Goal: Task Accomplishment & Management: Manage account settings

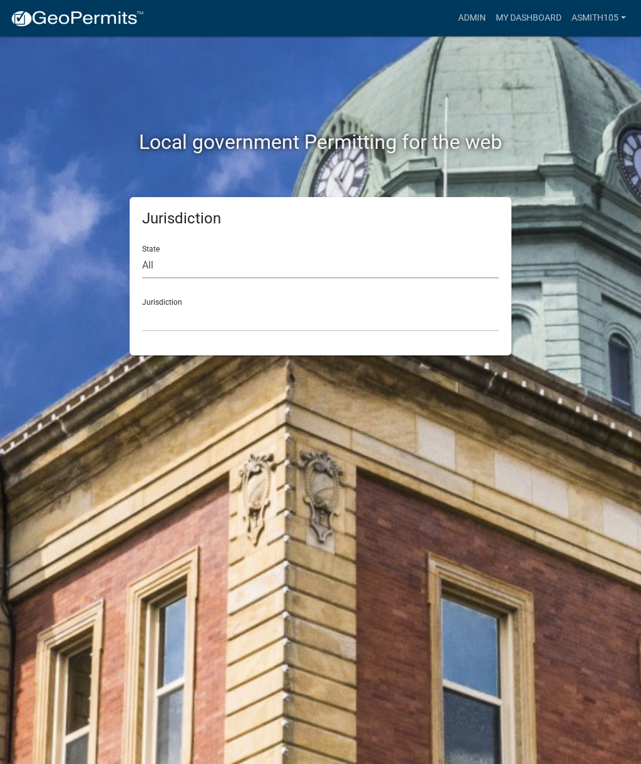
click at [259, 255] on select "All [US_STATE] [US_STATE] [US_STATE] [US_STATE] [US_STATE] [US_STATE] [US_STATE…" at bounding box center [320, 266] width 357 height 26
select select "[US_STATE]"
click at [322, 317] on select "[GEOGRAPHIC_DATA], [US_STATE][PERSON_NAME][GEOGRAPHIC_DATA], [US_STATE][PERSON_…" at bounding box center [320, 319] width 357 height 26
click at [330, 306] on select "[GEOGRAPHIC_DATA], [US_STATE][PERSON_NAME][GEOGRAPHIC_DATA], [US_STATE][PERSON_…" at bounding box center [320, 319] width 357 height 26
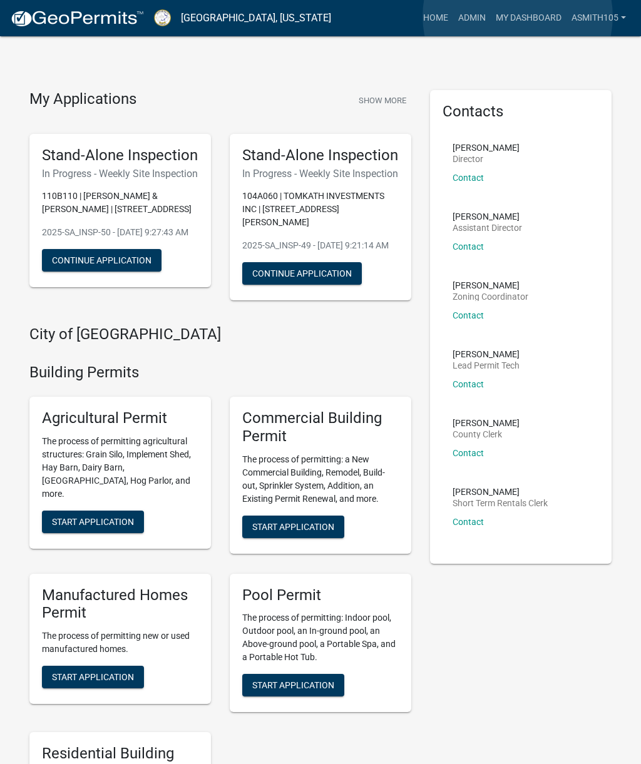
click at [517, 17] on link "My Dashboard" at bounding box center [529, 18] width 76 height 24
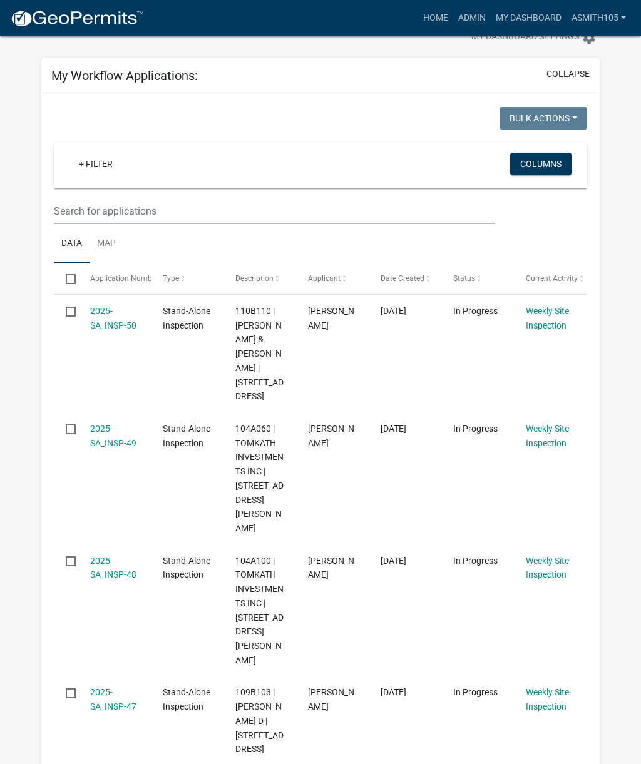
scroll to position [41, 0]
click at [415, 283] on span "Date Created" at bounding box center [402, 279] width 44 height 9
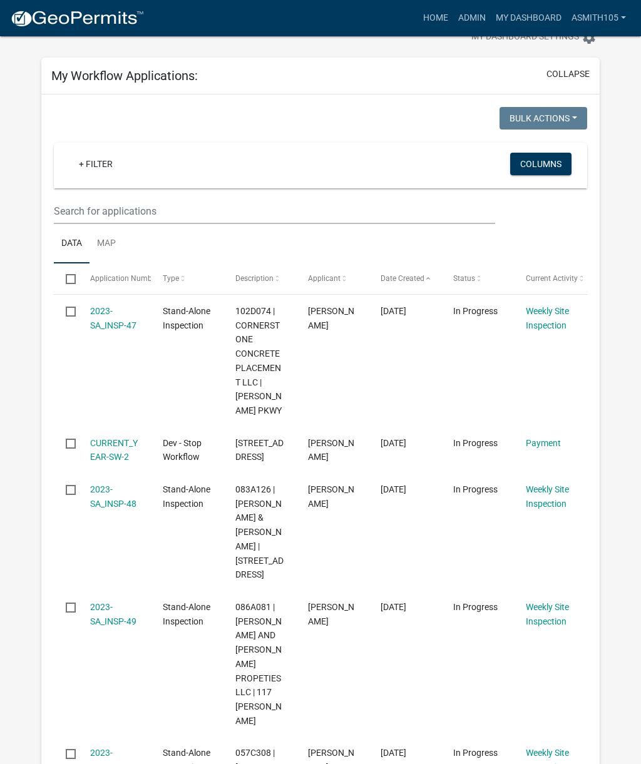
click at [424, 283] on span "Date Created" at bounding box center [402, 278] width 44 height 9
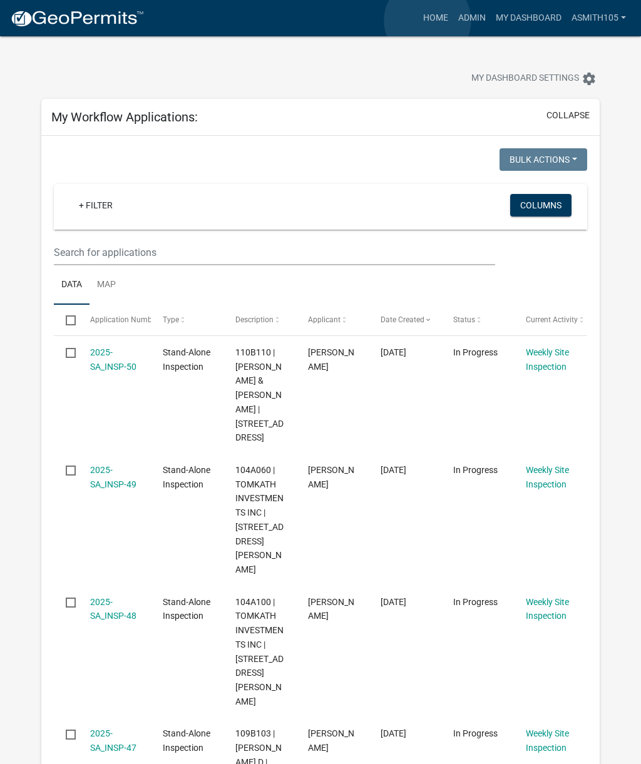
click at [427, 21] on link "Home" at bounding box center [435, 18] width 35 height 24
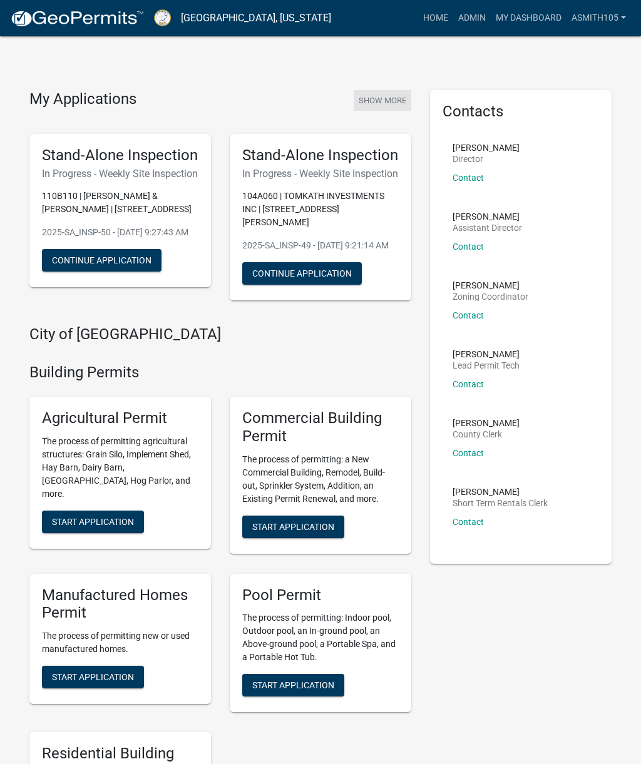
click at [375, 96] on button "Show More" at bounding box center [383, 100] width 58 height 21
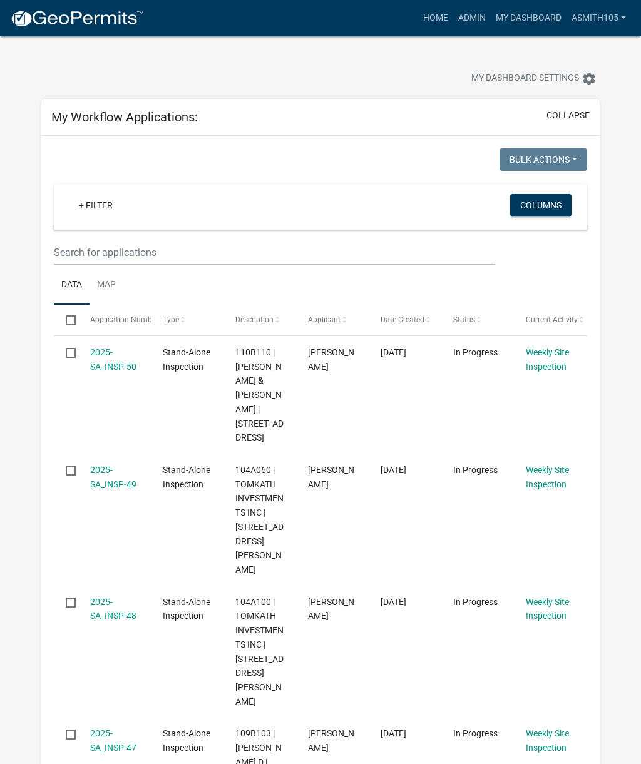
click at [614, 20] on link "asmith105" at bounding box center [598, 18] width 64 height 24
click at [587, 78] on link "Account" at bounding box center [581, 81] width 100 height 30
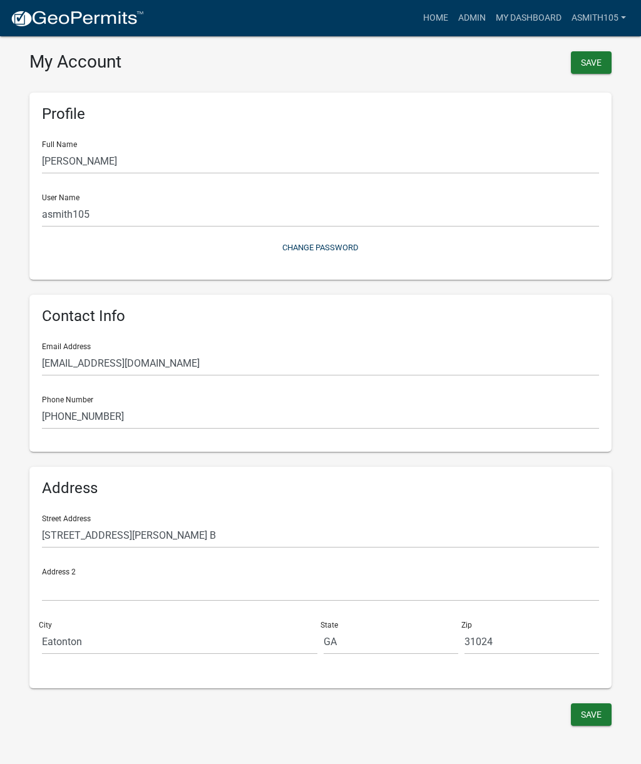
click at [623, 14] on link "asmith105" at bounding box center [598, 18] width 64 height 24
click at [470, 62] on div "Save" at bounding box center [470, 64] width 300 height 26
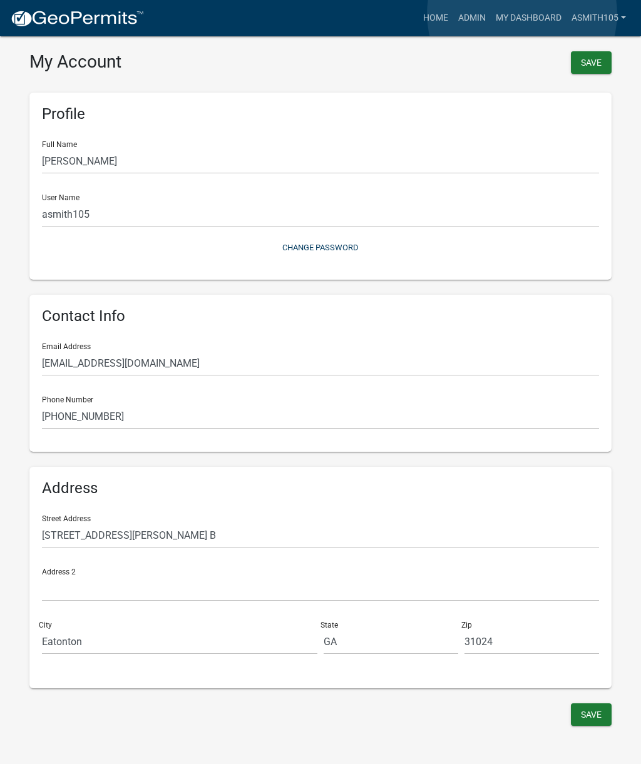
click at [522, 14] on link "My Dashboard" at bounding box center [529, 18] width 76 height 24
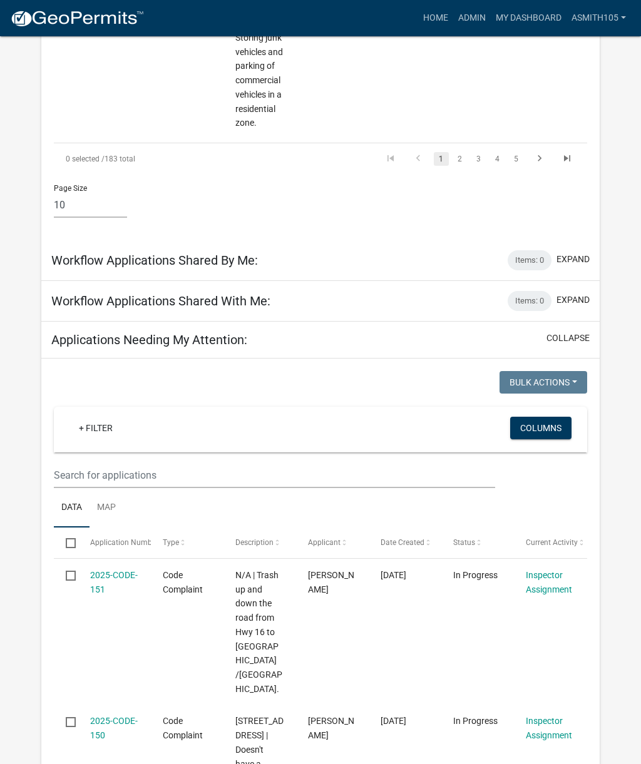
scroll to position [1356, 0]
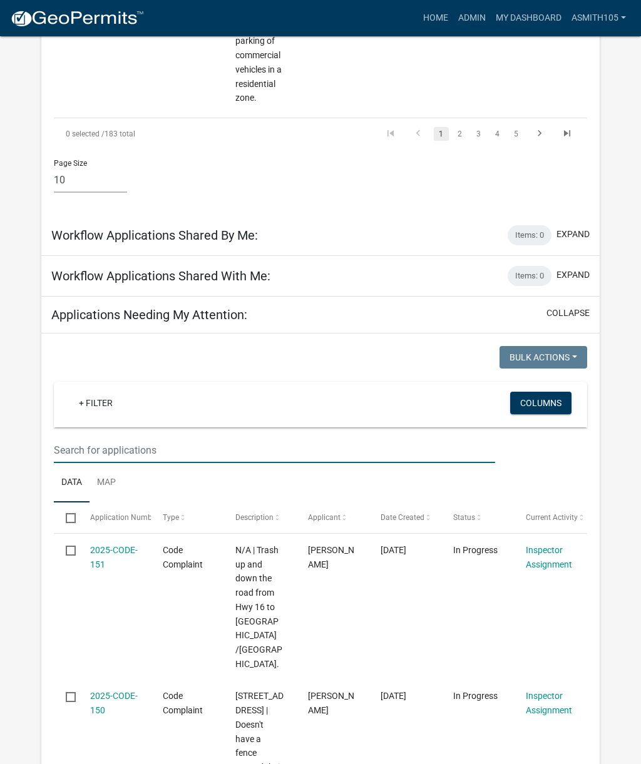
click at [163, 437] on input "text" at bounding box center [274, 450] width 441 height 26
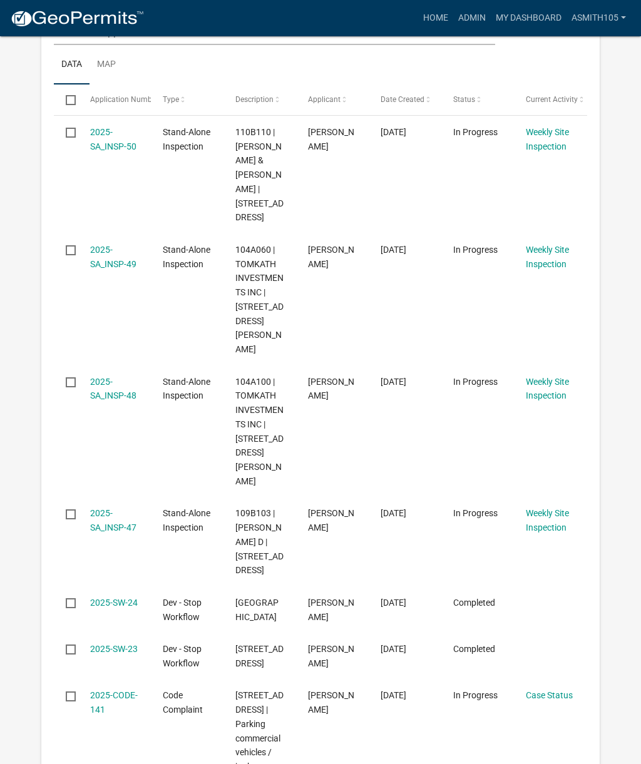
scroll to position [0, 0]
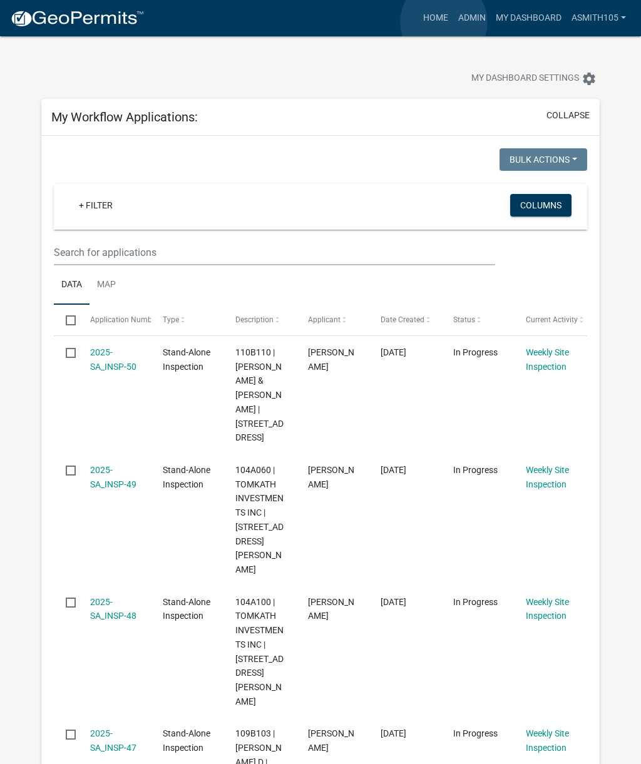
click at [444, 22] on link "Home" at bounding box center [435, 18] width 35 height 24
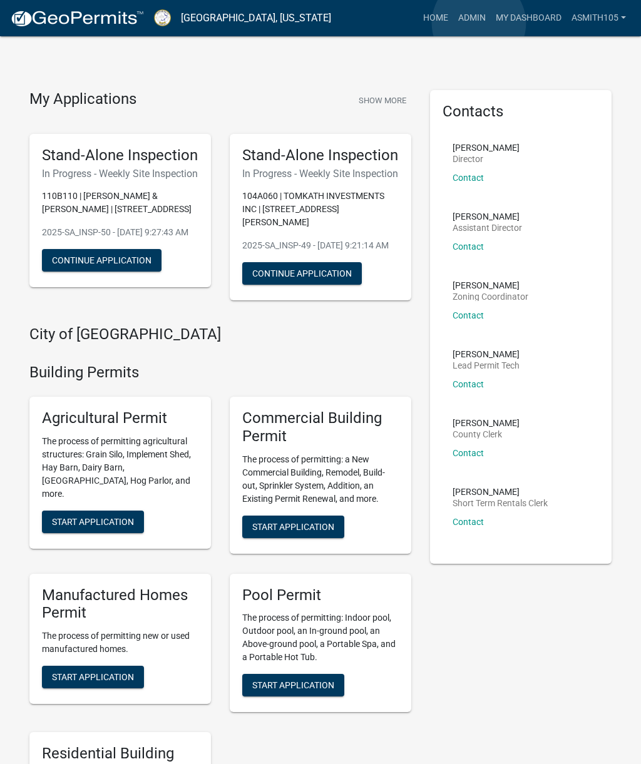
click at [479, 23] on link "Admin" at bounding box center [472, 18] width 38 height 24
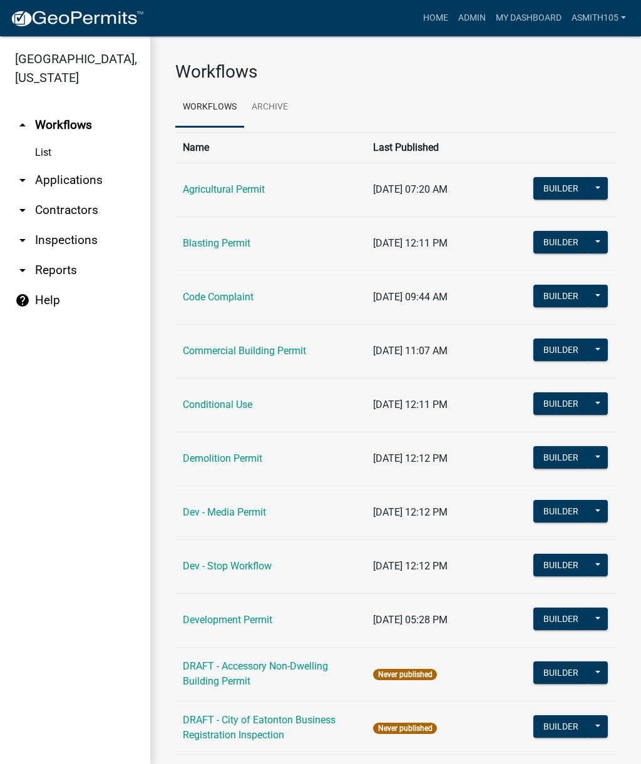
click at [84, 183] on link "arrow_drop_down Applications" at bounding box center [75, 180] width 150 height 30
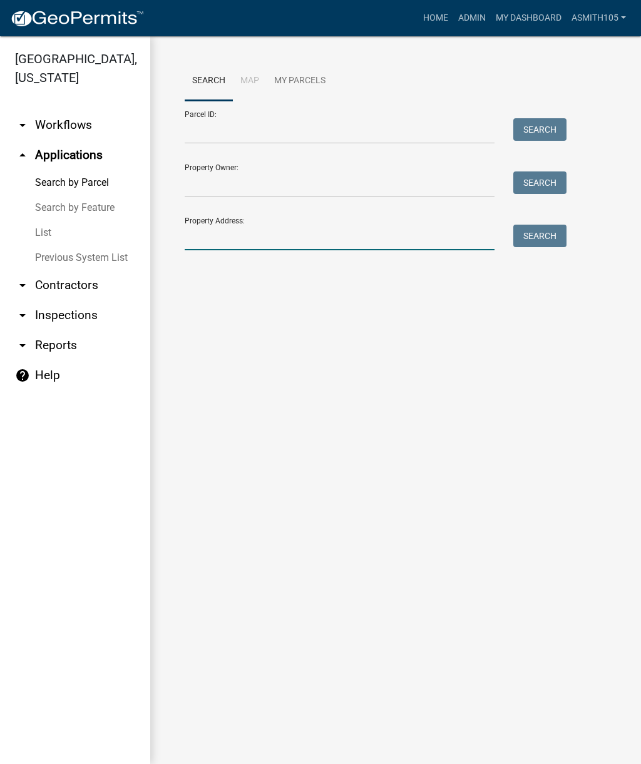
click at [245, 236] on input "Property Address:" at bounding box center [340, 238] width 310 height 26
type input "1"
click at [472, 21] on link "Admin" at bounding box center [472, 18] width 38 height 24
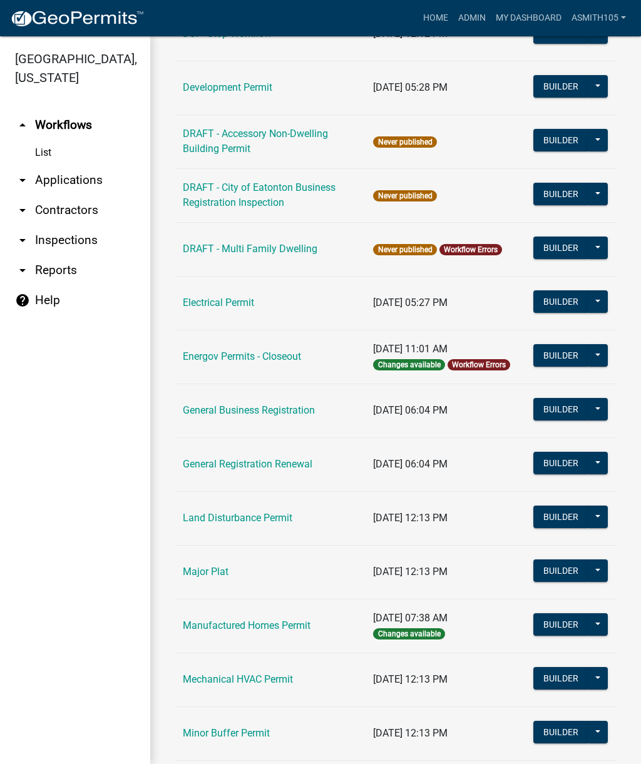
scroll to position [610, 0]
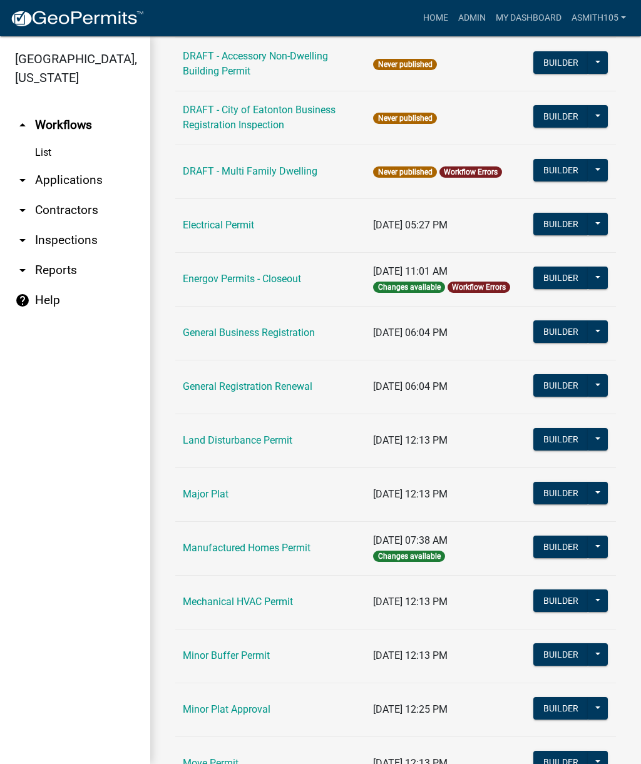
click at [243, 438] on link "Land Disturbance Permit" at bounding box center [237, 440] width 109 height 12
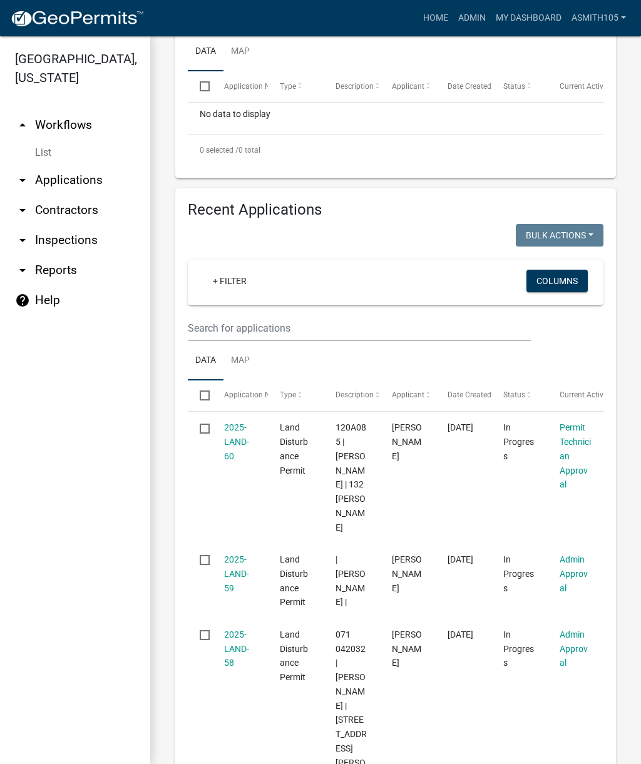
scroll to position [365, 0]
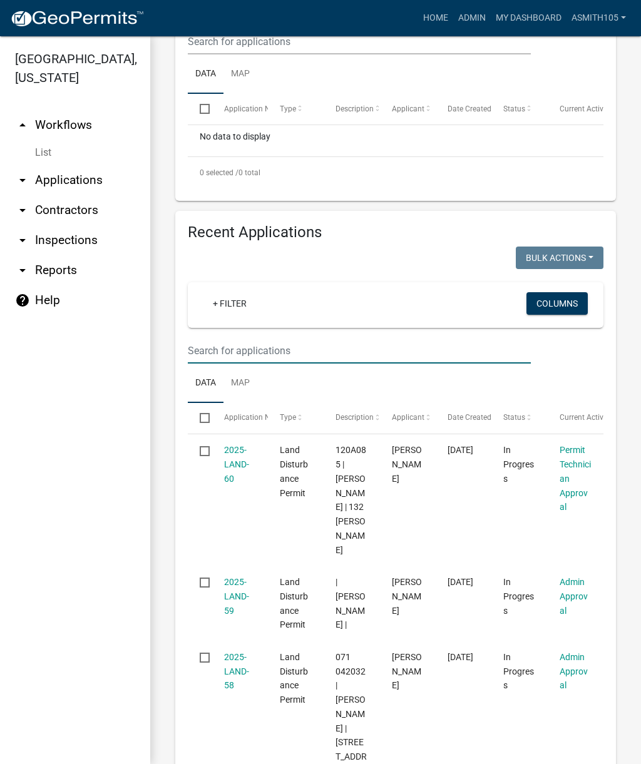
click at [267, 364] on input "text" at bounding box center [359, 351] width 343 height 26
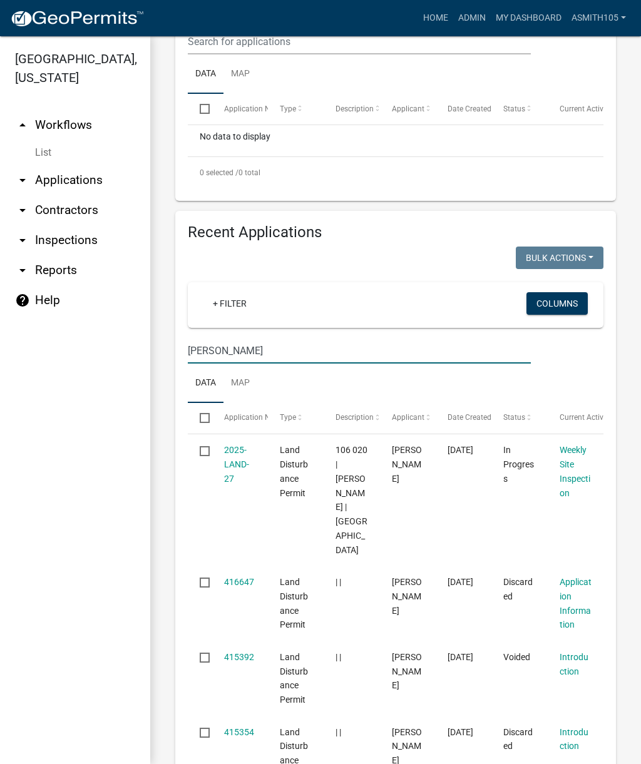
type input "Boone"
click at [232, 482] on link "2025-LAND-27" at bounding box center [236, 464] width 25 height 39
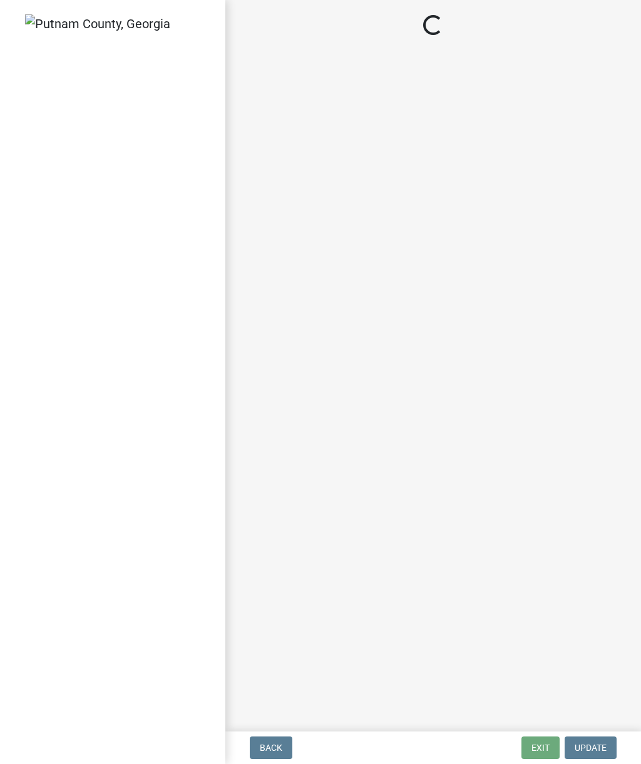
select select "af3c6edf-34d7-49be-824e-99d5d0a3954f"
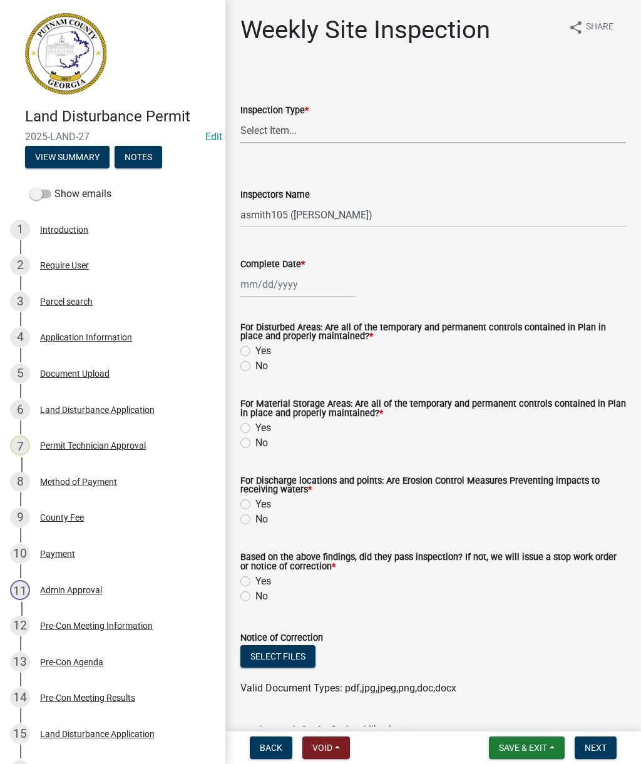
click at [343, 125] on select "Select Item... Site Inspection Initial Inspection Within 24 hours of a 0.5" sto…" at bounding box center [432, 131] width 385 height 26
select select "93c72d9c-4ccd-4a4f-9c87-9d2cfc81a2e2"
click at [285, 282] on div at bounding box center [297, 285] width 115 height 26
select select "10"
select select "2025"
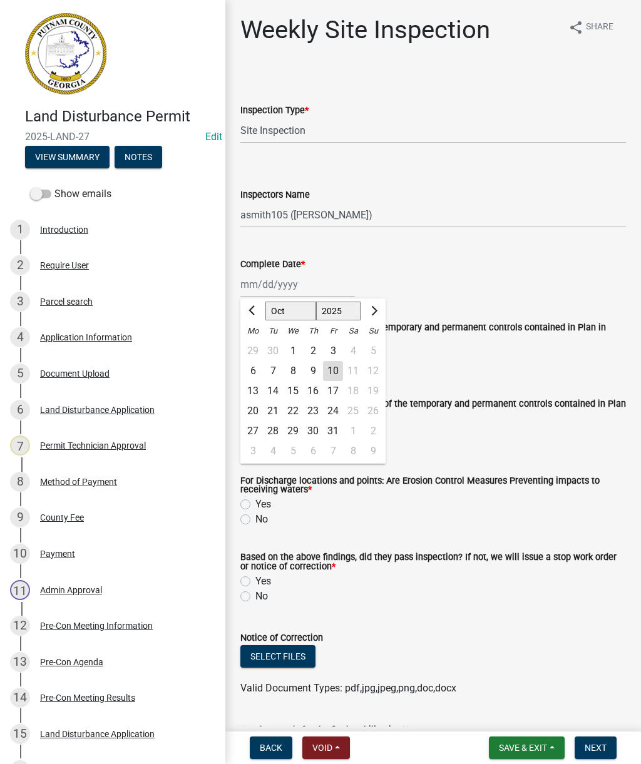
click at [330, 371] on div "10" at bounding box center [333, 371] width 20 height 20
type input "[DATE]"
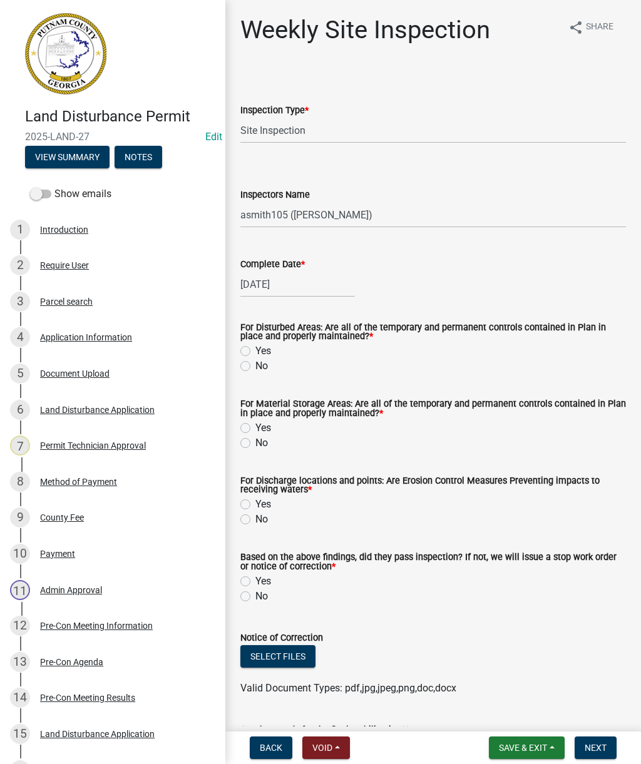
click at [255, 367] on label "No" at bounding box center [261, 366] width 13 height 15
click at [255, 367] on input "No" at bounding box center [259, 363] width 8 height 8
radio input "true"
click at [255, 448] on label "No" at bounding box center [261, 442] width 13 height 15
click at [255, 444] on input "No" at bounding box center [259, 439] width 8 height 8
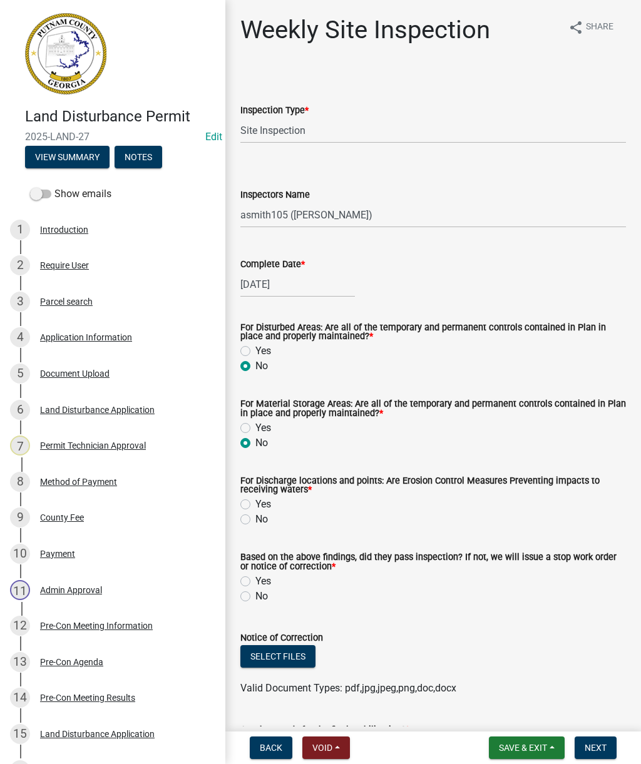
radio input "true"
click at [255, 516] on label "No" at bounding box center [261, 519] width 13 height 15
click at [255, 516] on input "No" at bounding box center [259, 516] width 8 height 8
radio input "true"
click at [255, 594] on label "No" at bounding box center [261, 596] width 13 height 15
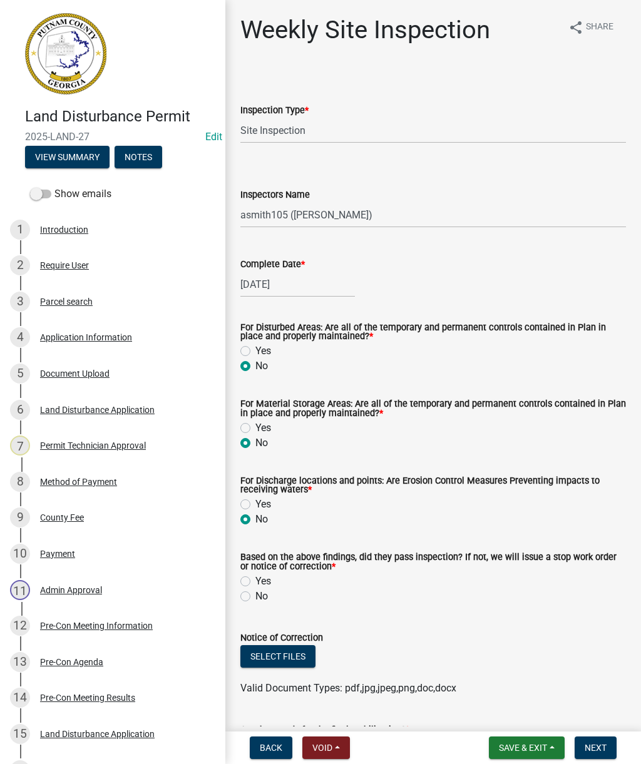
click at [255, 594] on input "No" at bounding box center [259, 593] width 8 height 8
radio input "true"
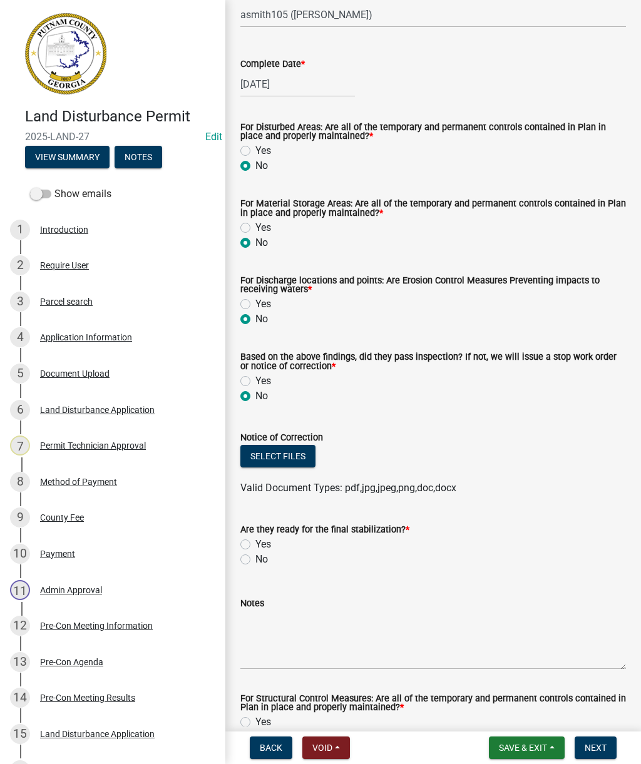
scroll to position [208, 0]
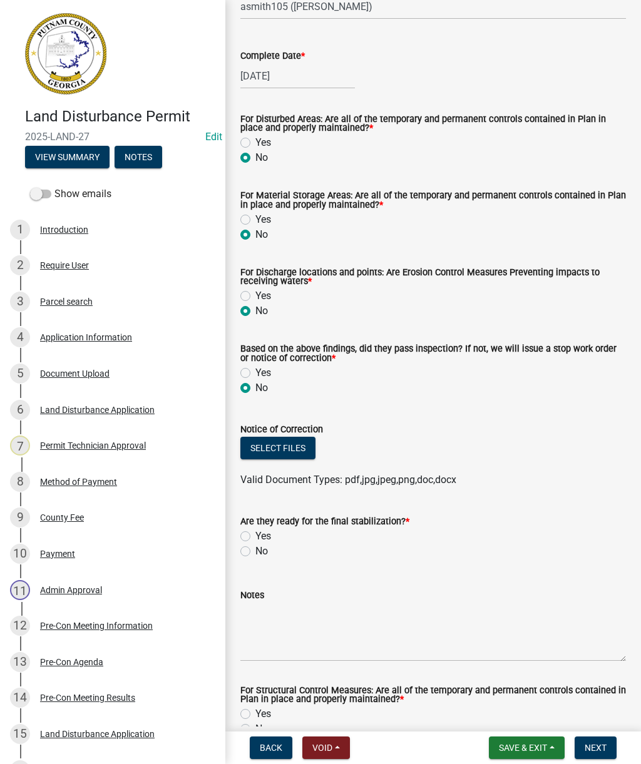
click at [255, 553] on label "No" at bounding box center [261, 551] width 13 height 15
click at [255, 552] on input "No" at bounding box center [259, 548] width 8 height 8
radio input "true"
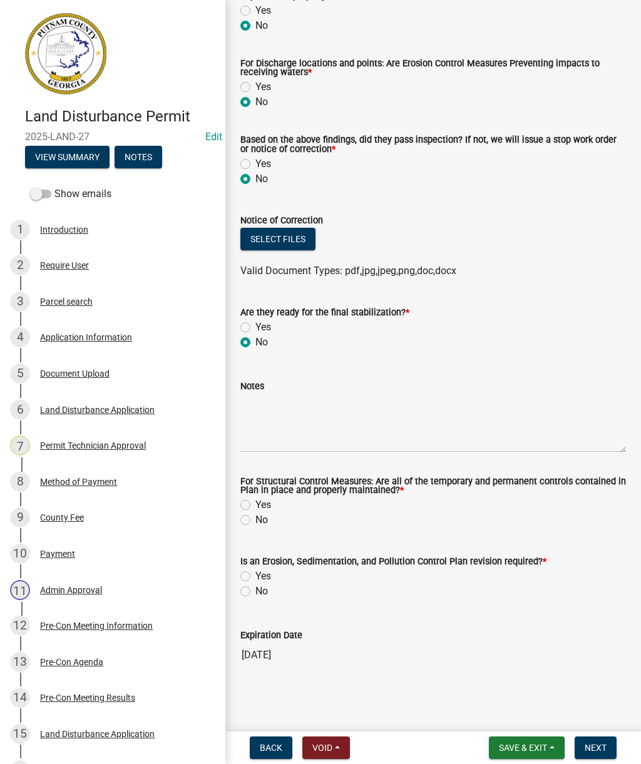
scroll to position [419, 0]
click at [255, 519] on label "No" at bounding box center [261, 519] width 13 height 15
click at [255, 519] on input "No" at bounding box center [259, 516] width 8 height 8
radio input "true"
click at [255, 576] on label "Yes" at bounding box center [263, 576] width 16 height 15
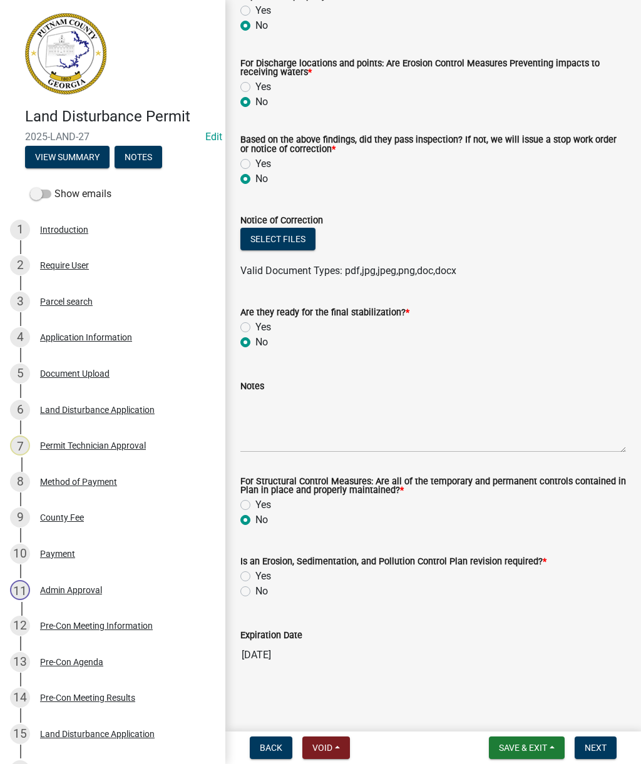
click at [255, 576] on input "Yes" at bounding box center [259, 573] width 8 height 8
radio input "true"
click at [255, 589] on label "No" at bounding box center [261, 591] width 13 height 15
click at [255, 589] on input "No" at bounding box center [259, 588] width 8 height 8
radio input "true"
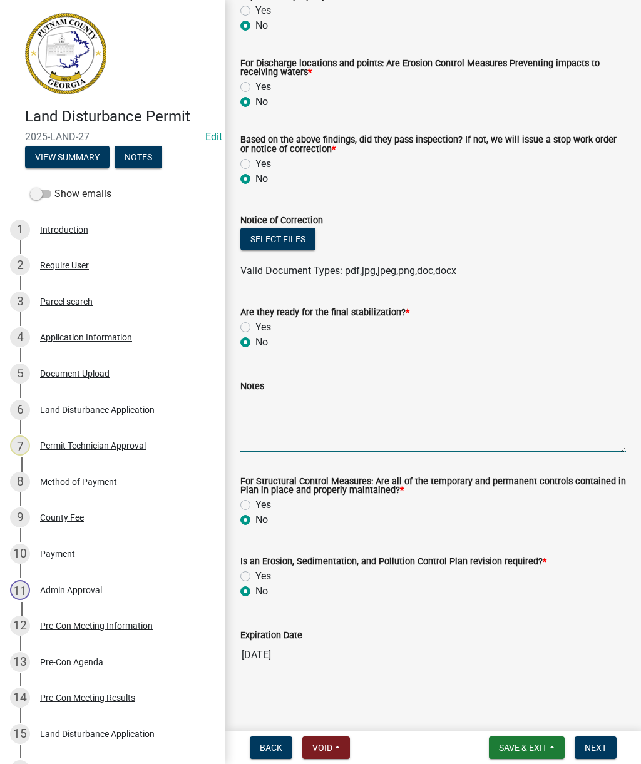
click at [288, 416] on textarea "Notes" at bounding box center [432, 423] width 385 height 59
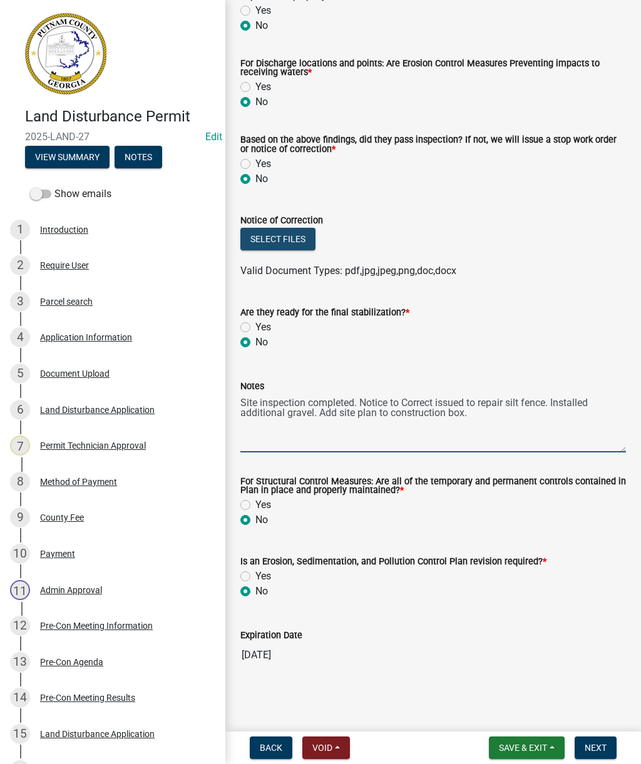
type textarea "Site inspection completed. Notice to Correct issued to repair silt fence. Insta…"
click at [280, 233] on button "Select files" at bounding box center [277, 239] width 75 height 23
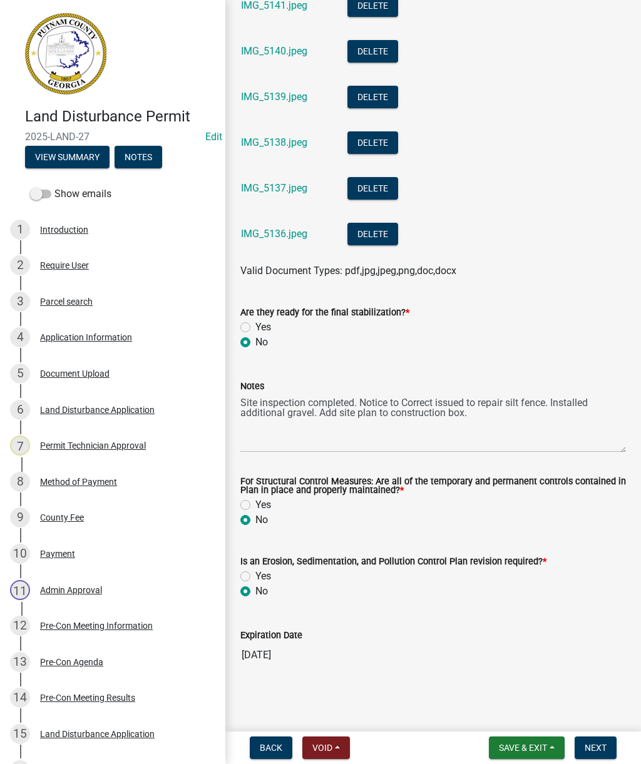
scroll to position [1013, 0]
click at [599, 745] on span "Next" at bounding box center [595, 748] width 22 height 10
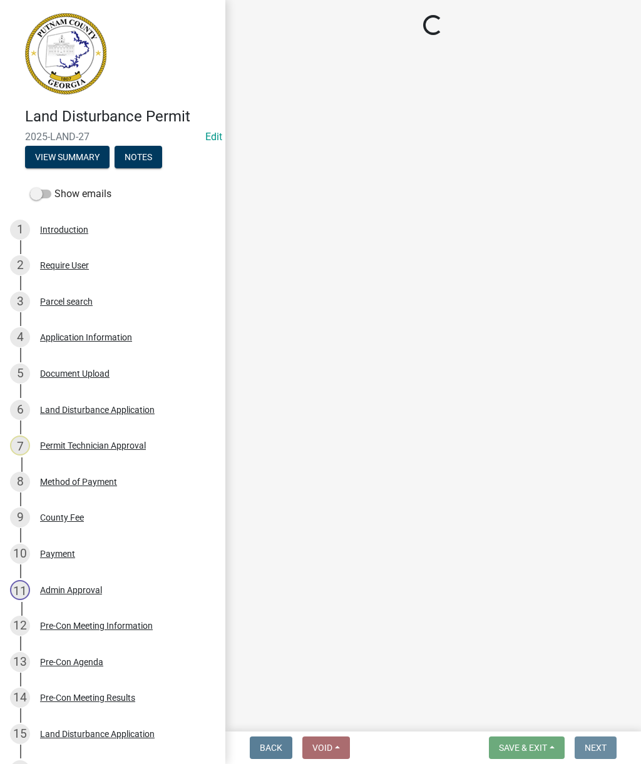
scroll to position [0, 0]
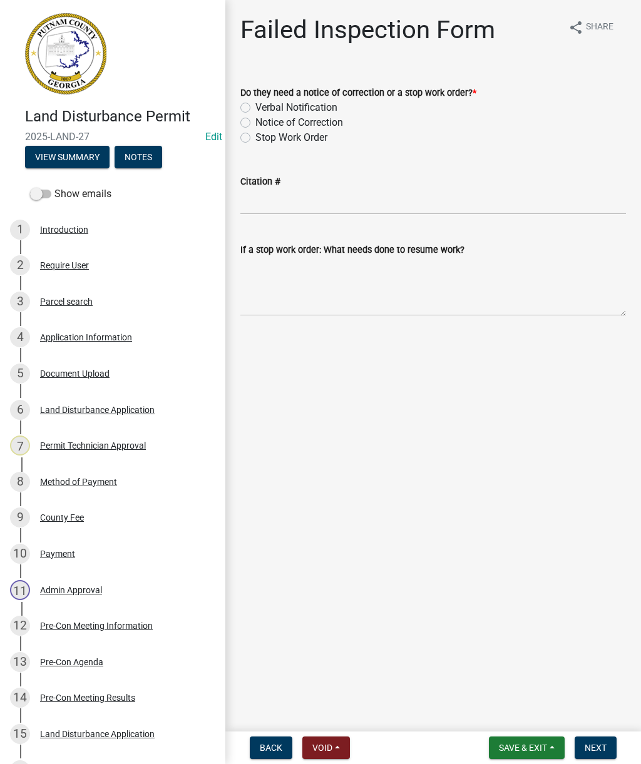
click at [255, 120] on label "Notice of Correction" at bounding box center [299, 122] width 88 height 15
click at [255, 120] on input "Notice of Correction" at bounding box center [259, 119] width 8 height 8
radio input "true"
click at [292, 291] on textarea "If a stop work order: What needs done to resume work?" at bounding box center [432, 286] width 385 height 59
type textarea "Add gravel, repair silt fence. Submit plan to box."
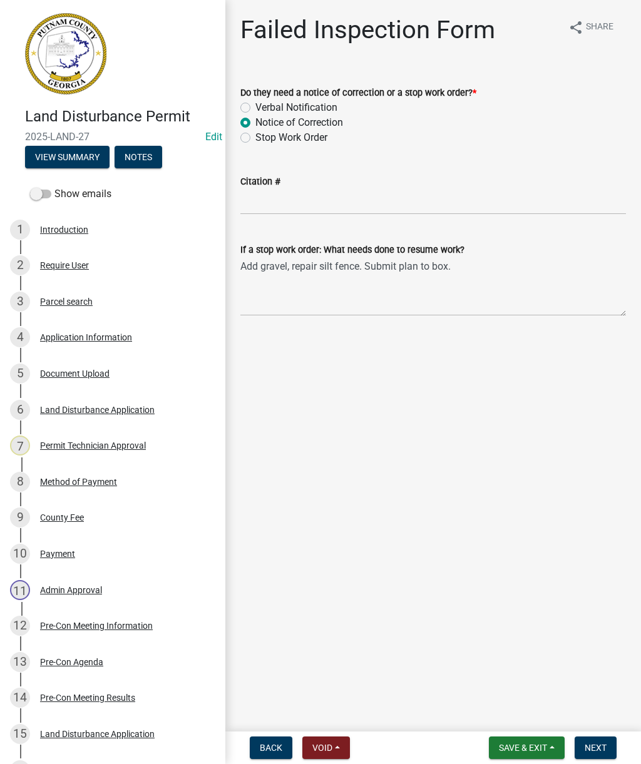
click at [604, 745] on span "Next" at bounding box center [595, 748] width 22 height 10
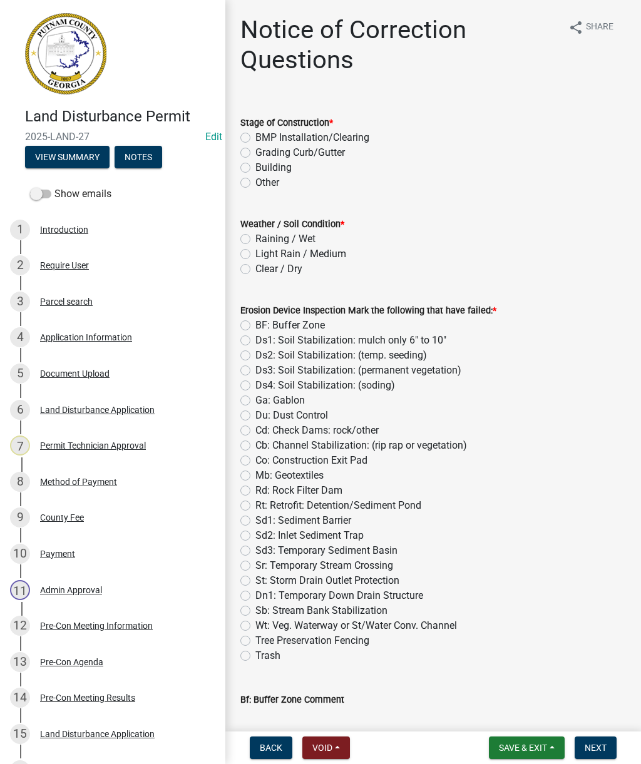
click at [255, 139] on label "BMP Installation/Clearing" at bounding box center [312, 137] width 114 height 15
click at [255, 138] on input "BMP Installation/Clearing" at bounding box center [259, 134] width 8 height 8
radio input "true"
click at [255, 273] on label "Clear / Dry" at bounding box center [278, 269] width 47 height 15
click at [255, 270] on input "Clear / Dry" at bounding box center [259, 266] width 8 height 8
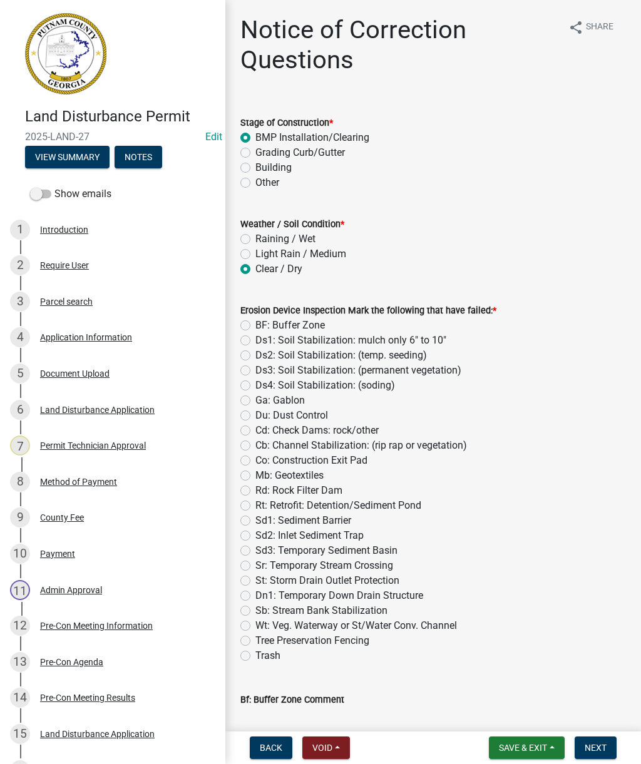
radio input "true"
click at [255, 521] on label "Sd1: Sediment Barrier" at bounding box center [303, 520] width 96 height 15
click at [255, 521] on input "Sd1: Sediment Barrier" at bounding box center [259, 517] width 8 height 8
radio input "true"
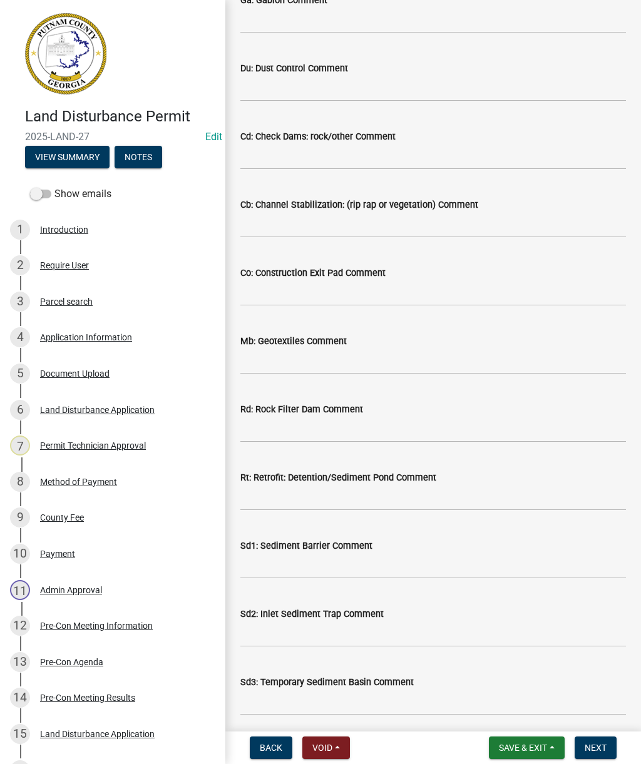
scroll to position [1047, 0]
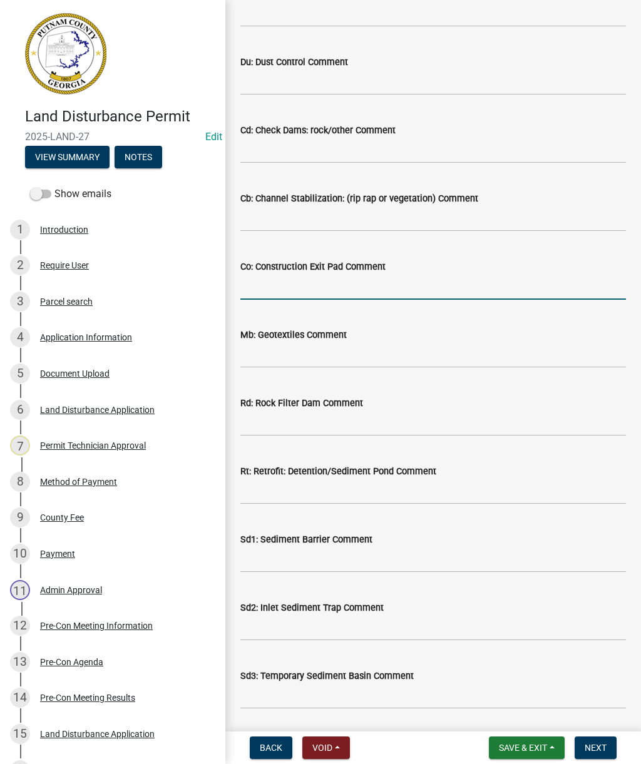
click at [325, 283] on input "Co: Construction Exit Pad Comment" at bounding box center [432, 287] width 385 height 26
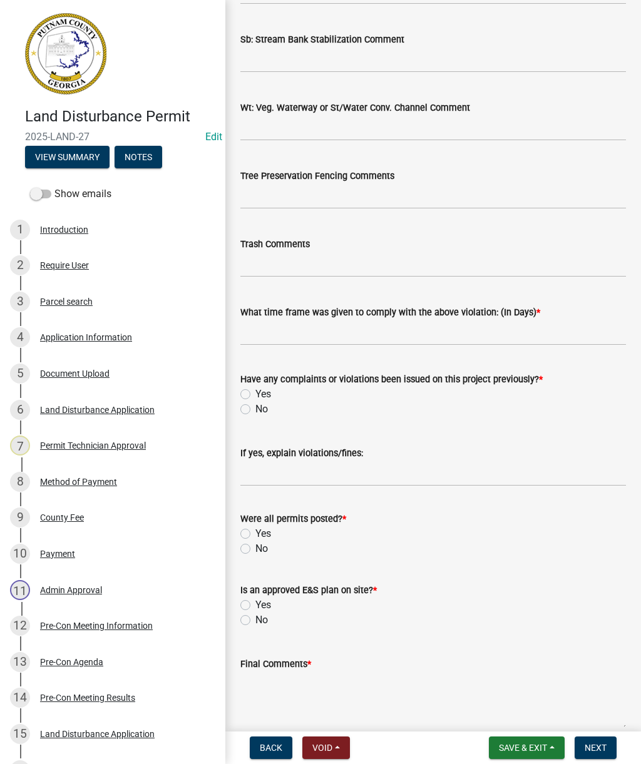
scroll to position [1957, 0]
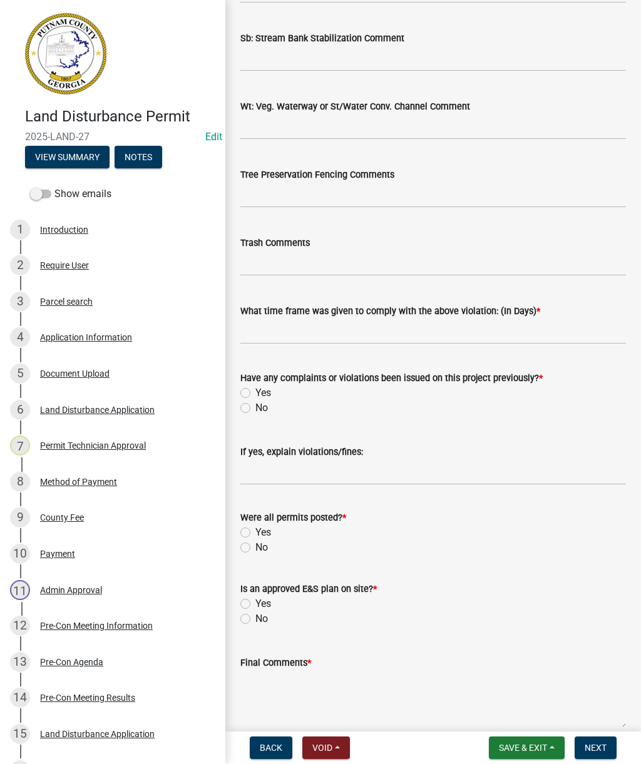
type input "Add gravel"
click at [300, 329] on input "text" at bounding box center [432, 331] width 385 height 26
type input "3"
click at [255, 407] on label "No" at bounding box center [261, 407] width 13 height 15
click at [255, 407] on input "No" at bounding box center [259, 404] width 8 height 8
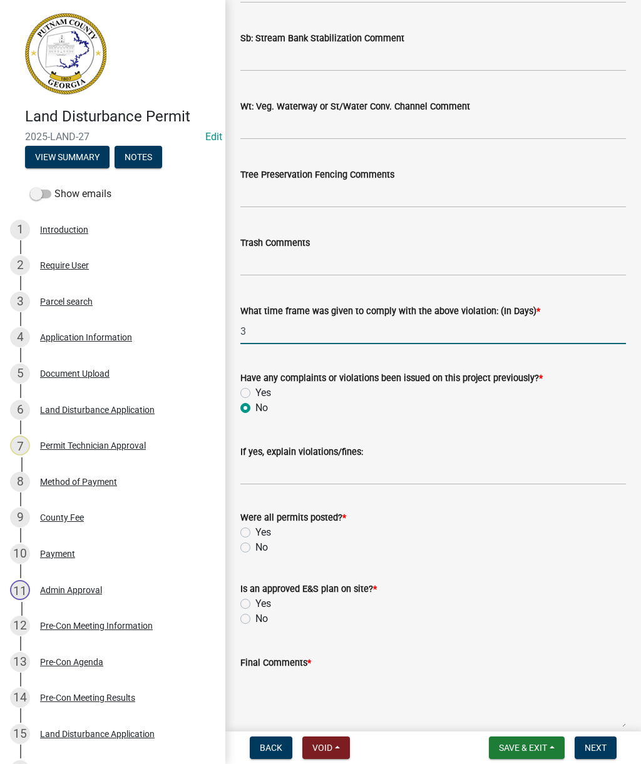
radio input "true"
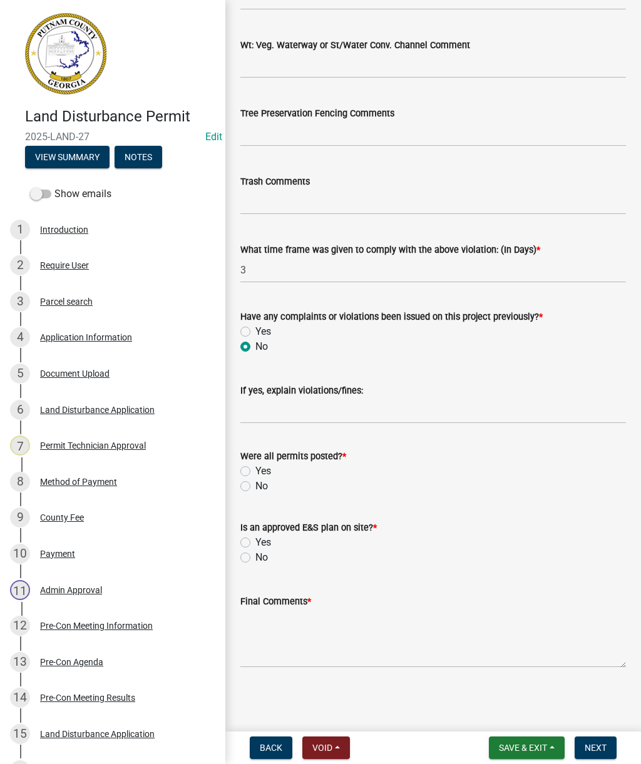
scroll to position [2019, 0]
click at [255, 470] on label "Yes" at bounding box center [263, 471] width 16 height 15
click at [255, 470] on input "Yes" at bounding box center [259, 468] width 8 height 8
radio input "true"
click at [255, 558] on label "No" at bounding box center [261, 557] width 13 height 15
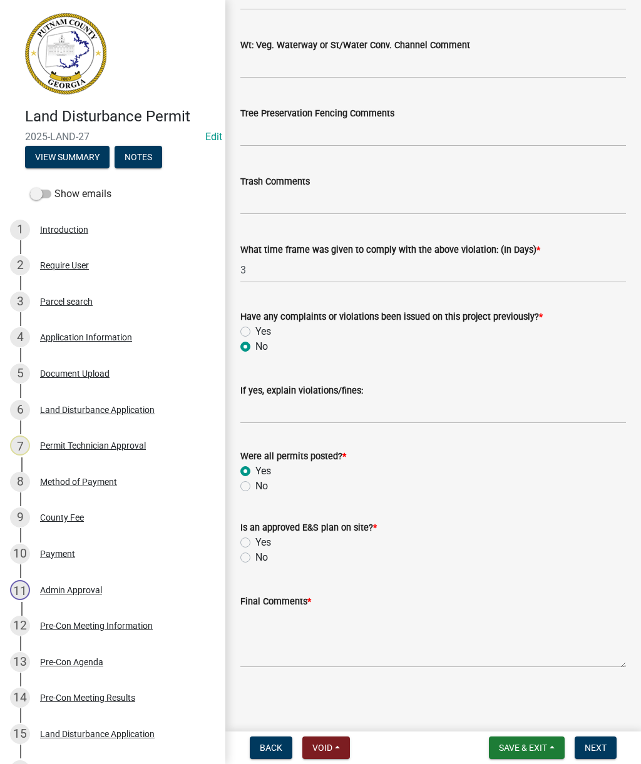
click at [255, 558] on input "No" at bounding box center [259, 554] width 8 height 8
radio input "true"
click at [286, 643] on textarea "Final Comments *" at bounding box center [432, 638] width 385 height 59
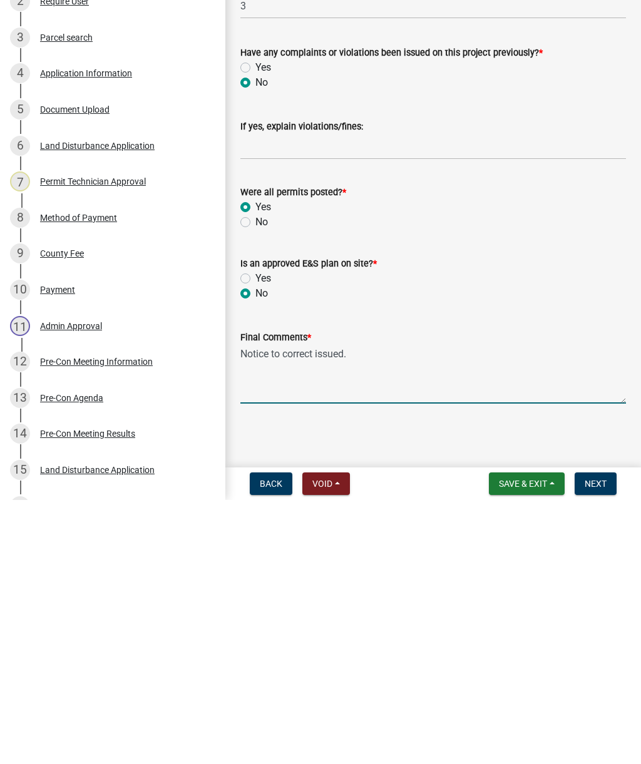
type textarea "Notice to correct issued."
click at [599, 743] on span "Next" at bounding box center [595, 748] width 22 height 10
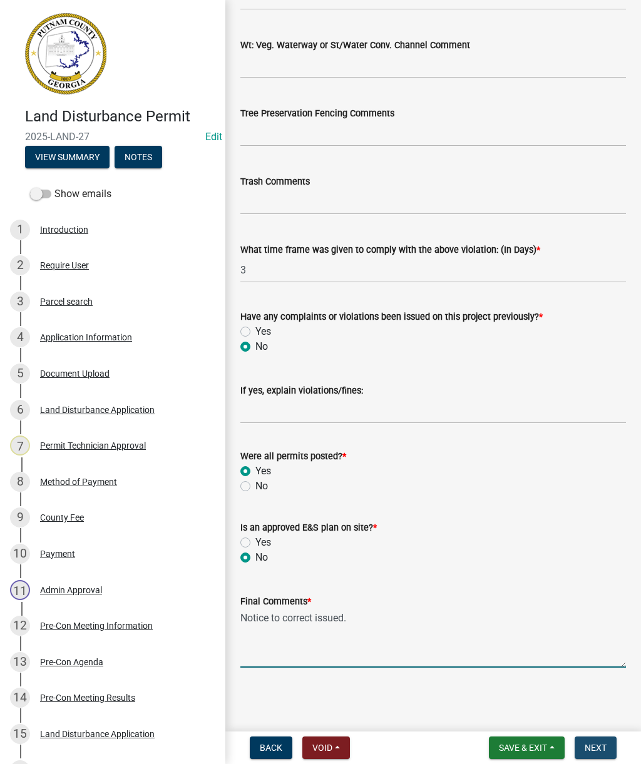
scroll to position [0, 0]
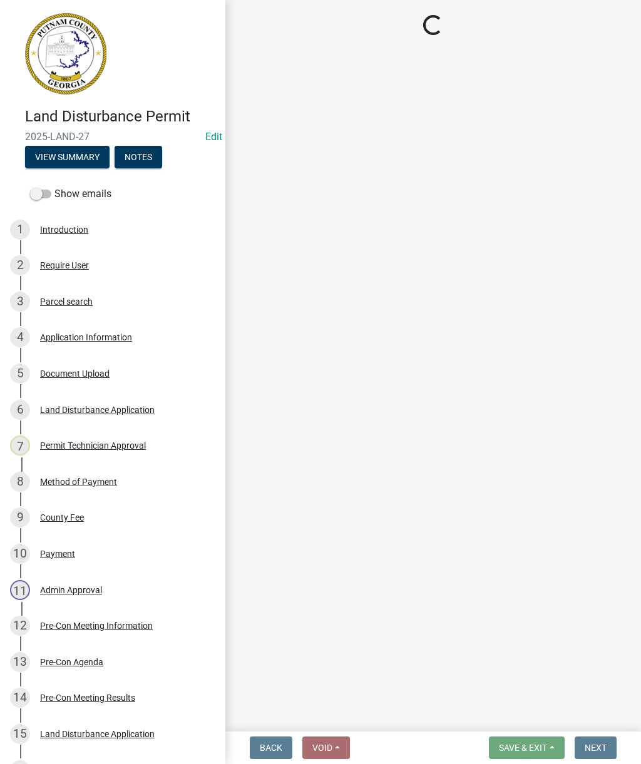
select select "af3c6edf-34d7-49be-824e-99d5d0a3954f"
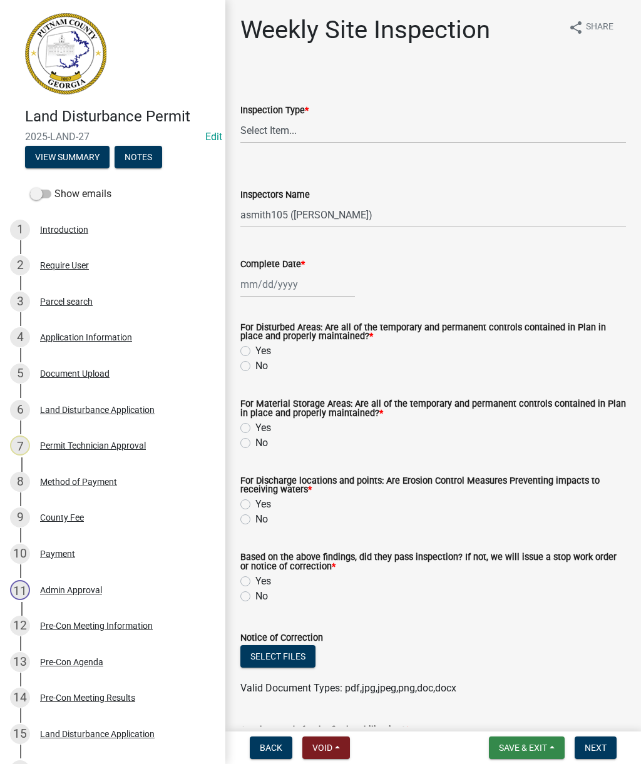
click at [517, 746] on span "Save & Exit" at bounding box center [523, 748] width 48 height 10
click at [521, 714] on button "Save & Exit" at bounding box center [514, 715] width 100 height 30
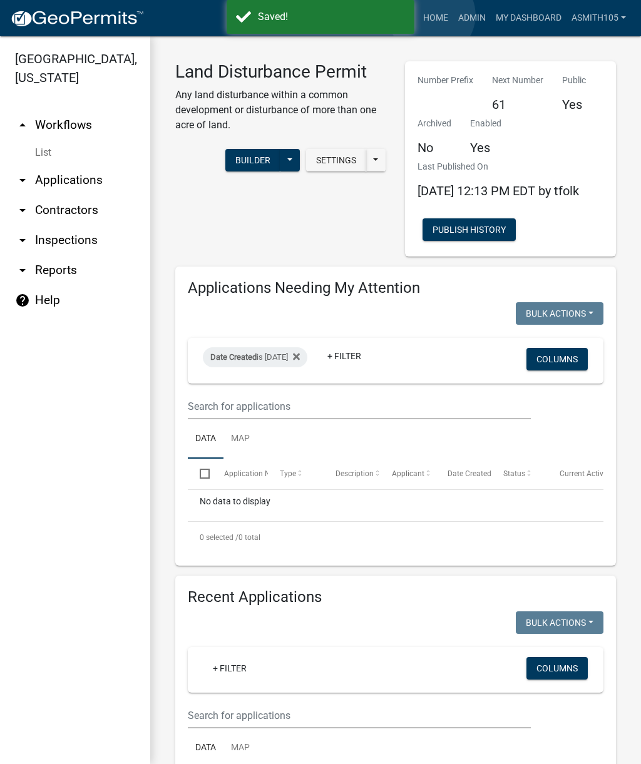
click at [432, 15] on link "Home" at bounding box center [435, 18] width 35 height 24
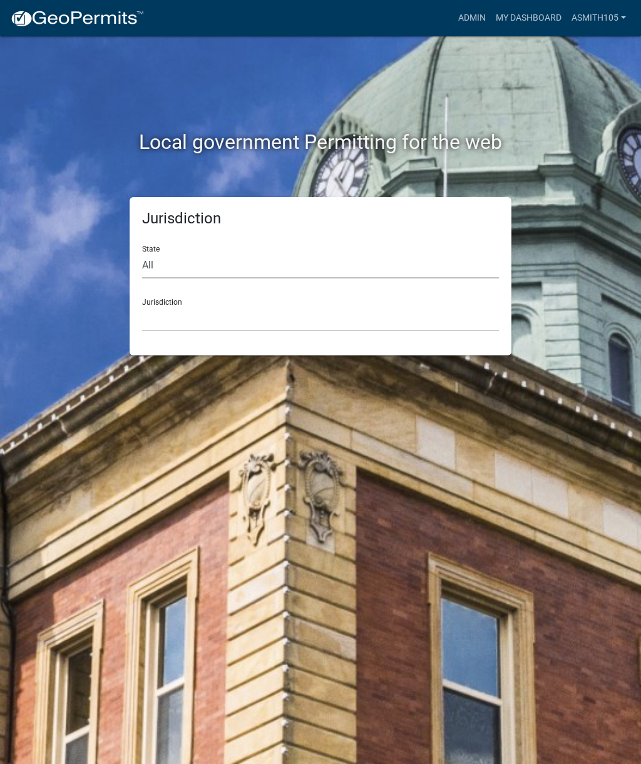
click at [204, 265] on select "All [US_STATE] [US_STATE] [US_STATE] [US_STATE] [US_STATE] [US_STATE] [US_STATE…" at bounding box center [320, 266] width 357 height 26
select select "[US_STATE]"
click at [235, 308] on select "[GEOGRAPHIC_DATA], [US_STATE][PERSON_NAME][GEOGRAPHIC_DATA], [US_STATE][PERSON_…" at bounding box center [320, 319] width 357 height 26
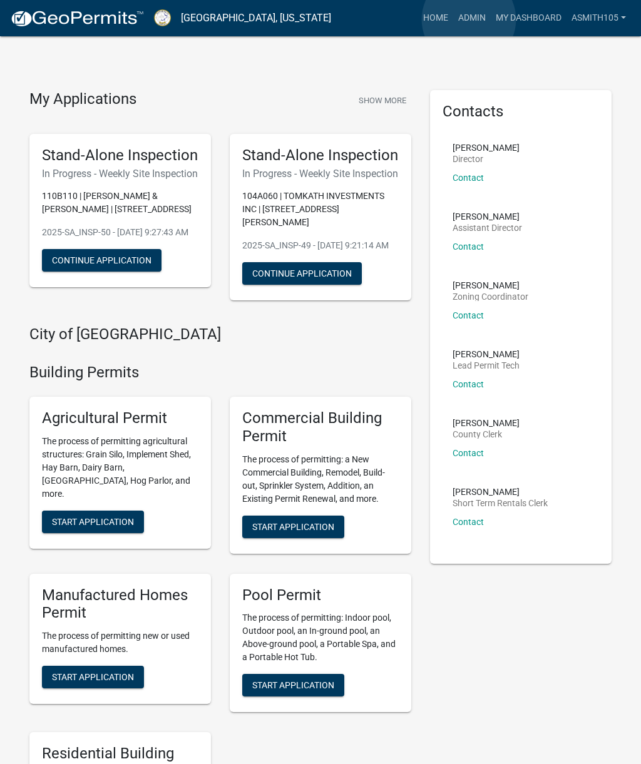
click at [469, 19] on link "Admin" at bounding box center [472, 18] width 38 height 24
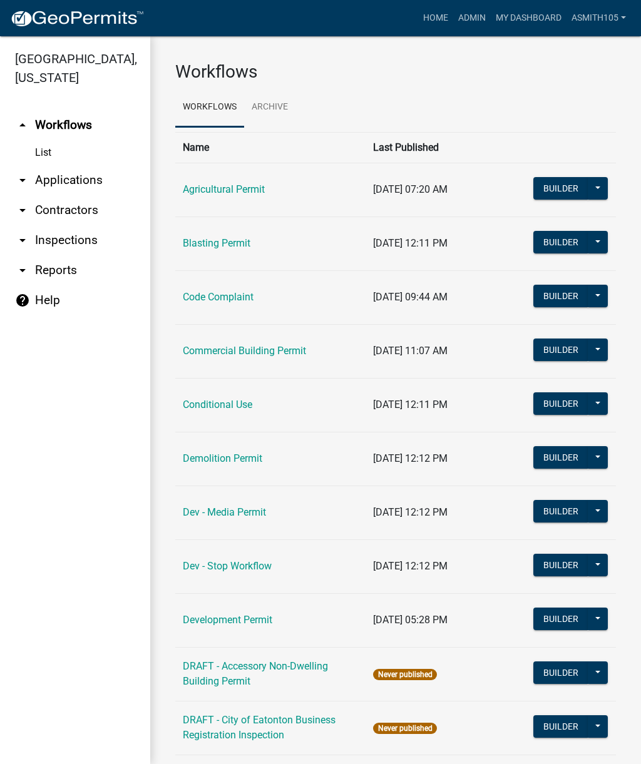
click at [226, 291] on link "Code Complaint" at bounding box center [218, 297] width 71 height 12
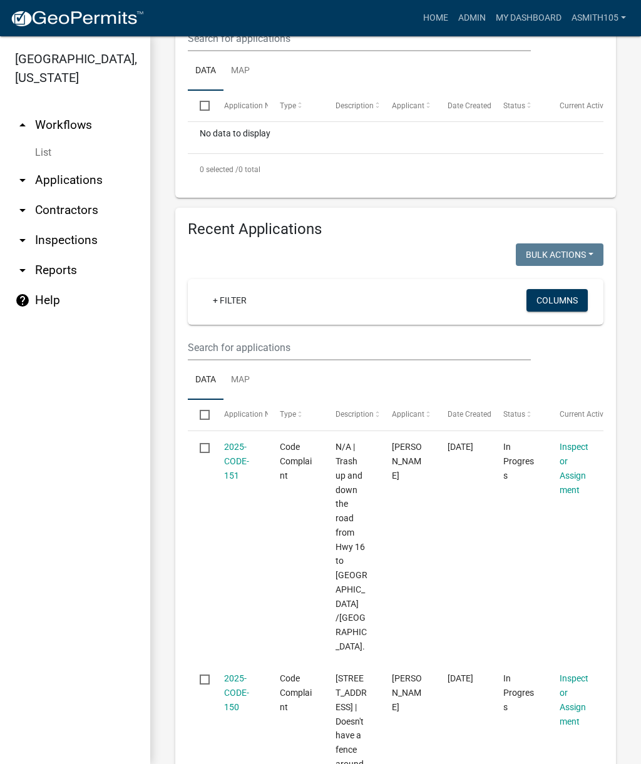
scroll to position [404, 0]
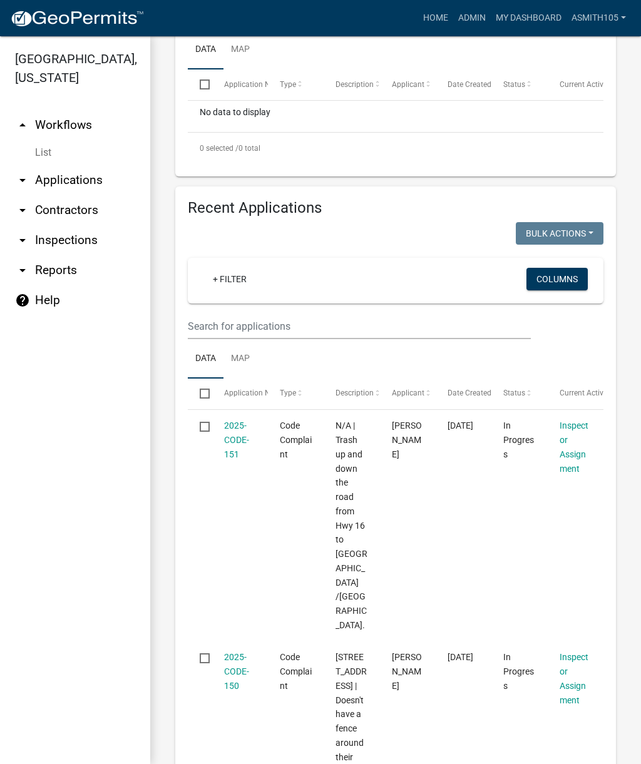
click at [231, 435] on link "2025-CODE-151" at bounding box center [236, 439] width 25 height 39
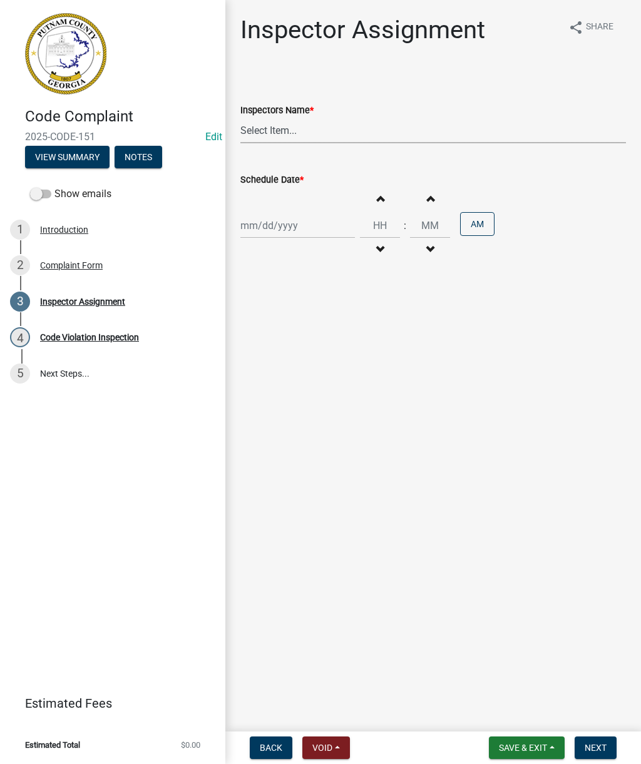
click at [328, 128] on select "Select Item... StephanieM (Stephanie Morris ) QGrissom (Quistan Jamal Grissom) …" at bounding box center [432, 131] width 385 height 26
select select "af3c6edf-34d7-49be-824e-99d5d0a3954f"
click at [279, 224] on div at bounding box center [297, 226] width 115 height 26
select select "10"
select select "2025"
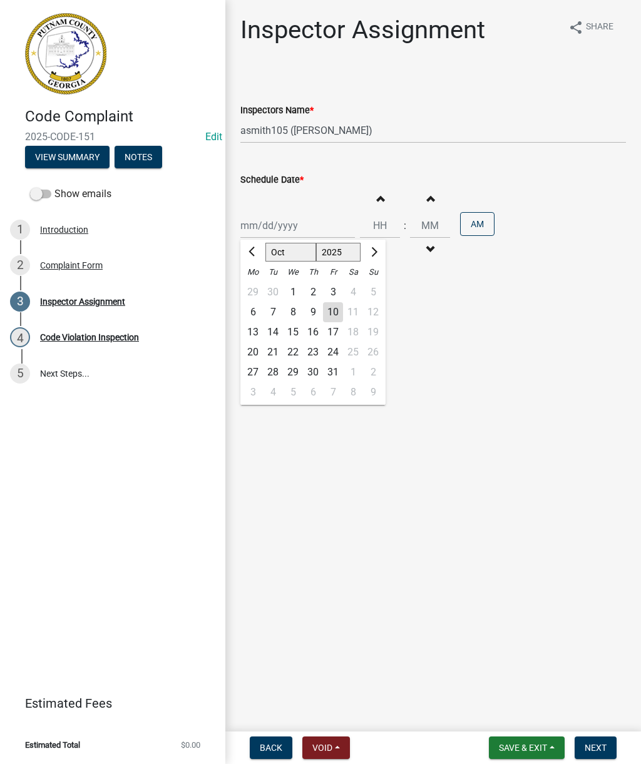
click at [328, 313] on div "10" at bounding box center [333, 312] width 20 height 20
type input "[DATE]"
click at [367, 197] on button "Increment hours" at bounding box center [380, 198] width 26 height 23
type input "01"
type input "00"
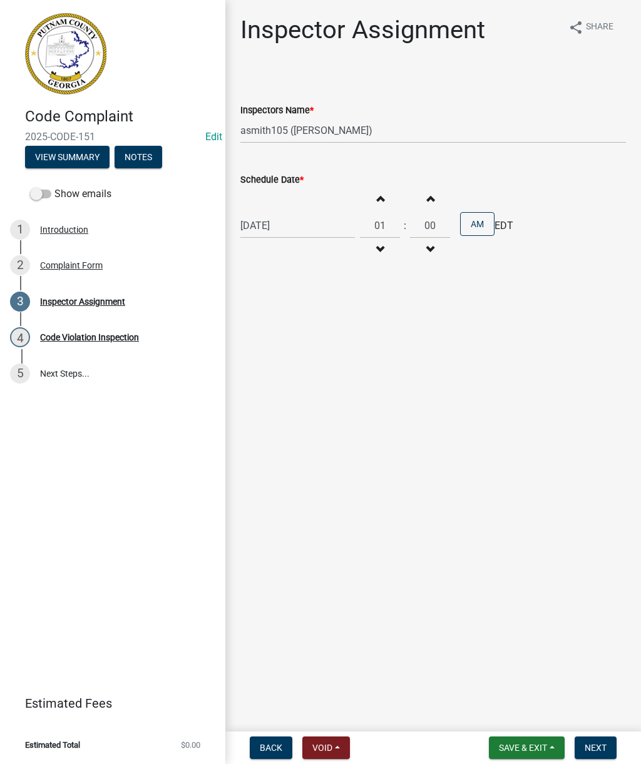
click at [377, 203] on span "button" at bounding box center [380, 198] width 6 height 10
click at [417, 253] on button "Decrement minutes" at bounding box center [430, 249] width 26 height 23
type input "01"
click at [417, 255] on button "Decrement minutes" at bounding box center [430, 249] width 26 height 23
click at [419, 260] on button "Decrement minutes" at bounding box center [430, 249] width 26 height 23
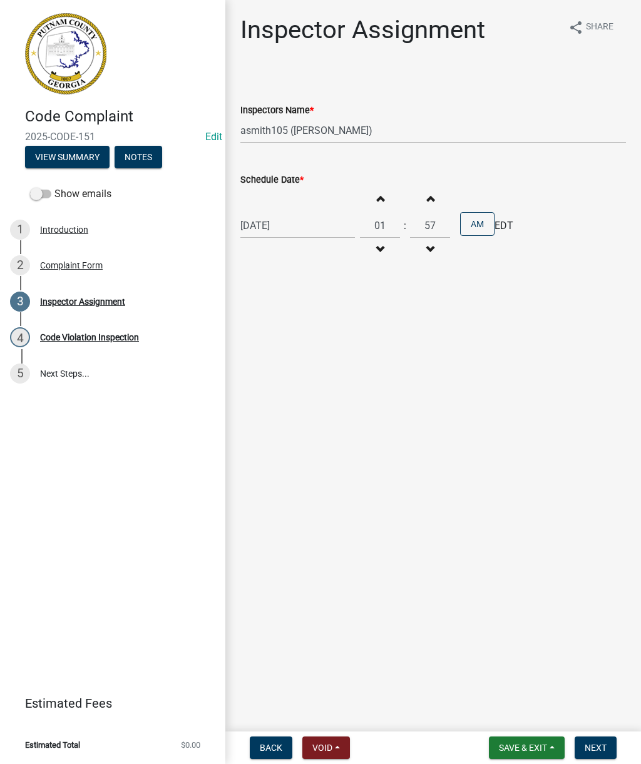
click at [422, 260] on button "Decrement minutes" at bounding box center [430, 249] width 26 height 23
click at [424, 260] on button "Decrement minutes" at bounding box center [430, 249] width 26 height 23
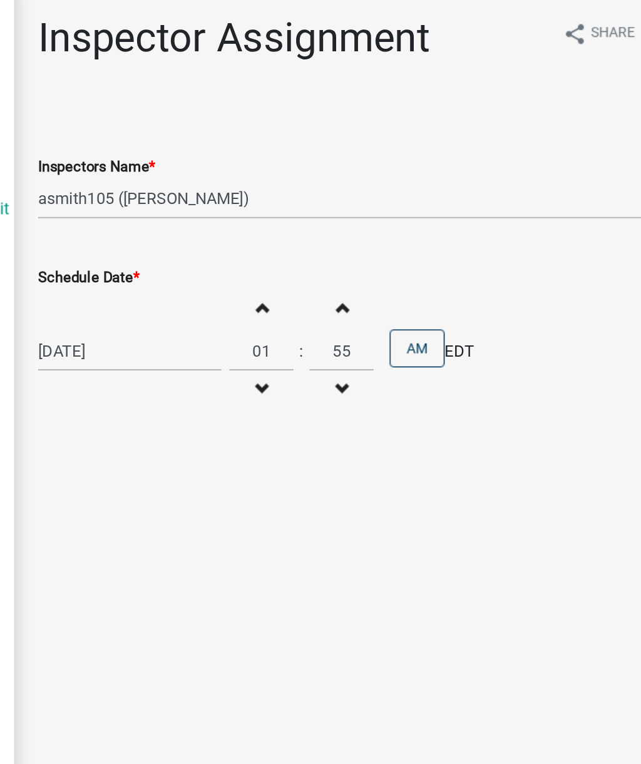
click at [417, 243] on button "Decrement minutes" at bounding box center [430, 249] width 26 height 23
type input "54"
click at [377, 193] on span "button" at bounding box center [380, 198] width 6 height 10
type input "02"
click at [427, 247] on span "button" at bounding box center [430, 250] width 6 height 10
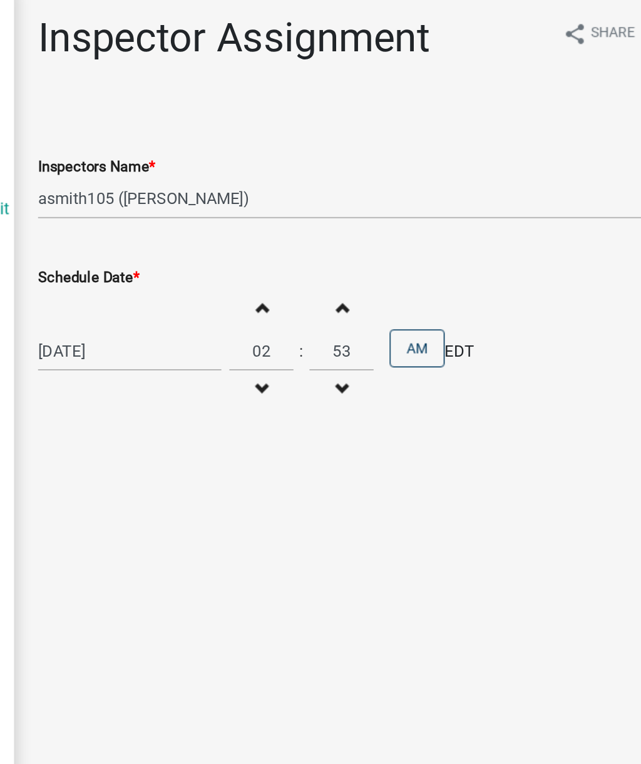
click at [427, 245] on span "button" at bounding box center [430, 250] width 6 height 10
click at [417, 243] on button "Decrement minutes" at bounding box center [430, 249] width 26 height 23
click at [417, 240] on button "Decrement minutes" at bounding box center [430, 249] width 26 height 23
click at [427, 245] on span "button" at bounding box center [430, 250] width 6 height 10
click at [417, 242] on button "Decrement minutes" at bounding box center [430, 249] width 26 height 23
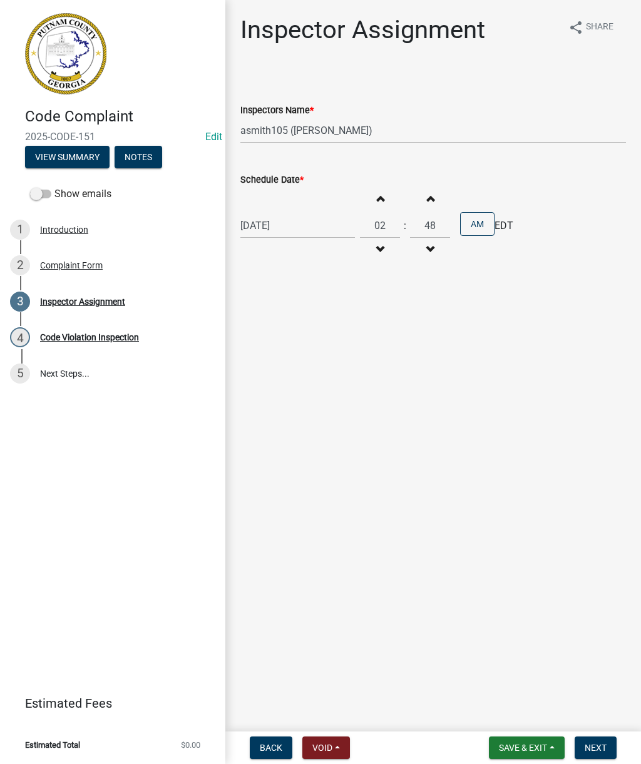
click at [420, 253] on button "Decrement minutes" at bounding box center [430, 249] width 26 height 23
click at [419, 257] on button "Decrement minutes" at bounding box center [430, 249] width 26 height 23
click at [422, 257] on button "Decrement minutes" at bounding box center [430, 249] width 26 height 23
click at [424, 259] on button "Decrement minutes" at bounding box center [430, 249] width 26 height 23
click at [425, 253] on button "Decrement minutes" at bounding box center [430, 249] width 26 height 23
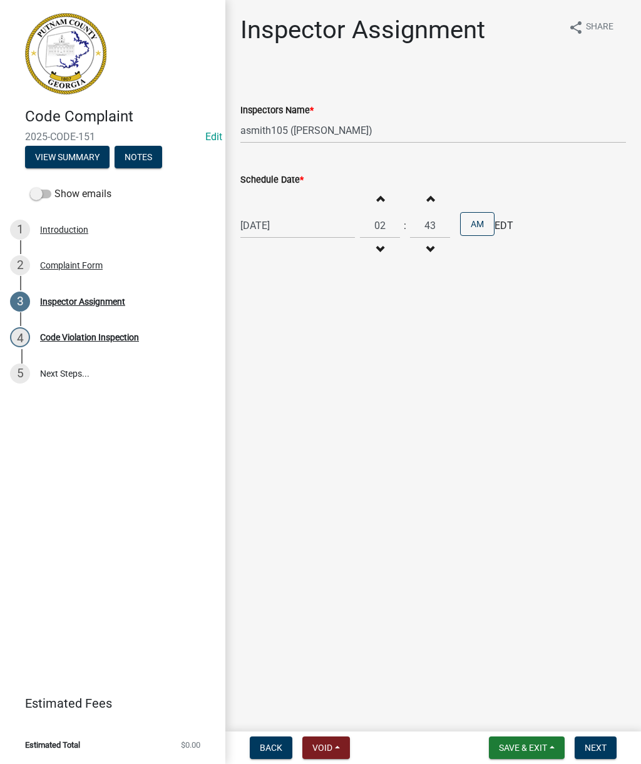
click at [425, 254] on button "Decrement minutes" at bounding box center [430, 249] width 26 height 23
click at [429, 251] on button "Decrement minutes" at bounding box center [430, 249] width 26 height 23
click at [427, 253] on button "Decrement minutes" at bounding box center [430, 249] width 26 height 23
click at [429, 253] on button "Decrement minutes" at bounding box center [430, 249] width 26 height 23
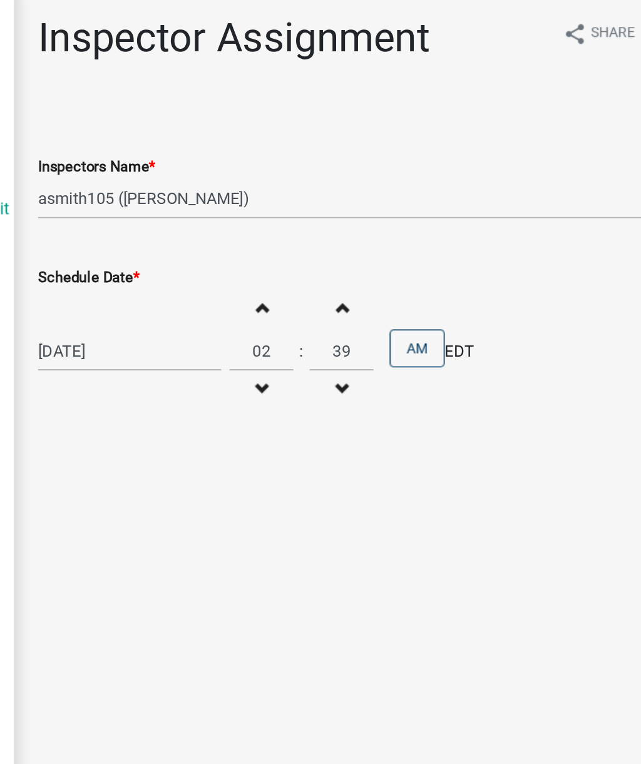
click at [417, 245] on button "Decrement minutes" at bounding box center [430, 249] width 26 height 23
click at [427, 245] on span "button" at bounding box center [430, 250] width 6 height 10
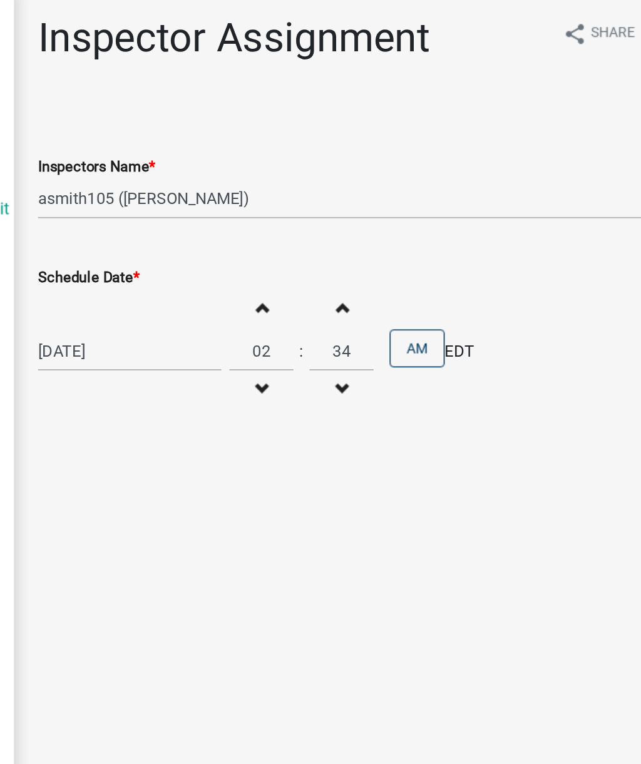
click at [417, 240] on button "Decrement minutes" at bounding box center [430, 249] width 26 height 23
click at [427, 245] on span "button" at bounding box center [430, 250] width 6 height 10
click at [417, 240] on button "Decrement minutes" at bounding box center [430, 249] width 26 height 23
type input "30"
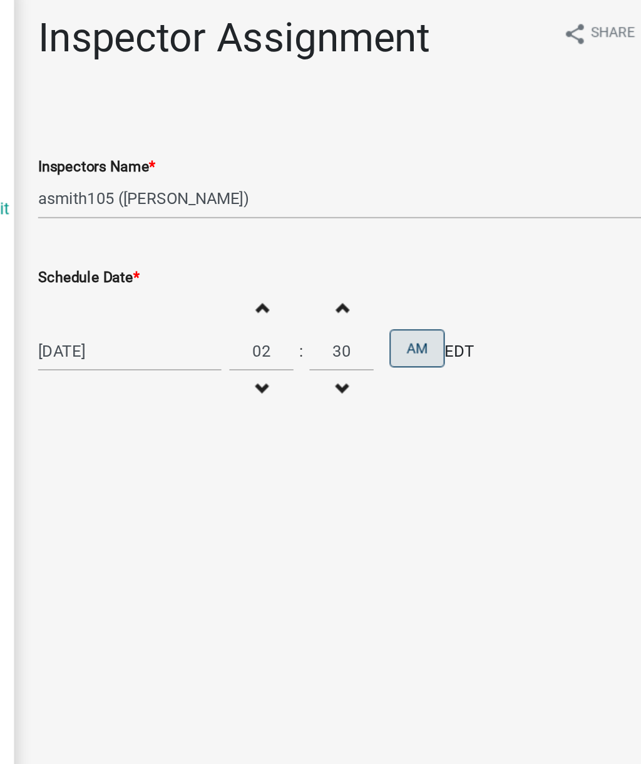
click at [460, 218] on button "AM" at bounding box center [477, 224] width 34 height 24
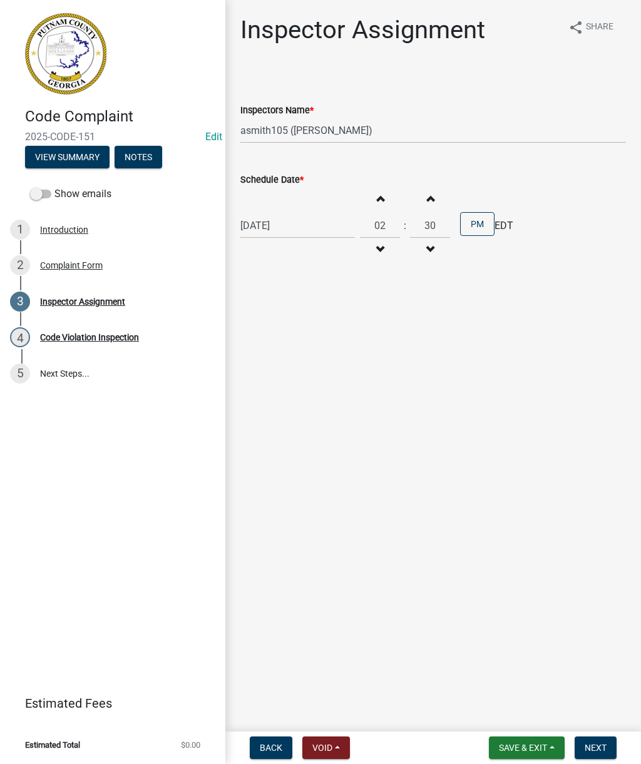
click at [517, 746] on span "Save & Exit" at bounding box center [523, 748] width 48 height 10
click at [494, 681] on button "Save" at bounding box center [514, 685] width 100 height 30
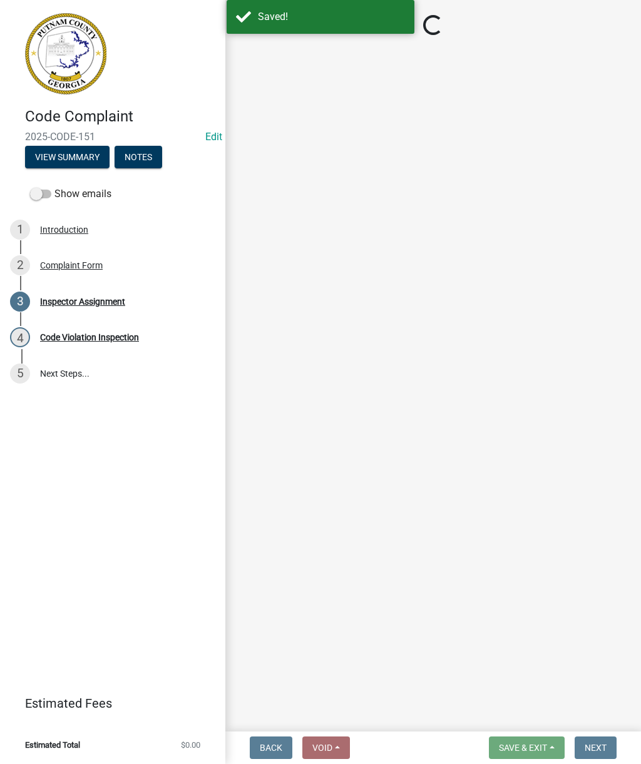
select select "af3c6edf-34d7-49be-824e-99d5d0a3954f"
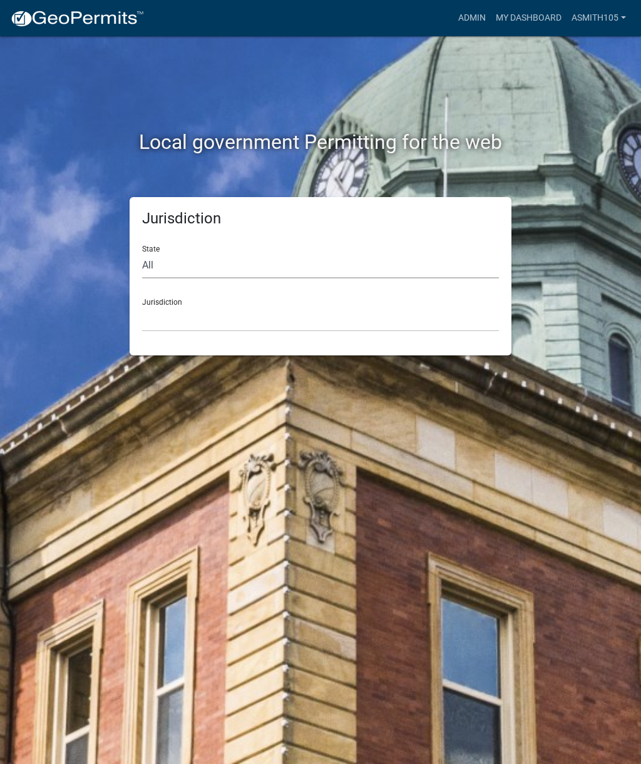
click at [194, 262] on select "All [US_STATE] [US_STATE] [US_STATE] [US_STATE] [US_STATE] [US_STATE] [US_STATE…" at bounding box center [320, 266] width 357 height 26
select select "[US_STATE]"
click at [248, 323] on select "[GEOGRAPHIC_DATA], [US_STATE][PERSON_NAME][GEOGRAPHIC_DATA], [US_STATE][PERSON_…" at bounding box center [320, 319] width 357 height 26
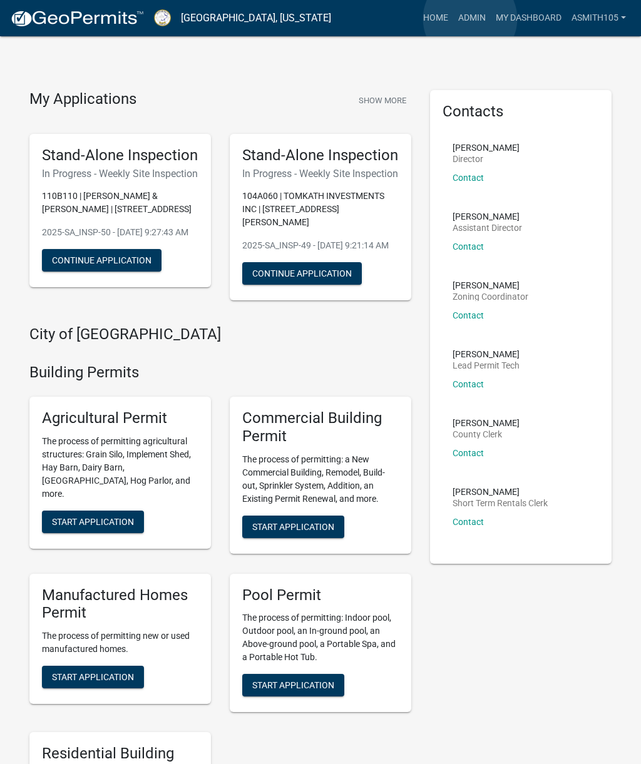
click at [470, 19] on link "Admin" at bounding box center [472, 18] width 38 height 24
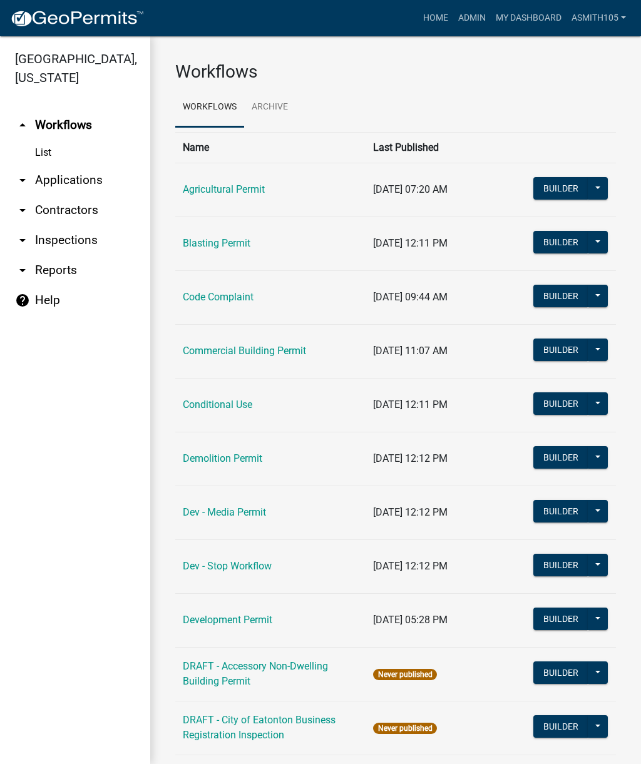
click at [218, 297] on link "Code Complaint" at bounding box center [218, 297] width 71 height 12
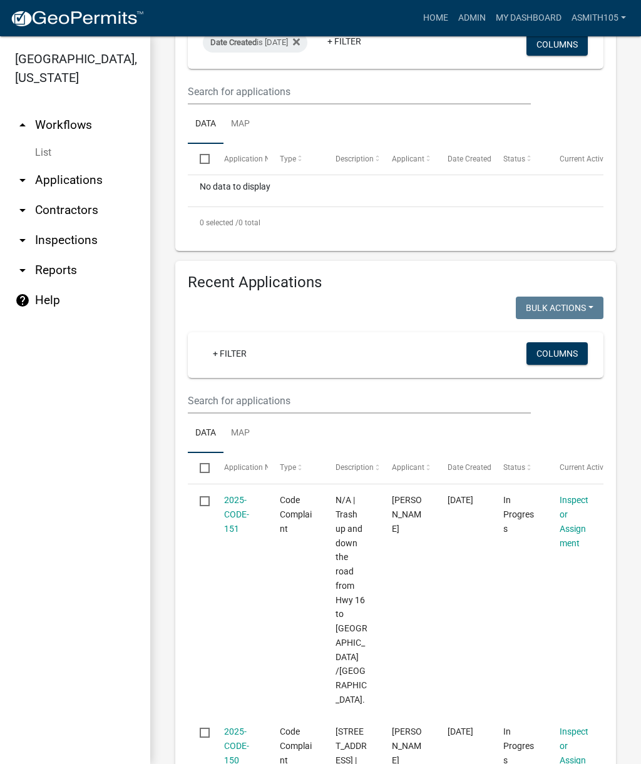
scroll to position [337, 0]
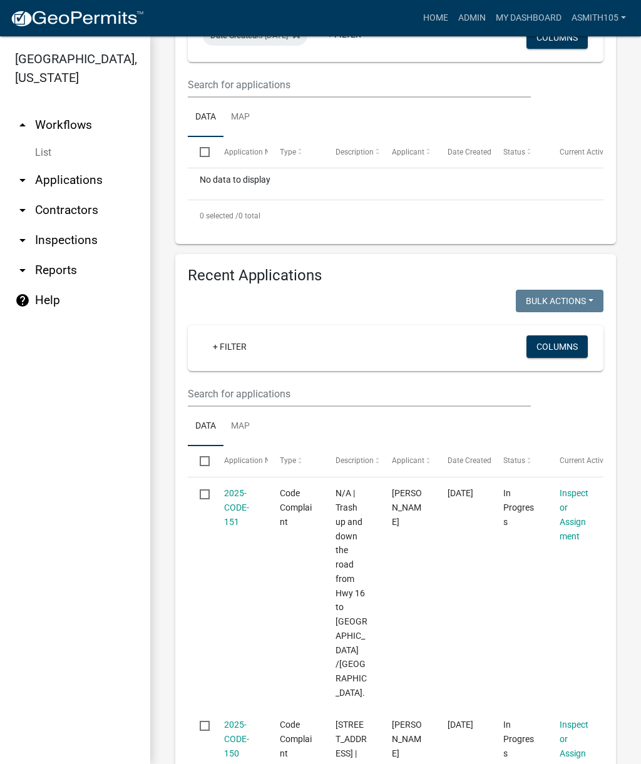
click at [236, 505] on link "2025-CODE-151" at bounding box center [236, 507] width 25 height 39
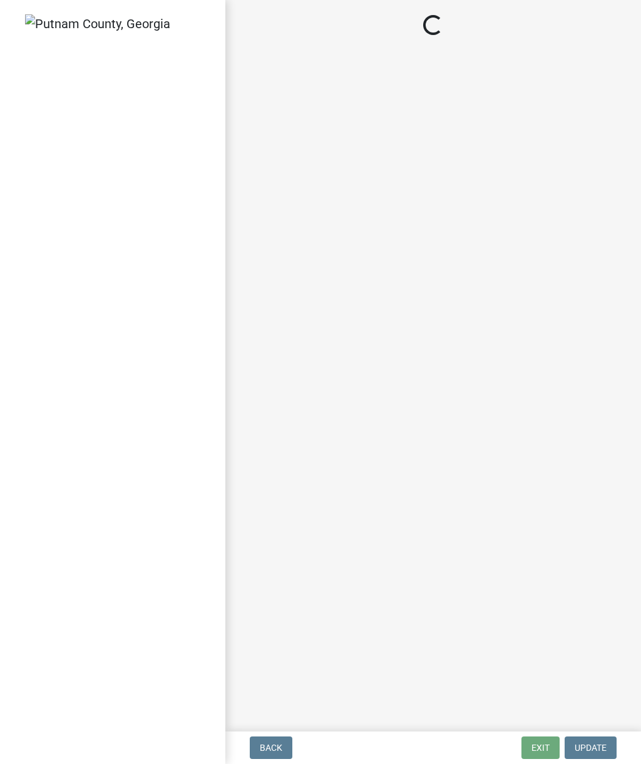
select select "af3c6edf-34d7-49be-824e-99d5d0a3954f"
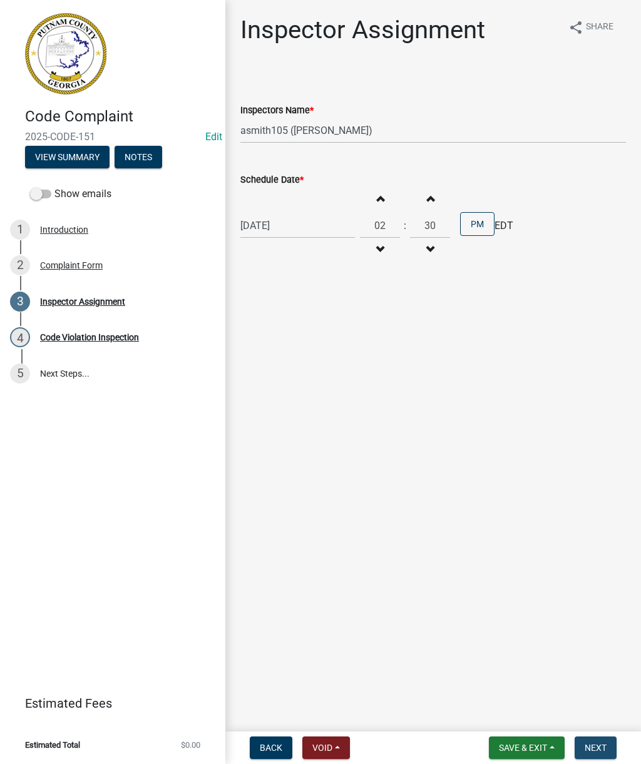
click at [604, 744] on span "Next" at bounding box center [595, 748] width 22 height 10
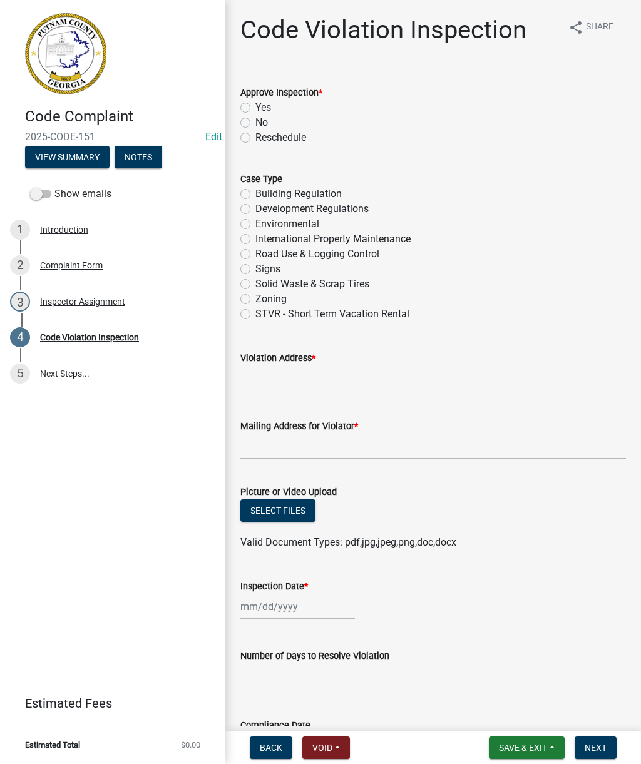
click at [255, 121] on label "No" at bounding box center [261, 122] width 13 height 15
click at [255, 121] on input "No" at bounding box center [259, 119] width 8 height 8
radio input "true"
click at [255, 254] on label "Road Use & Logging Control" at bounding box center [317, 254] width 124 height 15
click at [255, 254] on input "Road Use & Logging Control" at bounding box center [259, 251] width 8 height 8
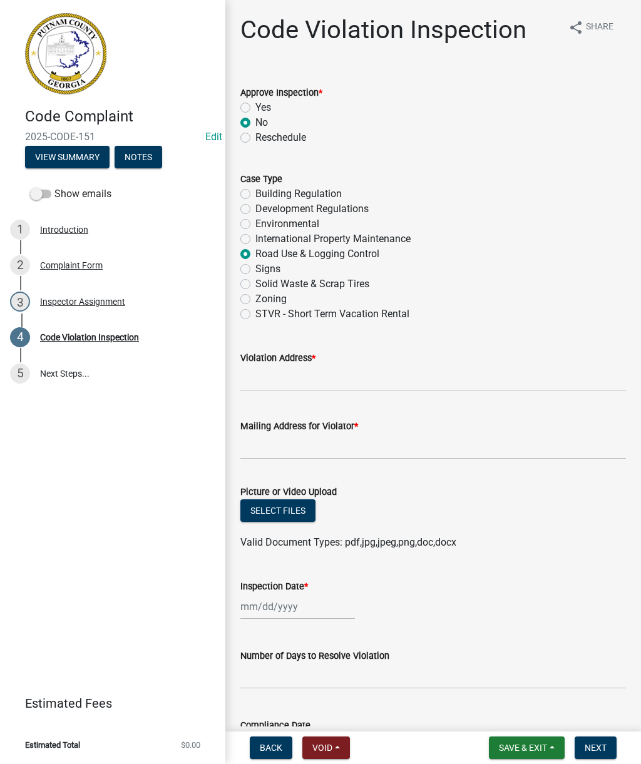
radio input "true"
click at [316, 374] on input "Violation Address *" at bounding box center [432, 378] width 385 height 26
type input "H"
type input "Highway 16"
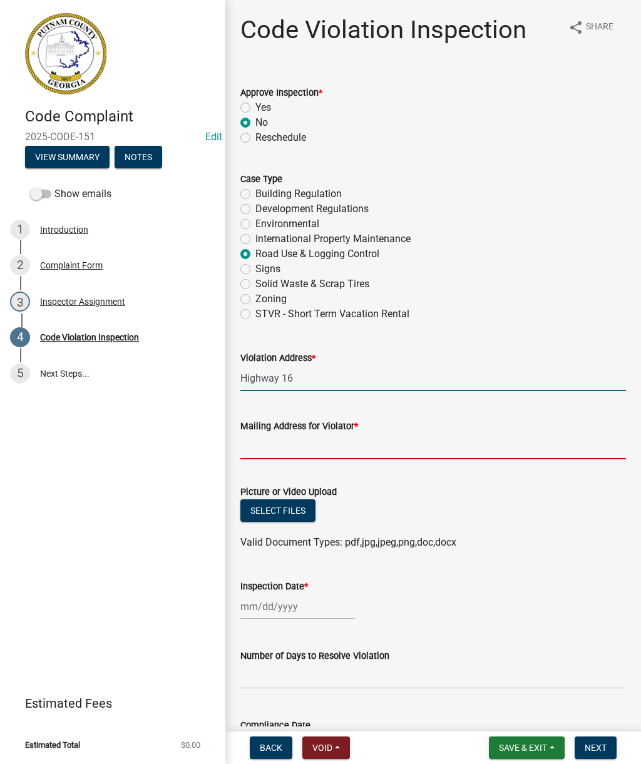
click at [317, 449] on input "Mailing Address for Violator *" at bounding box center [432, 447] width 385 height 26
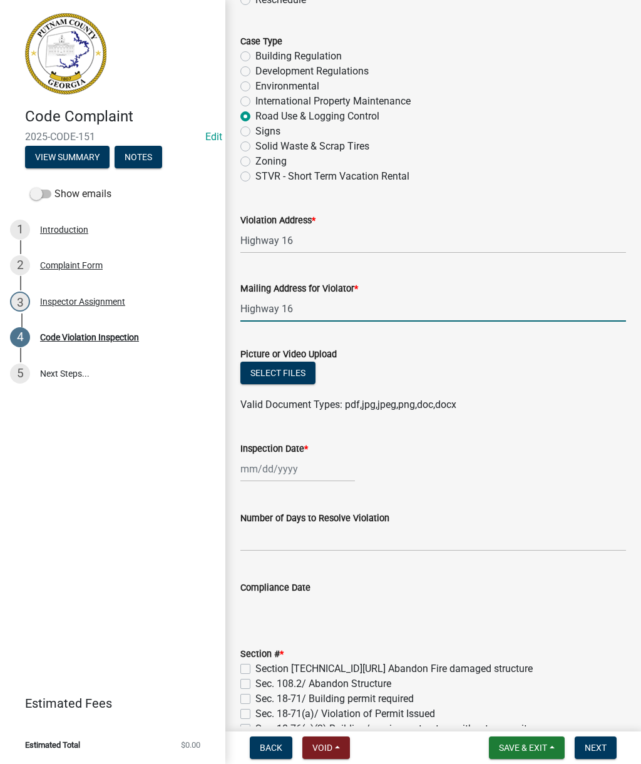
scroll to position [156, 0]
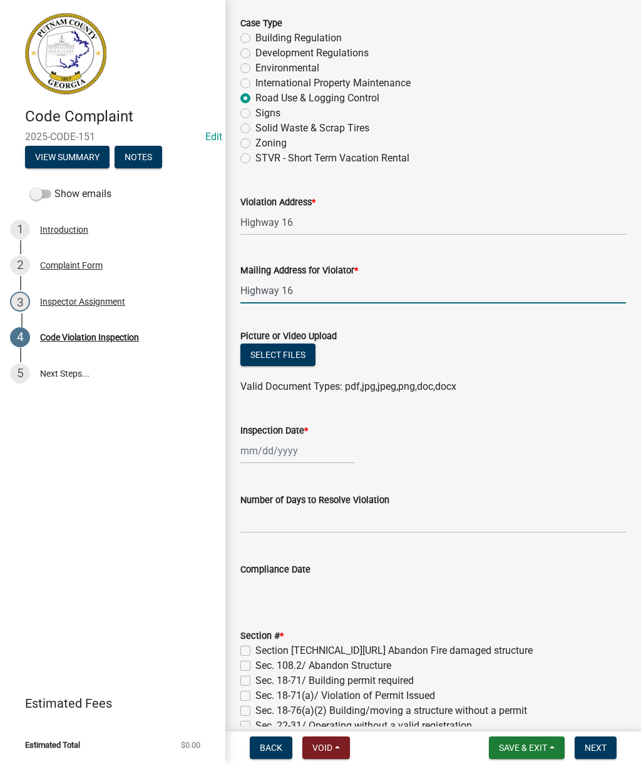
type input "Highway 16"
click at [282, 355] on button "Select files" at bounding box center [277, 355] width 75 height 23
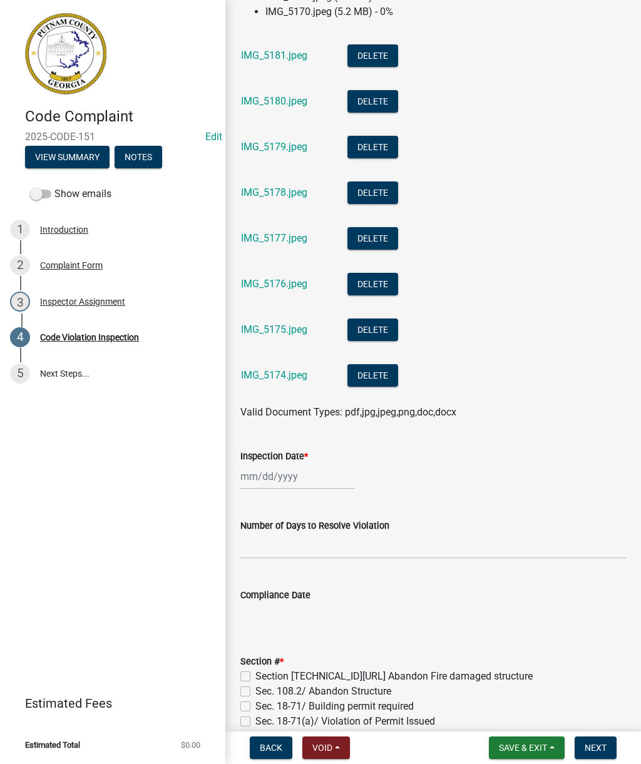
scroll to position [686, 0]
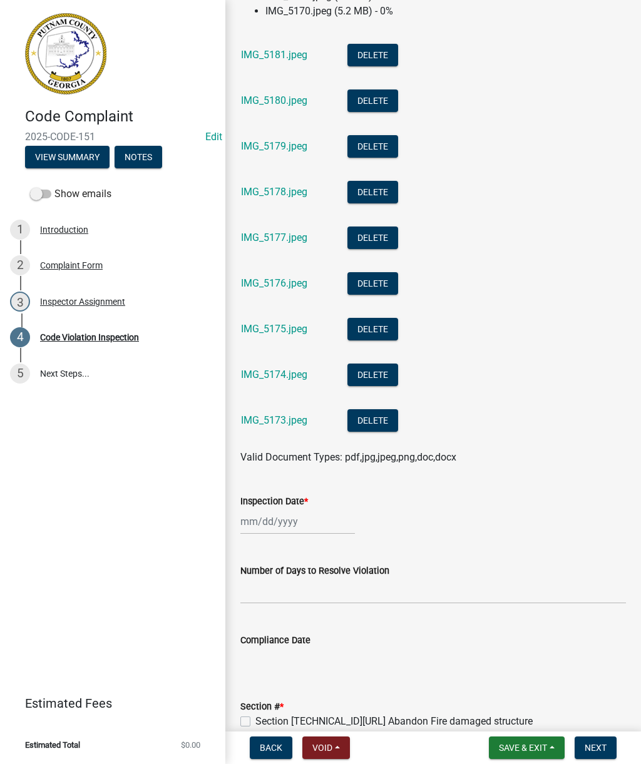
click at [273, 472] on wm-data-entity-input "Picture or Video Upload Select files 100% IMG_5181.jpeg (2.7 MB) - 100% IMG_518…" at bounding box center [432, 129] width 385 height 693
click at [279, 513] on div at bounding box center [297, 522] width 115 height 26
select select "10"
select select "2025"
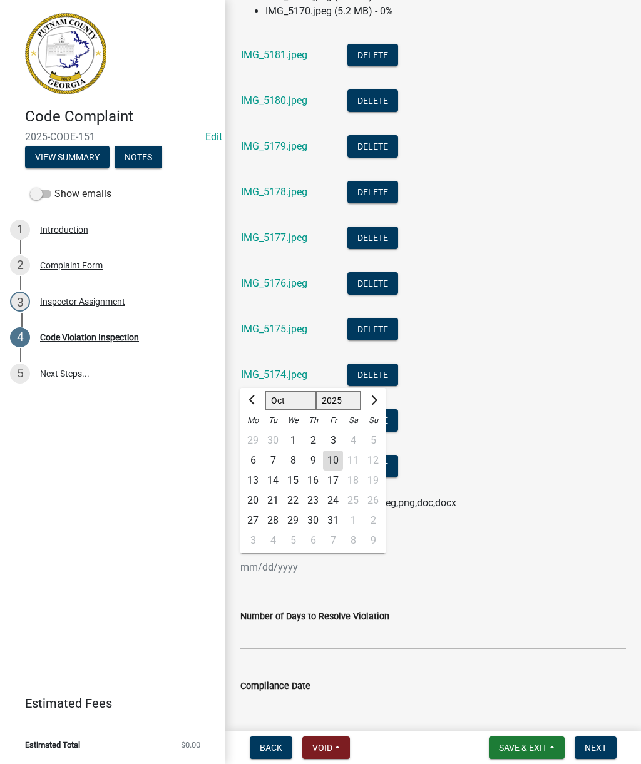
click at [333, 457] on div "10" at bounding box center [333, 461] width 20 height 20
type input "[DATE]"
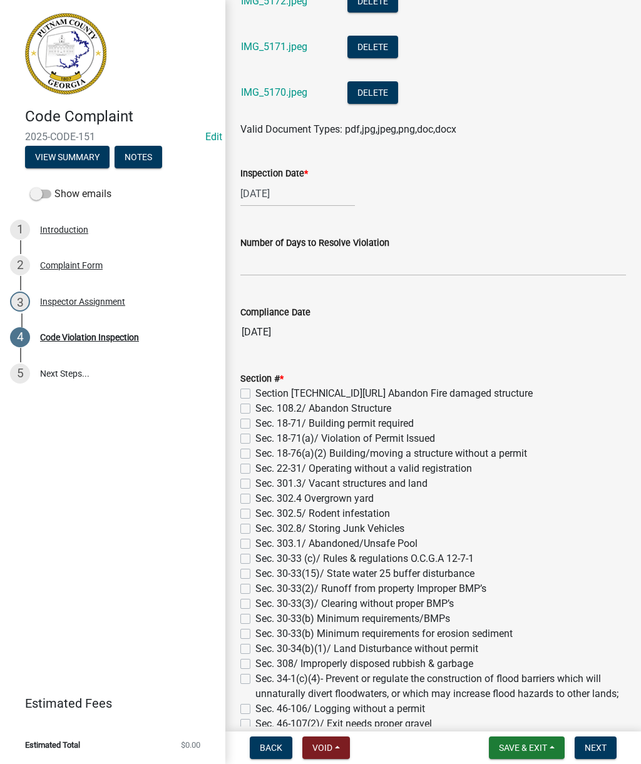
scroll to position [962, 0]
click at [281, 262] on input "text" at bounding box center [432, 263] width 385 height 26
click at [265, 265] on input "text" at bounding box center [432, 263] width 385 height 26
click at [436, 259] on input "text" at bounding box center [432, 263] width 385 height 26
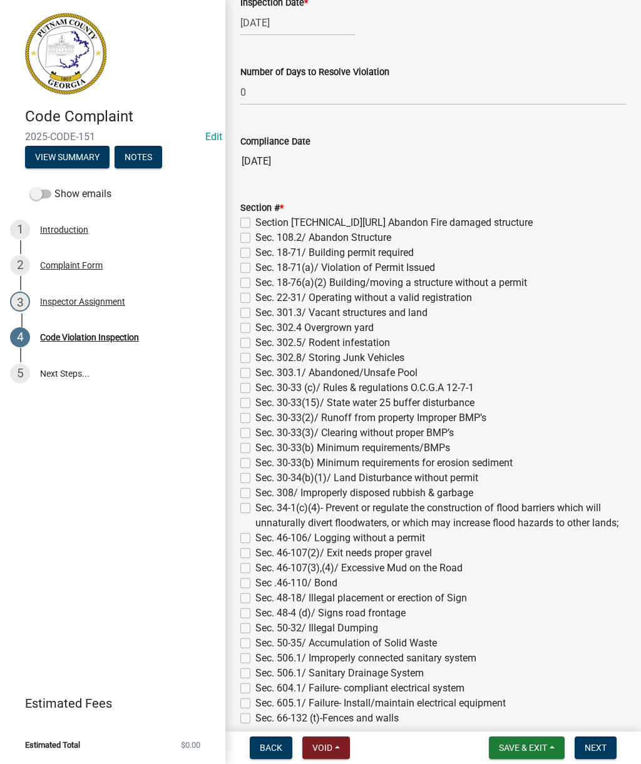
scroll to position [1133, 0]
type input "0"
click at [255, 495] on label "Sec. 308/ Improperly disposed rubbish & garbage" at bounding box center [364, 492] width 218 height 15
click at [255, 493] on input "Sec. 308/ Improperly disposed rubbish & garbage" at bounding box center [259, 489] width 8 height 8
checkbox input "true"
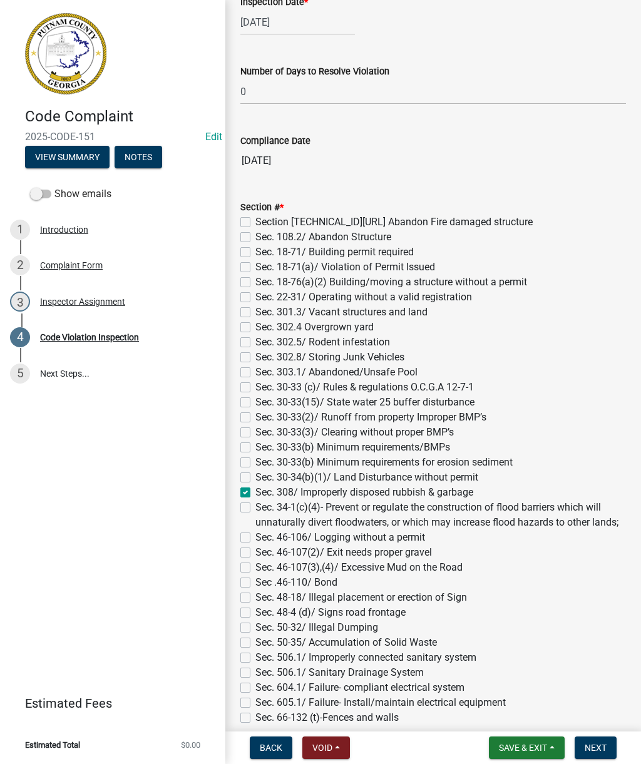
checkbox input "false"
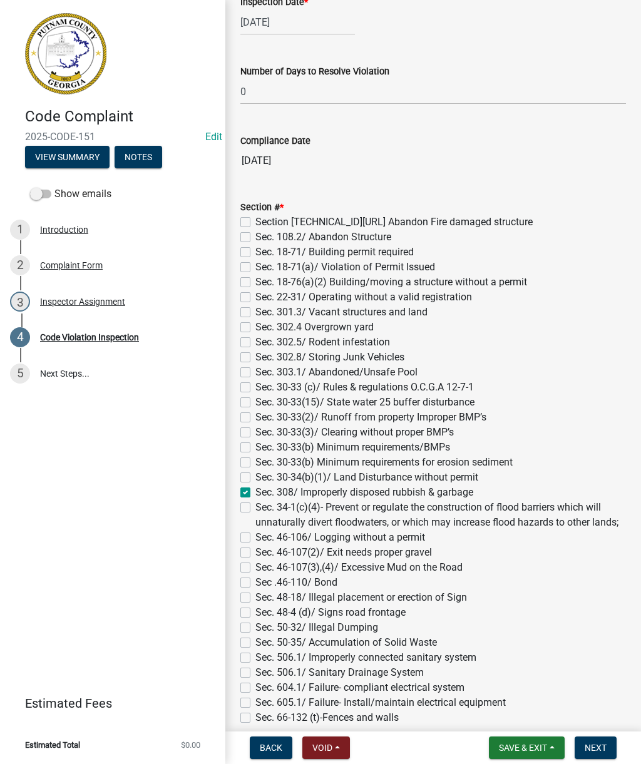
checkbox input "false"
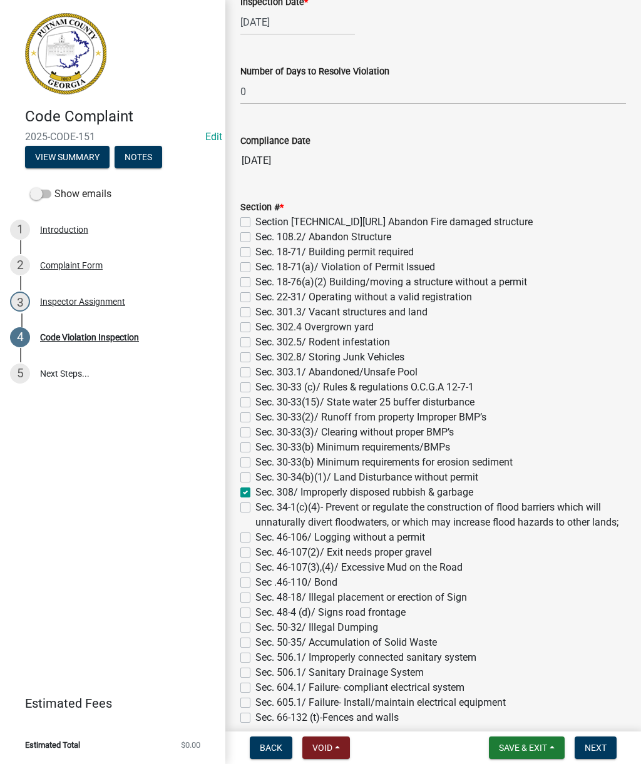
checkbox input "false"
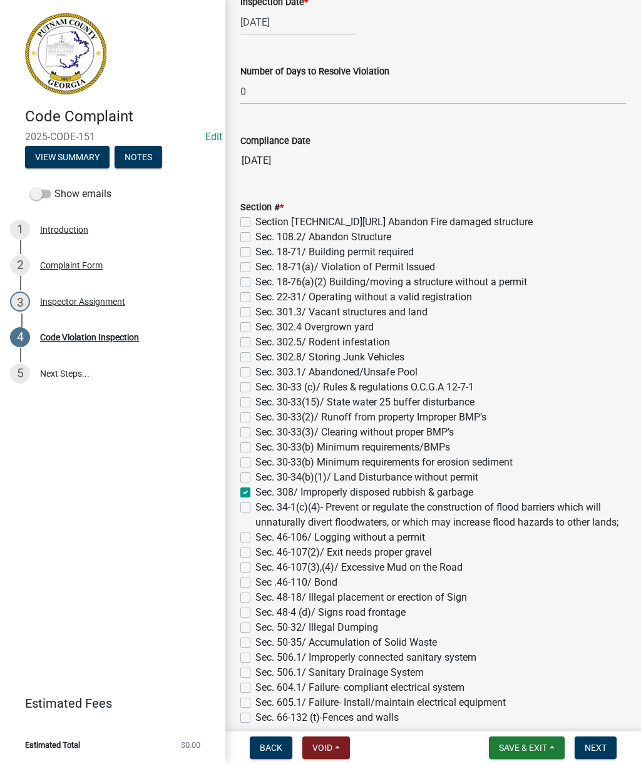
checkbox input "false"
checkbox input "true"
checkbox input "false"
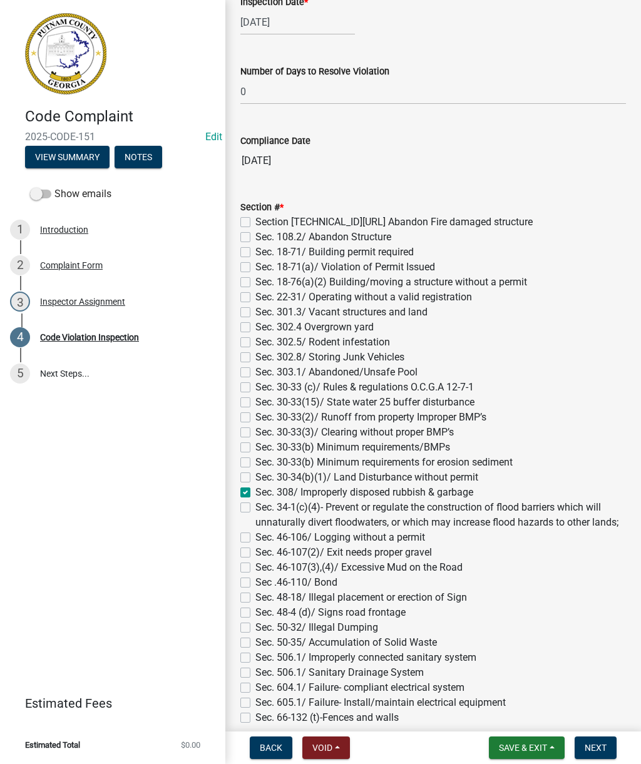
checkbox input "false"
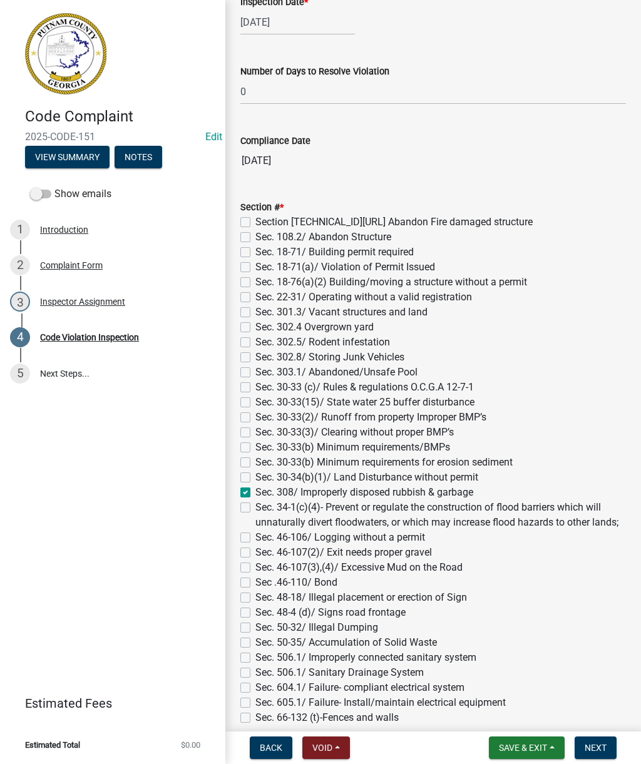
checkbox input "false"
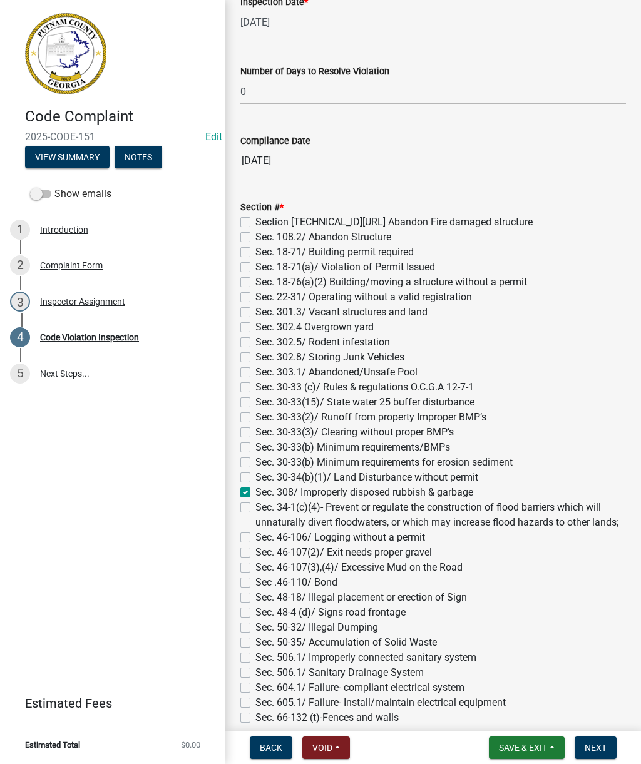
checkbox input "false"
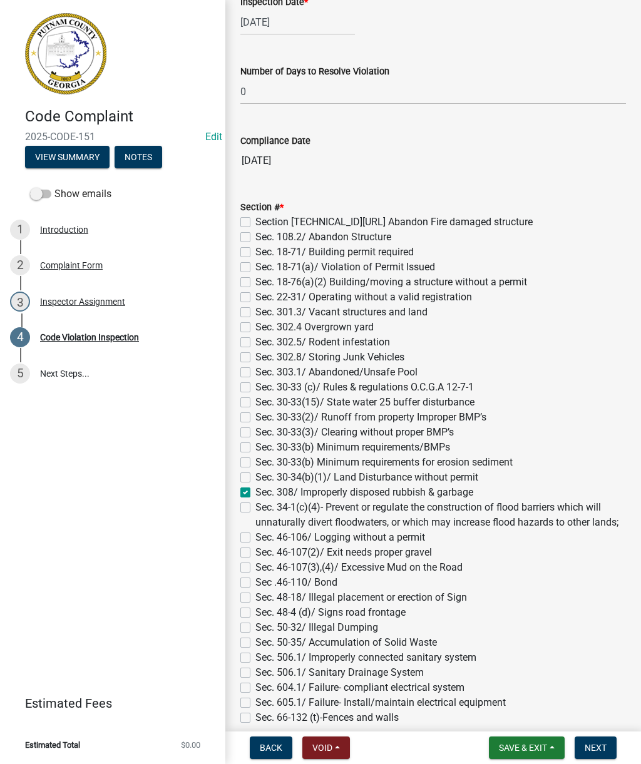
checkbox input "false"
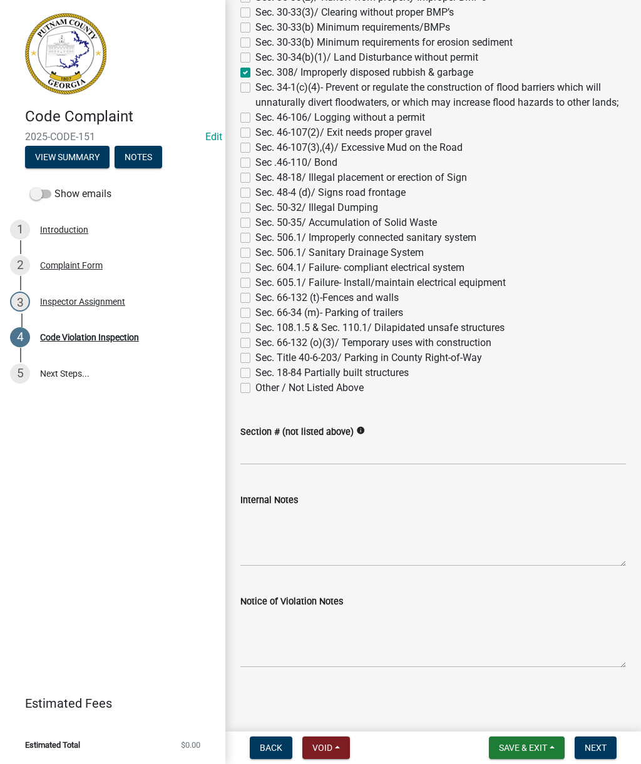
scroll to position [1552, 0]
click at [315, 538] on textarea "Internal Notes" at bounding box center [432, 536] width 385 height 59
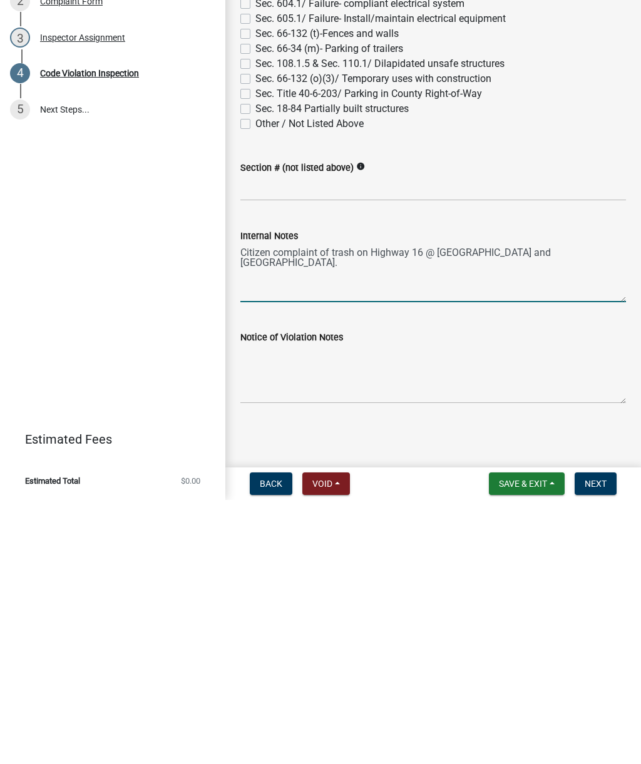
type textarea "Citizen complaint of trash on Highway 16 @ Old Phoenix and New Phoenix."
click at [268, 609] on textarea "Notice of Violation Notes" at bounding box center [432, 638] width 385 height 59
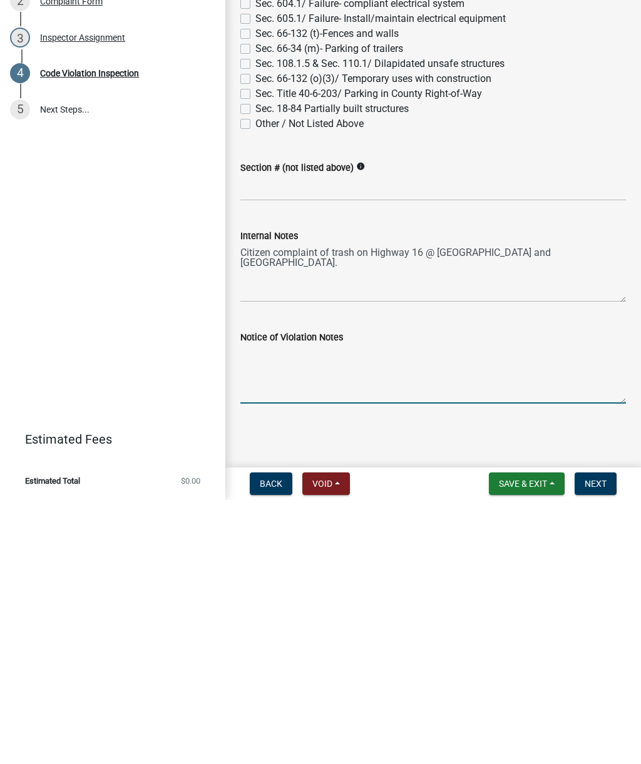
paste textarea "Code Enforcement inspected the reported area along Highway 16 in Putnam County,…"
type textarea "Code Enforcement inspected the reported area along Highway 16 in Putnam County,…"
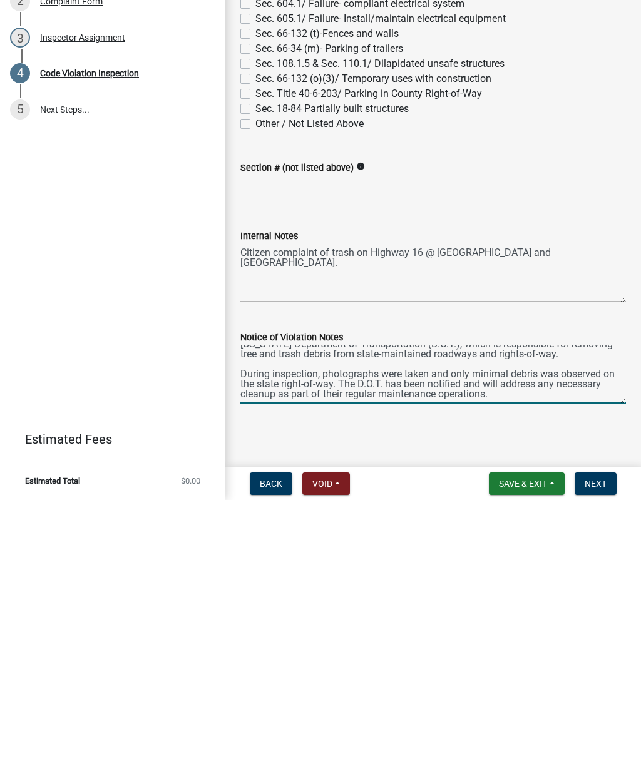
scroll to position [30, 0]
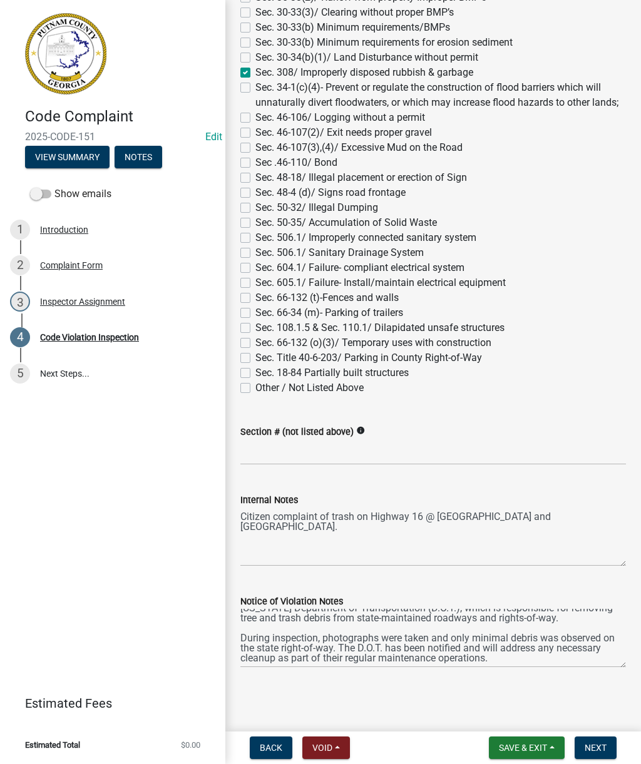
click at [604, 746] on span "Next" at bounding box center [595, 748] width 22 height 10
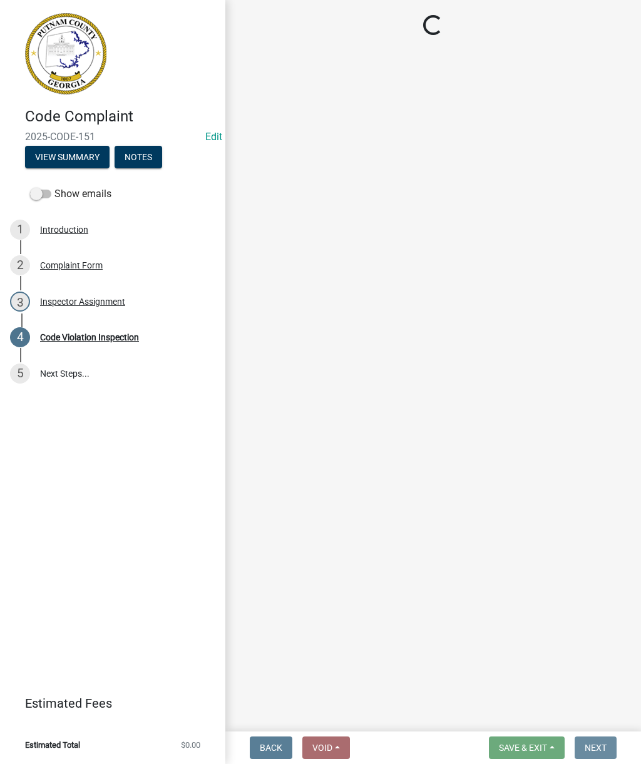
scroll to position [0, 0]
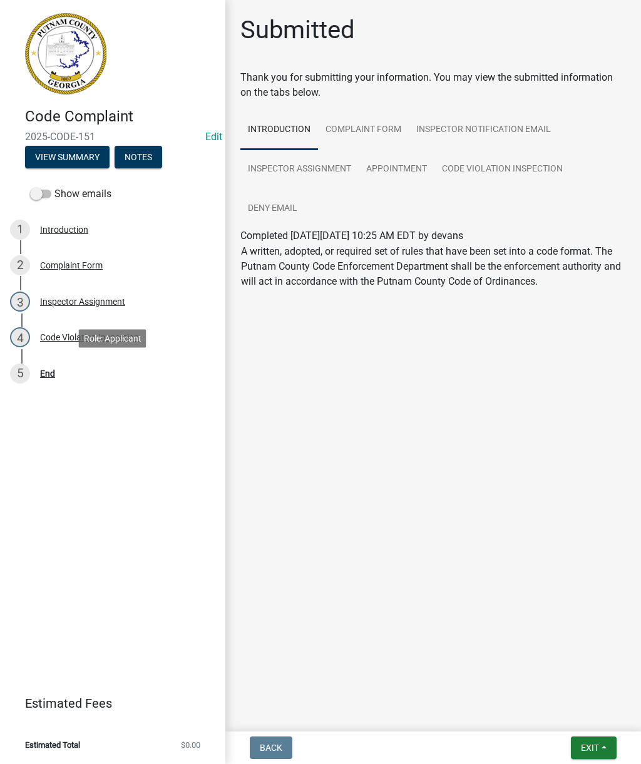
click at [52, 373] on div "End" at bounding box center [47, 373] width 15 height 9
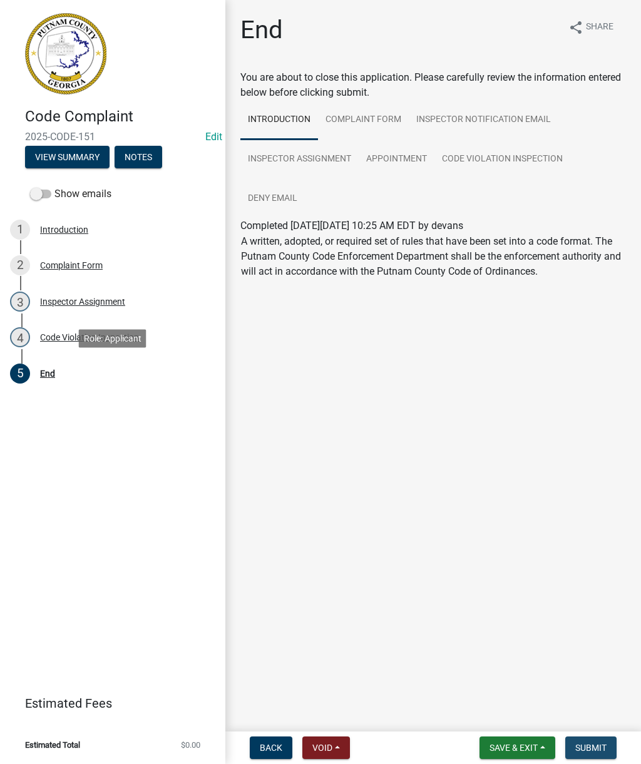
click at [601, 741] on button "Submit" at bounding box center [590, 747] width 51 height 23
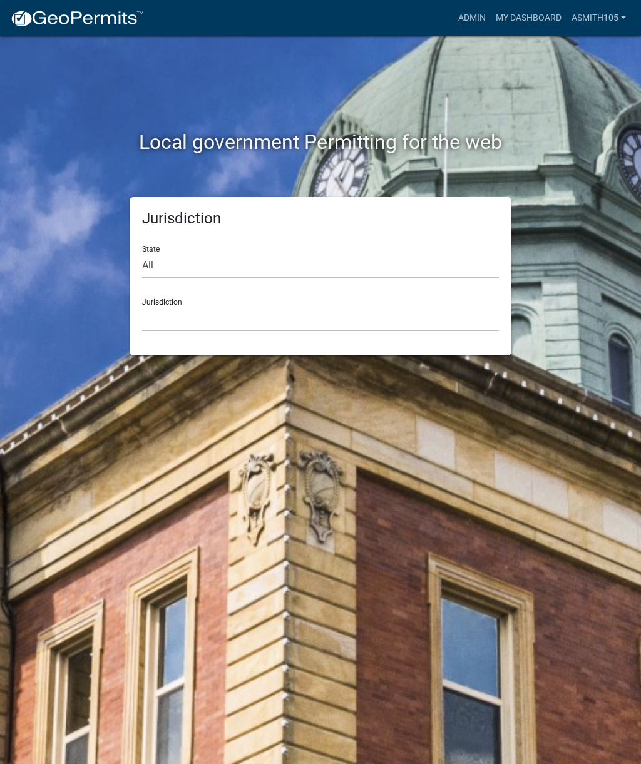
click at [203, 262] on select "All [US_STATE] [US_STATE] [US_STATE] [US_STATE] [US_STATE] [US_STATE] [US_STATE…" at bounding box center [320, 266] width 357 height 26
select select "[US_STATE]"
click at [263, 307] on select "[GEOGRAPHIC_DATA], [US_STATE][PERSON_NAME][GEOGRAPHIC_DATA], [US_STATE][PERSON_…" at bounding box center [320, 319] width 357 height 26
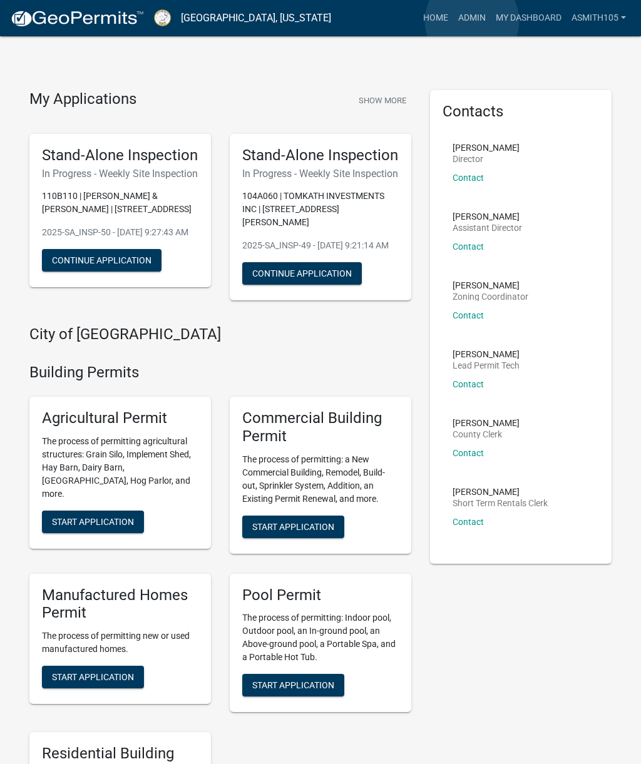
click at [472, 21] on link "Admin" at bounding box center [472, 18] width 38 height 24
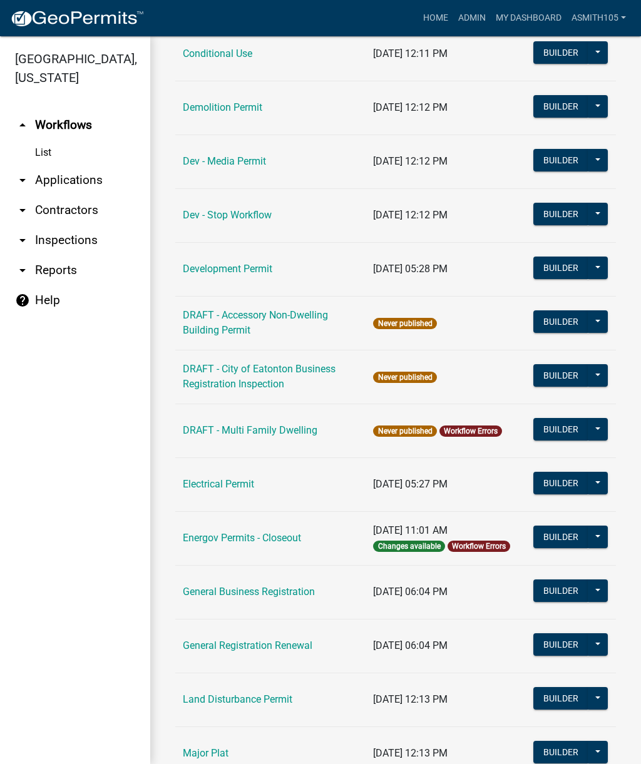
scroll to position [348, 0]
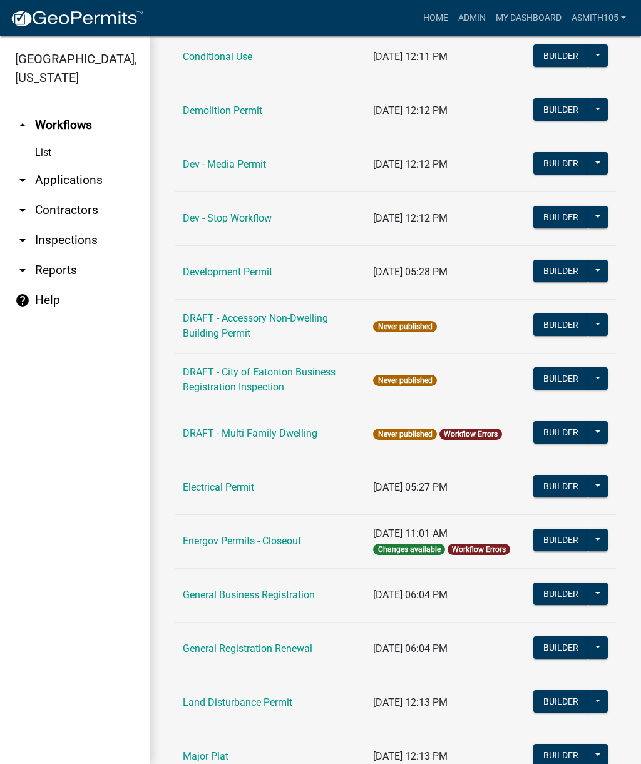
click at [77, 240] on link "arrow_drop_down Inspections" at bounding box center [75, 240] width 150 height 30
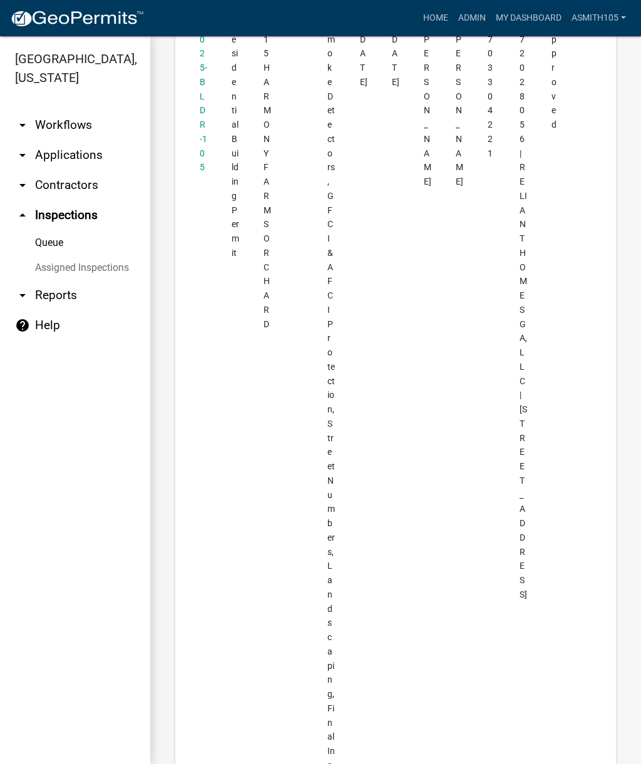
scroll to position [7368, 0]
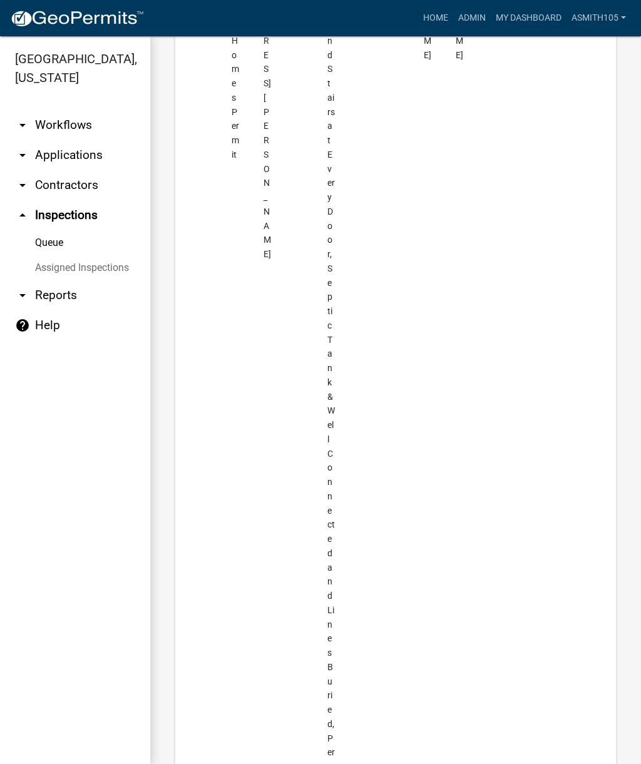
scroll to position [2704, 0]
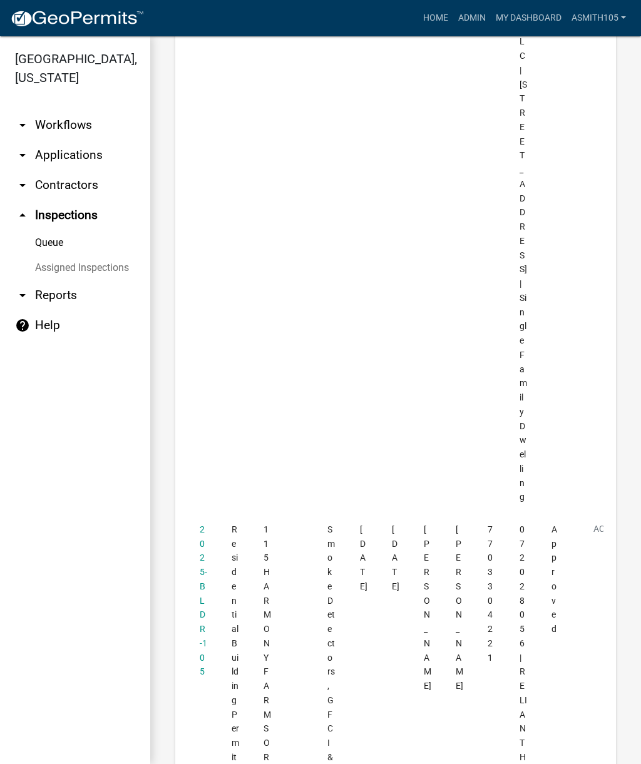
scroll to position [6859, 0]
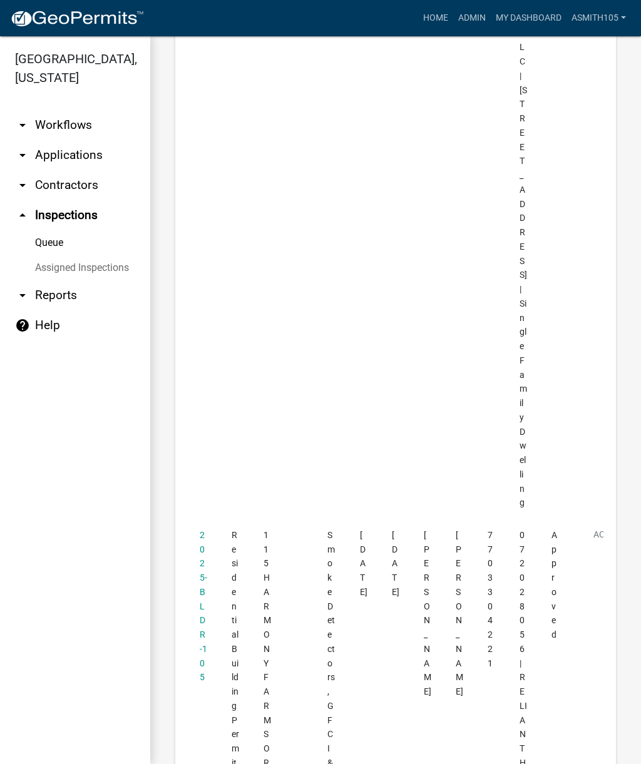
click at [200, 530] on link "2025-BLDR-105" at bounding box center [204, 606] width 8 height 153
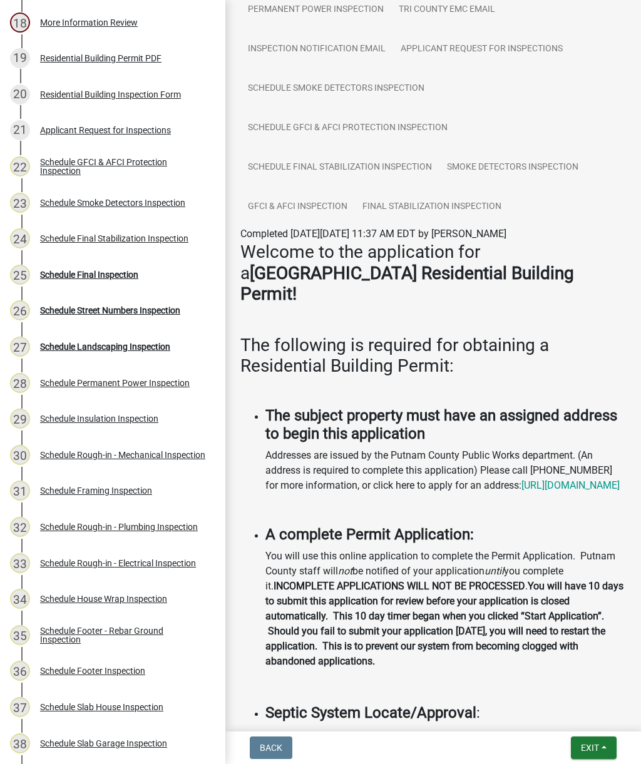
scroll to position [818, 0]
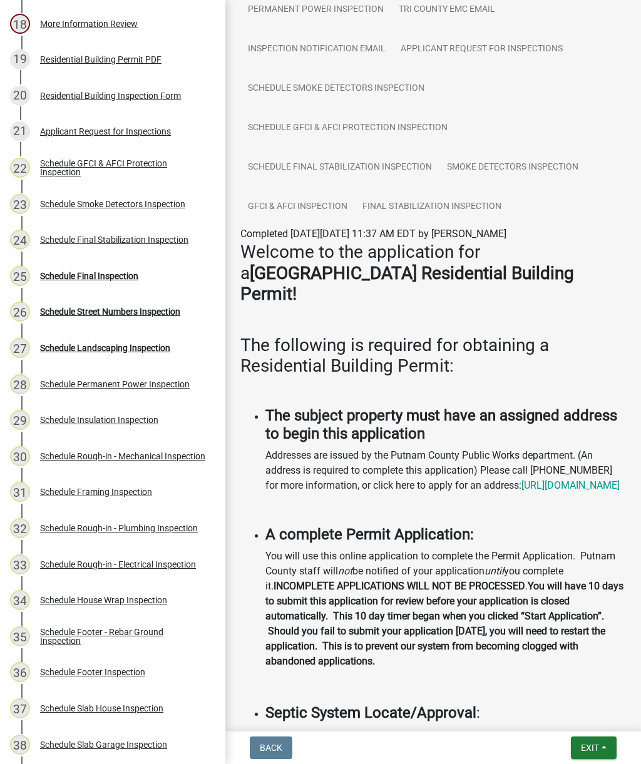
click at [101, 276] on div "Schedule Final Inspection" at bounding box center [89, 276] width 98 height 9
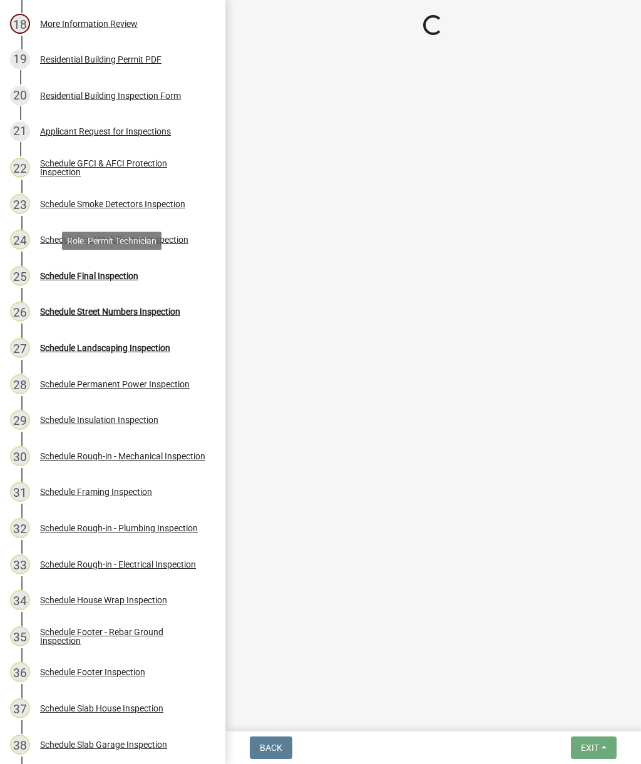
scroll to position [0, 0]
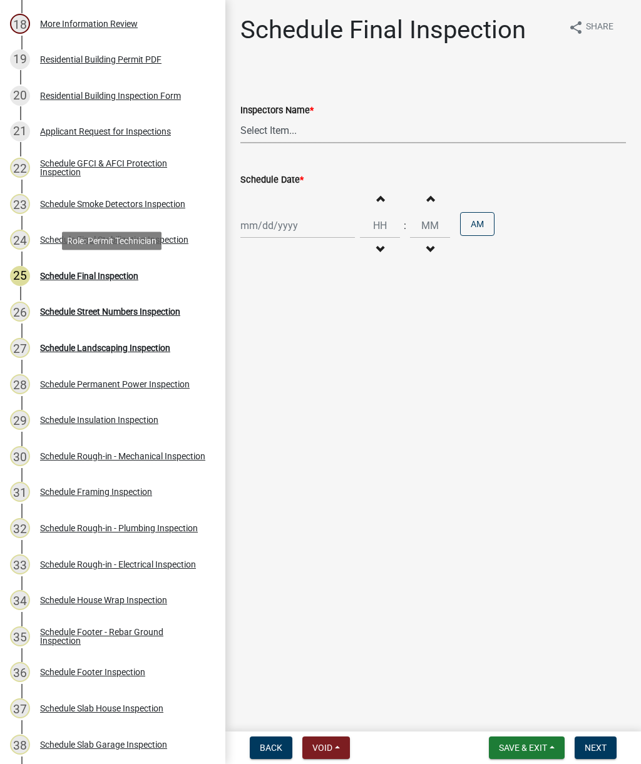
click at [318, 127] on select "Select Item... mrivera (Michele Rivera) StephanieM (Stephanie Morris ) QGrissom…" at bounding box center [432, 131] width 385 height 26
select select "07642ab0-564c-47bb-824b-0ccf2da83593"
click at [288, 232] on div at bounding box center [297, 226] width 115 height 26
select select "10"
select select "2025"
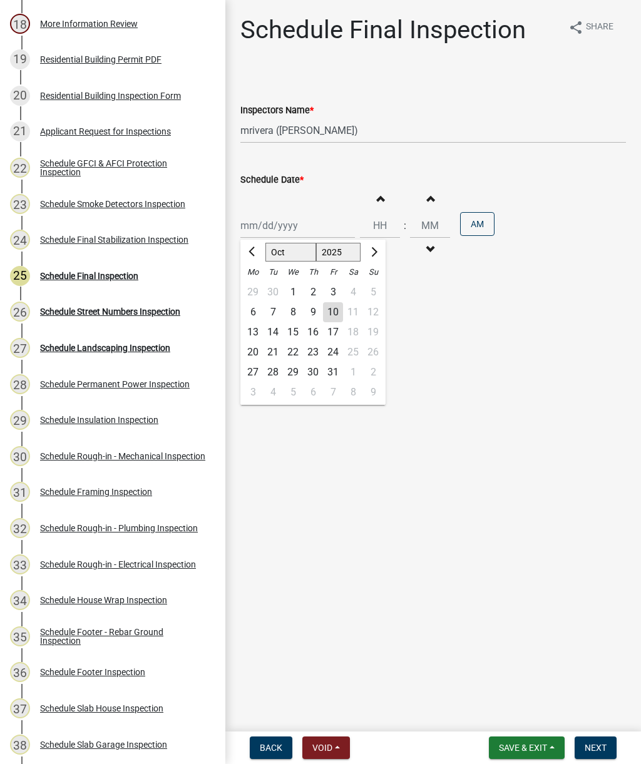
click at [312, 311] on div "9" at bounding box center [313, 312] width 20 height 20
type input "[DATE]"
click at [377, 201] on span "button" at bounding box center [380, 198] width 6 height 10
type input "01"
type input "00"
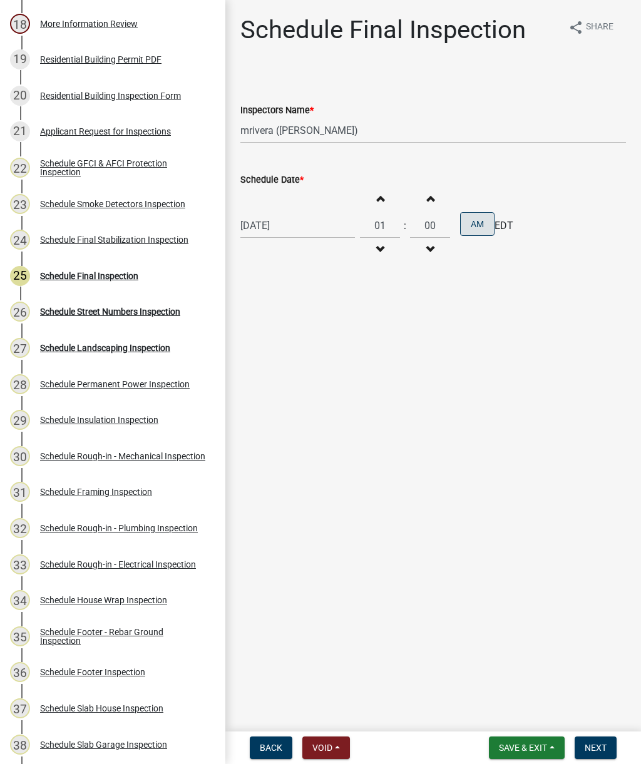
click at [466, 217] on button "AM" at bounding box center [477, 224] width 34 height 24
click at [605, 746] on span "Next" at bounding box center [595, 748] width 22 height 10
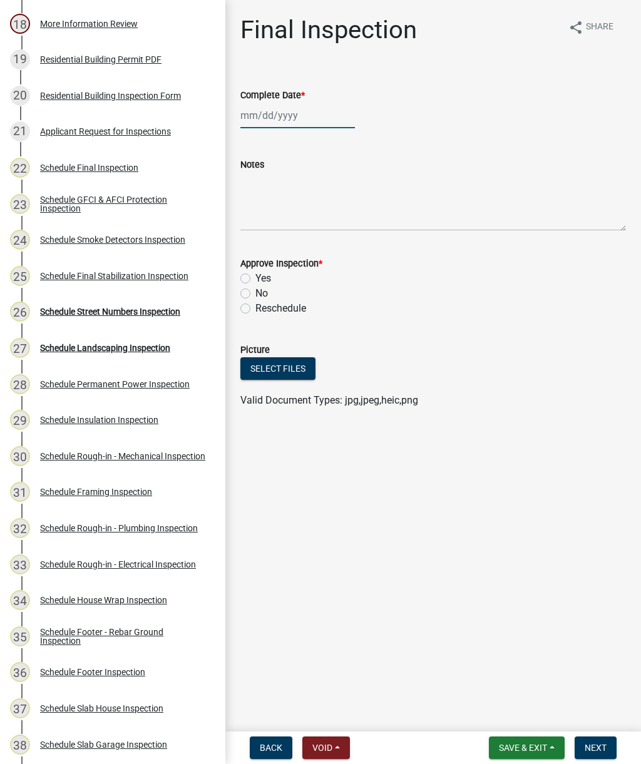
click at [278, 119] on div at bounding box center [297, 116] width 115 height 26
select select "10"
select select "2025"
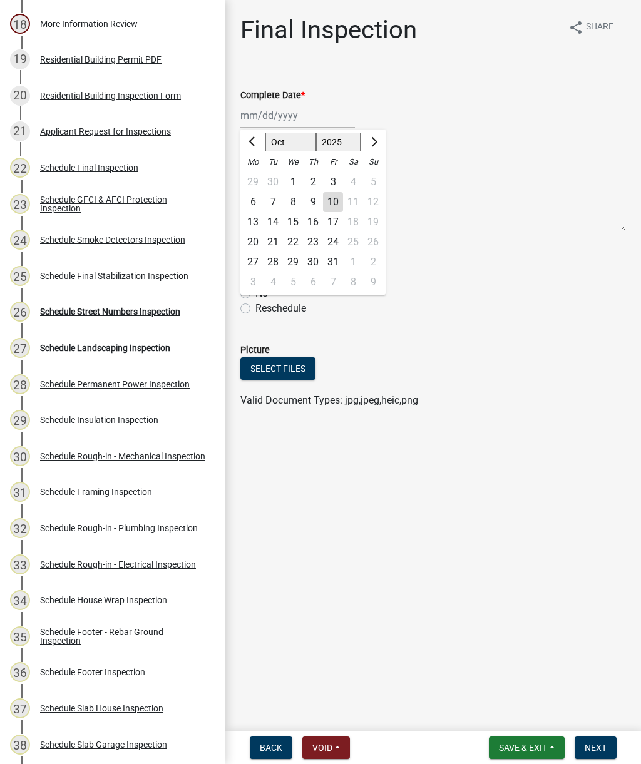
click at [312, 204] on div "9" at bounding box center [313, 202] width 20 height 20
type input "[DATE]"
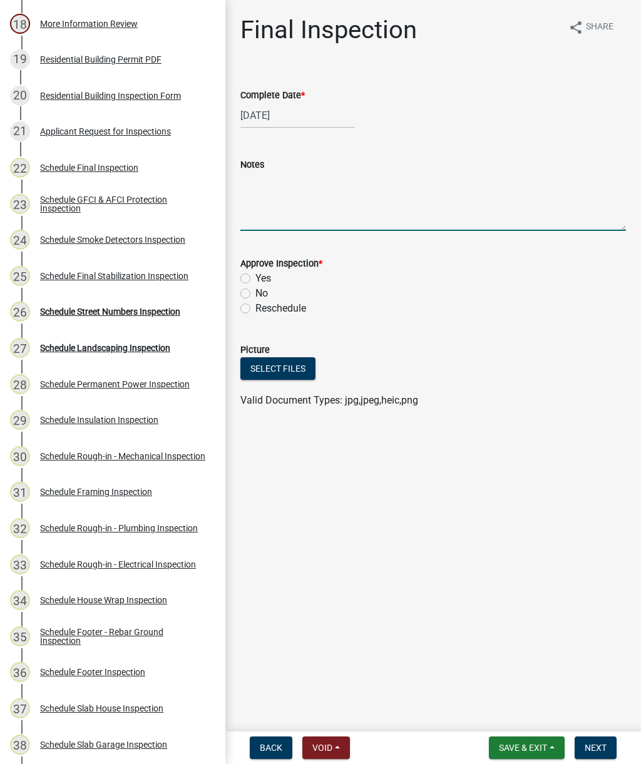
click at [272, 208] on textarea "Notes" at bounding box center [432, 201] width 385 height 59
type textarea "Approved"
click at [255, 276] on label "Yes" at bounding box center [263, 278] width 16 height 15
click at [255, 276] on input "Yes" at bounding box center [259, 275] width 8 height 8
radio input "true"
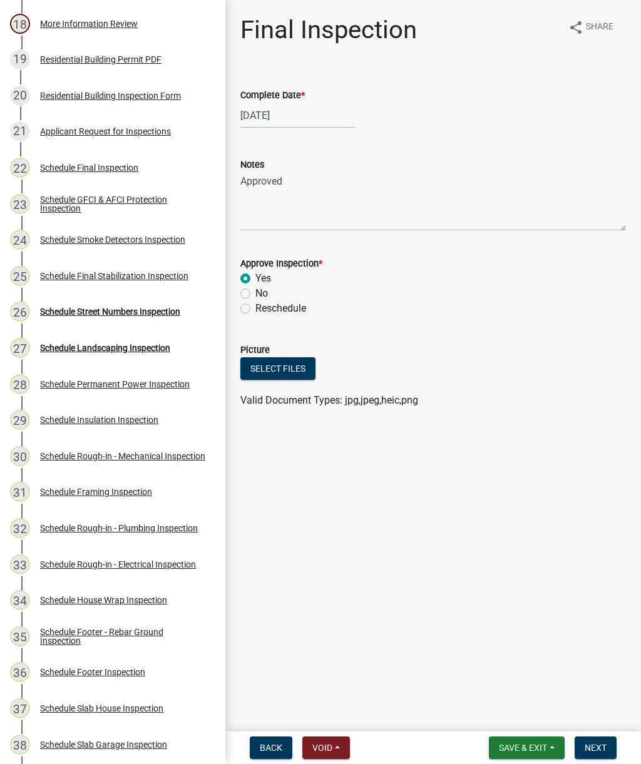
click at [603, 745] on span "Next" at bounding box center [595, 748] width 22 height 10
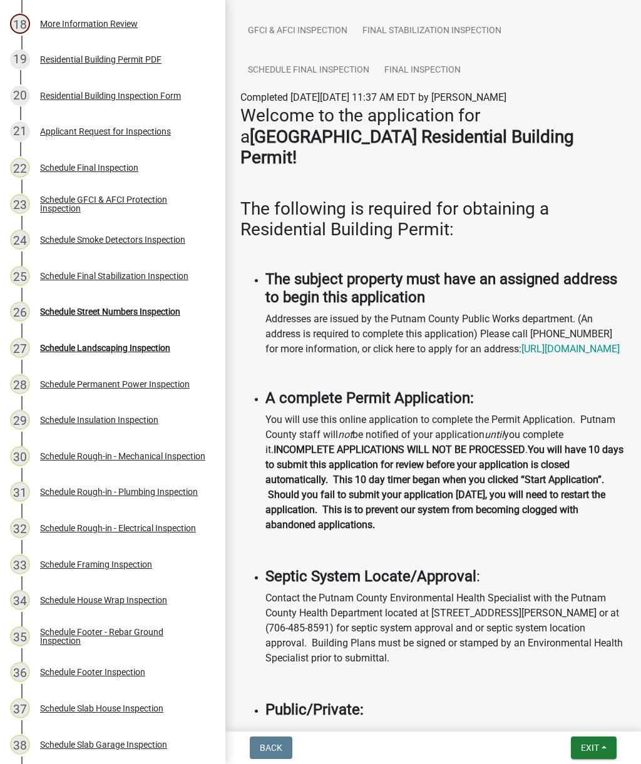
scroll to position [2070, 0]
click at [130, 316] on div "Schedule Street Numbers Inspection" at bounding box center [110, 311] width 140 height 9
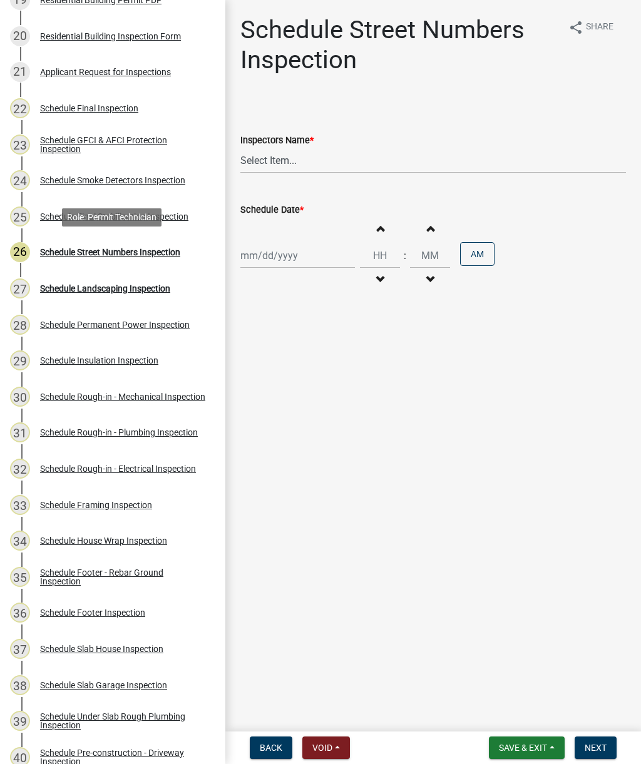
scroll to position [852, 0]
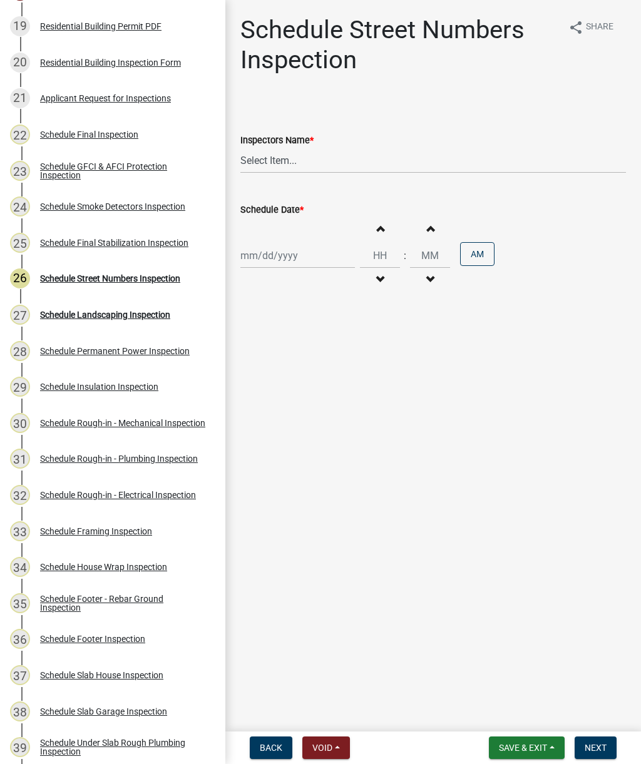
click at [395, 451] on main "Schedule Street Numbers Inspection share Share Inspectors Name * Select Item...…" at bounding box center [432, 363] width 415 height 726
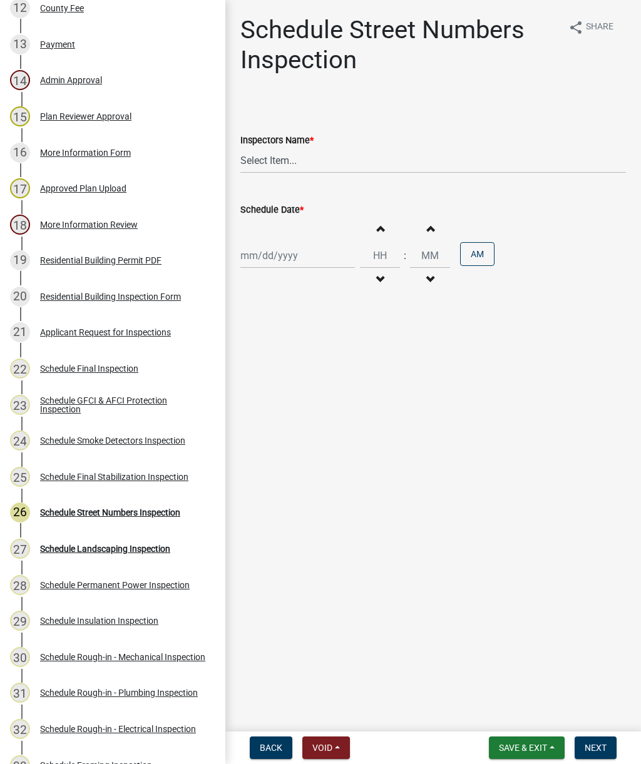
scroll to position [614, 0]
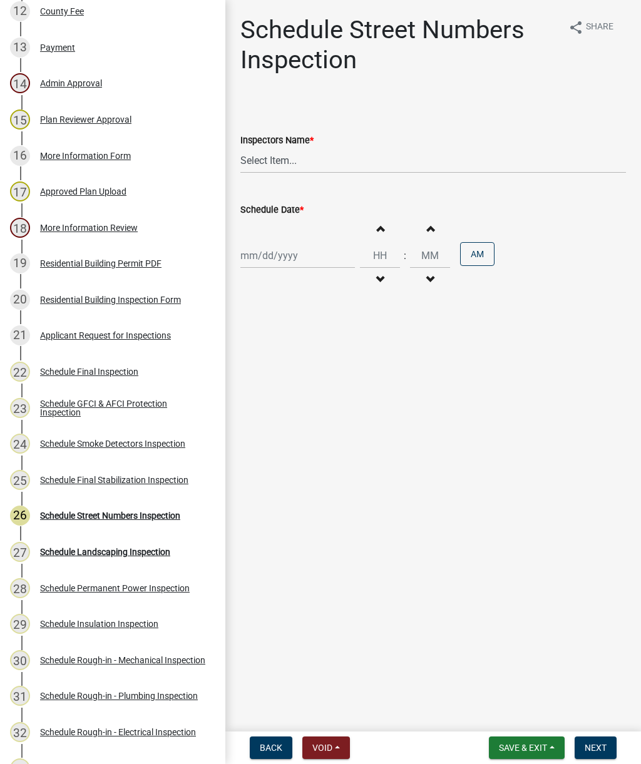
click at [266, 747] on span "Back" at bounding box center [271, 748] width 23 height 10
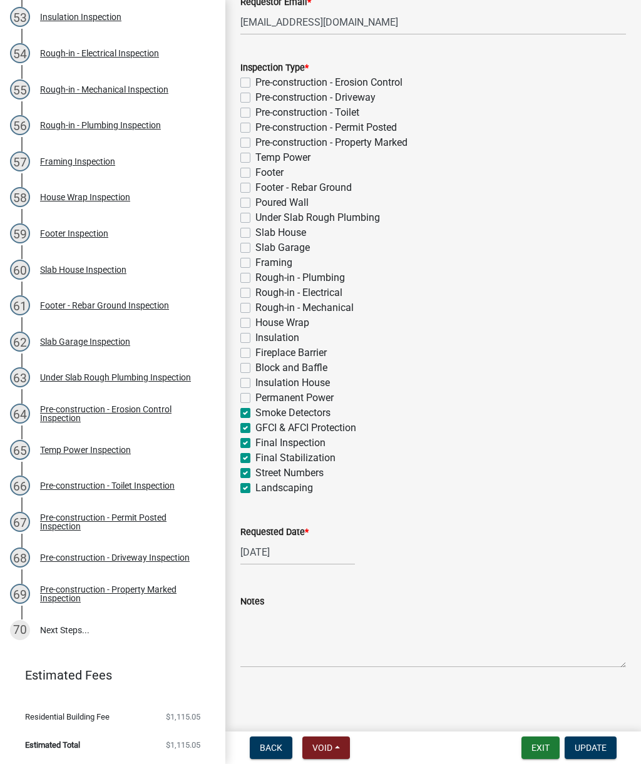
scroll to position [2086, 0]
click at [599, 747] on span "Update" at bounding box center [590, 748] width 32 height 10
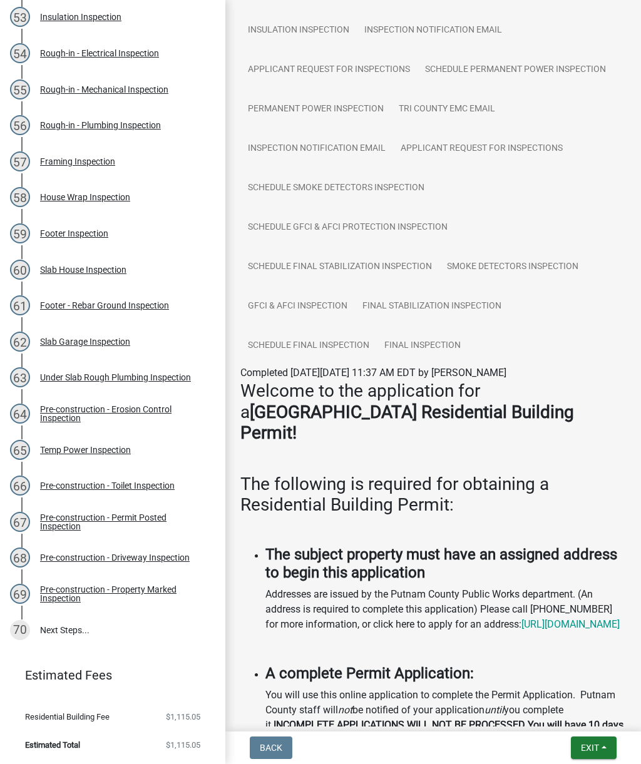
scroll to position [1789, 0]
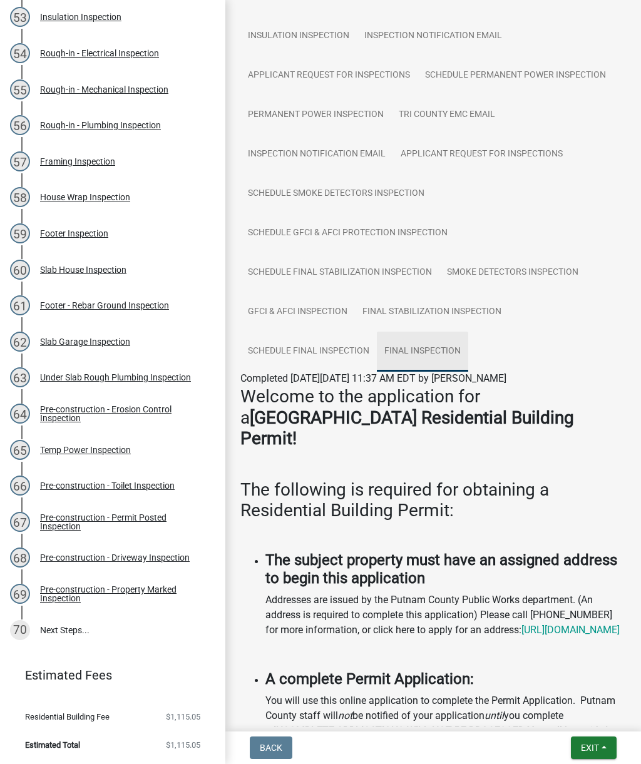
click at [432, 346] on link "Final Inspection" at bounding box center [422, 352] width 91 height 40
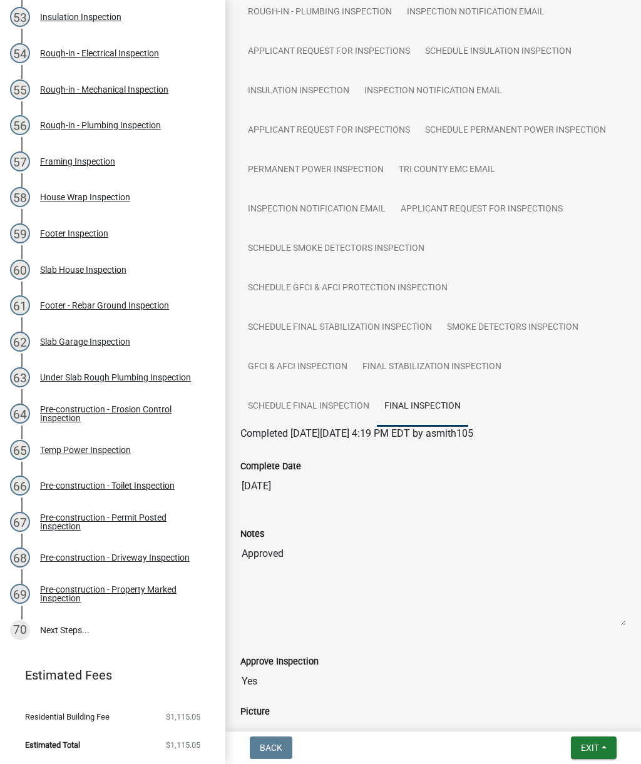
scroll to position [1733, 0]
click at [430, 364] on link "Final Stabilization Inspection" at bounding box center [432, 368] width 154 height 40
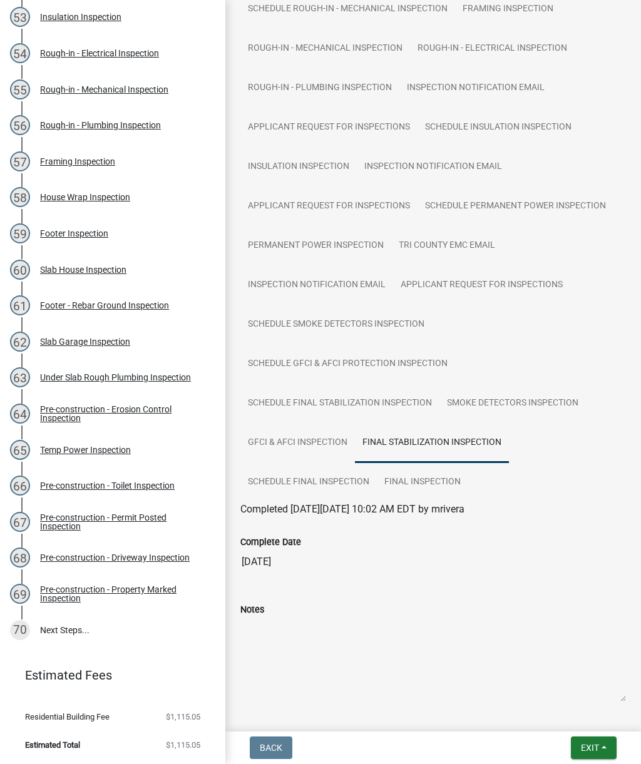
scroll to position [1675, 0]
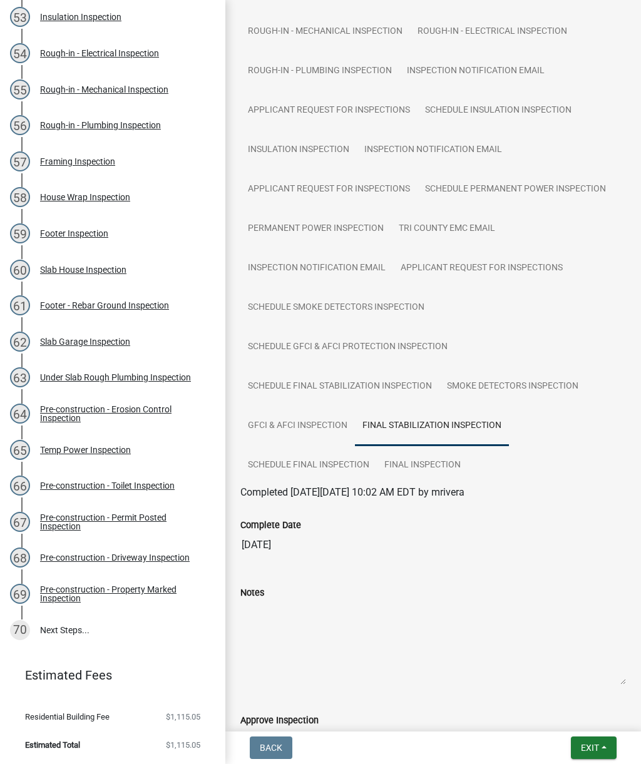
click at [599, 755] on button "Exit" at bounding box center [594, 747] width 46 height 23
click at [554, 715] on button "Save & Exit" at bounding box center [567, 715] width 100 height 30
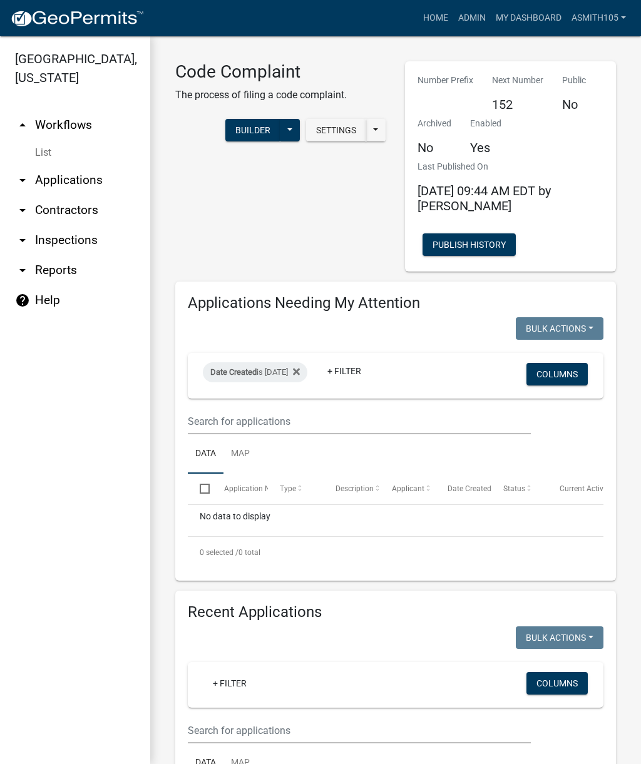
click at [81, 243] on link "arrow_drop_down Inspections" at bounding box center [75, 240] width 150 height 30
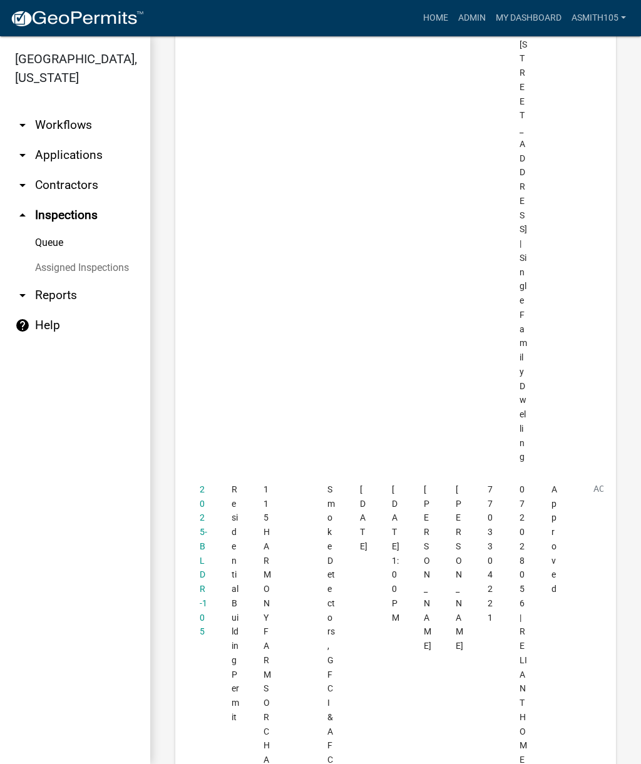
scroll to position [6904, 0]
click at [206, 485] on link "2025-BLDR-105" at bounding box center [204, 561] width 8 height 153
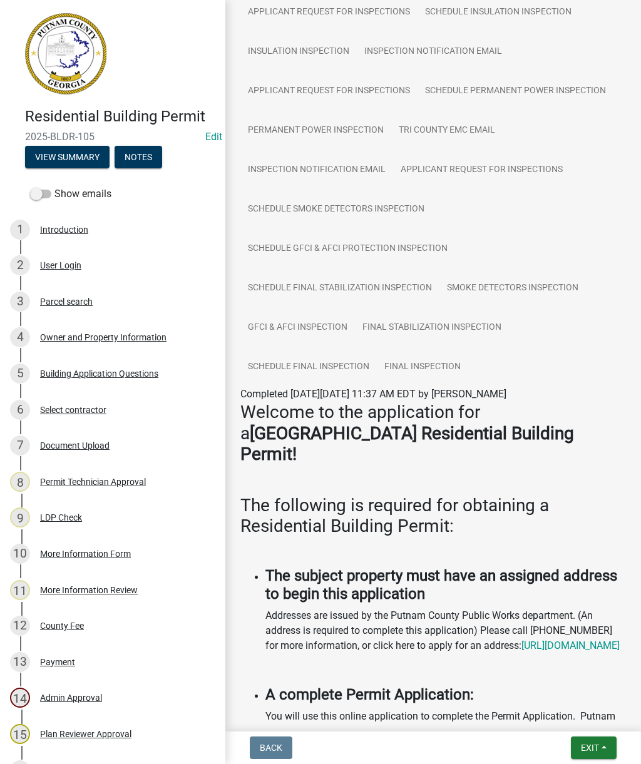
scroll to position [1764, 0]
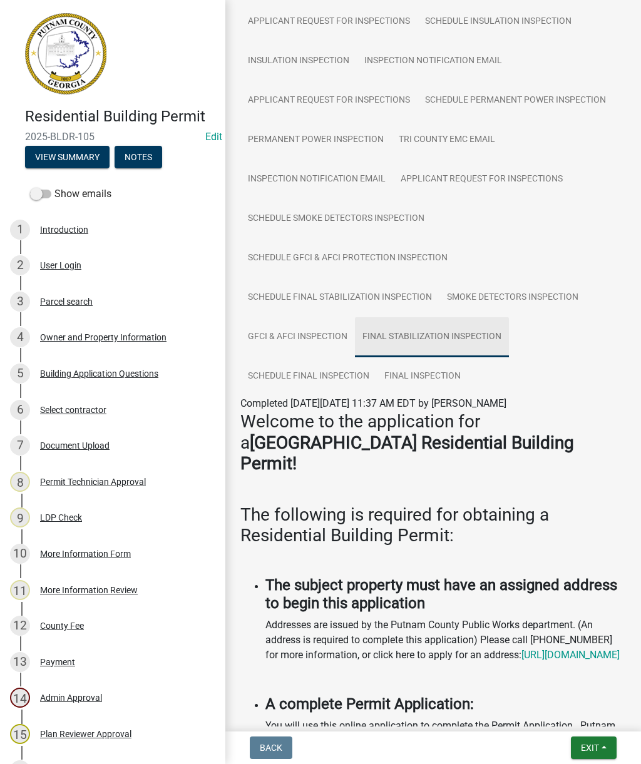
click at [454, 338] on link "Final Stabilization Inspection" at bounding box center [432, 337] width 154 height 40
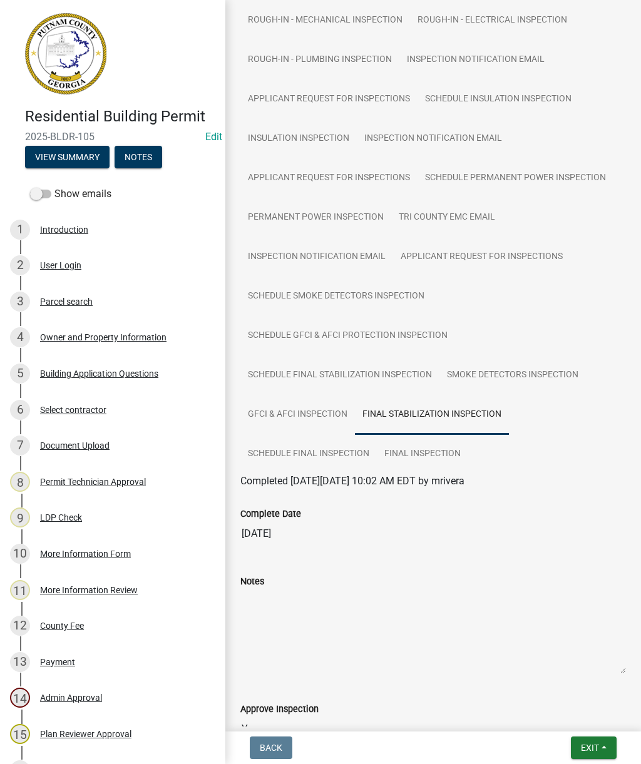
scroll to position [1686, 0]
click at [293, 414] on link "GFCI & AFCI Inspection" at bounding box center [297, 415] width 115 height 40
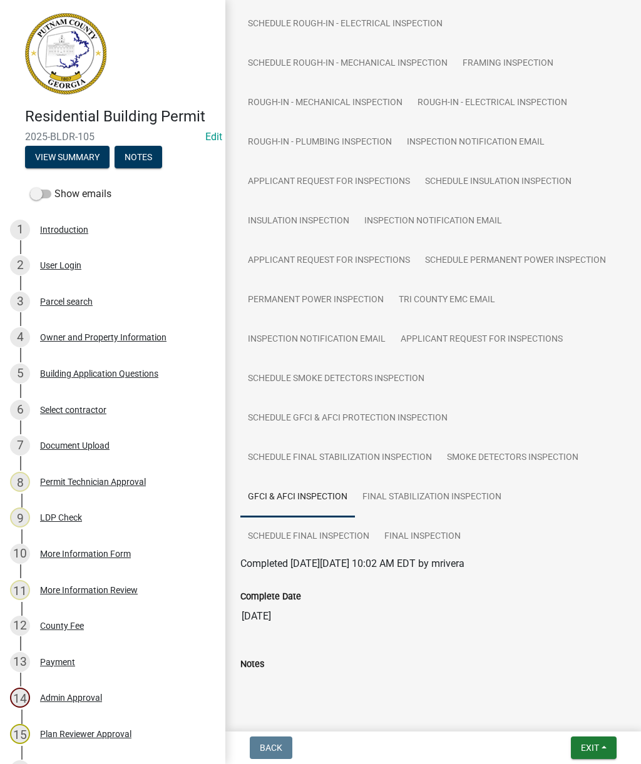
scroll to position [1604, 0]
click at [537, 667] on div "Notes" at bounding box center [432, 663] width 385 height 15
click at [596, 753] on span "Exit" at bounding box center [590, 748] width 18 height 10
click at [550, 718] on button "Save & Exit" at bounding box center [567, 715] width 100 height 30
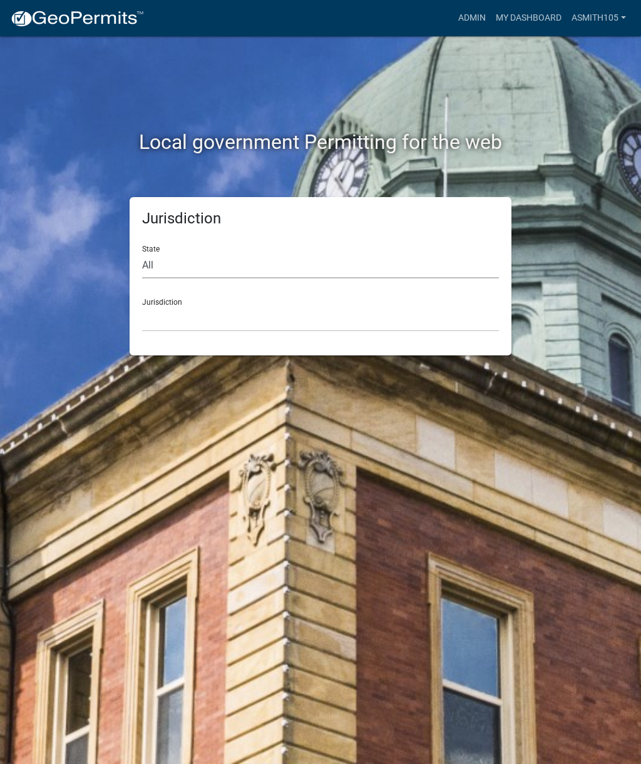
click at [224, 260] on select "All [US_STATE] [US_STATE] [US_STATE] [US_STATE] [US_STATE] [US_STATE] [US_STATE…" at bounding box center [320, 266] width 357 height 26
select select "[US_STATE]"
click at [284, 314] on select "[GEOGRAPHIC_DATA], [US_STATE][PERSON_NAME][GEOGRAPHIC_DATA], [US_STATE][PERSON_…" at bounding box center [320, 319] width 357 height 26
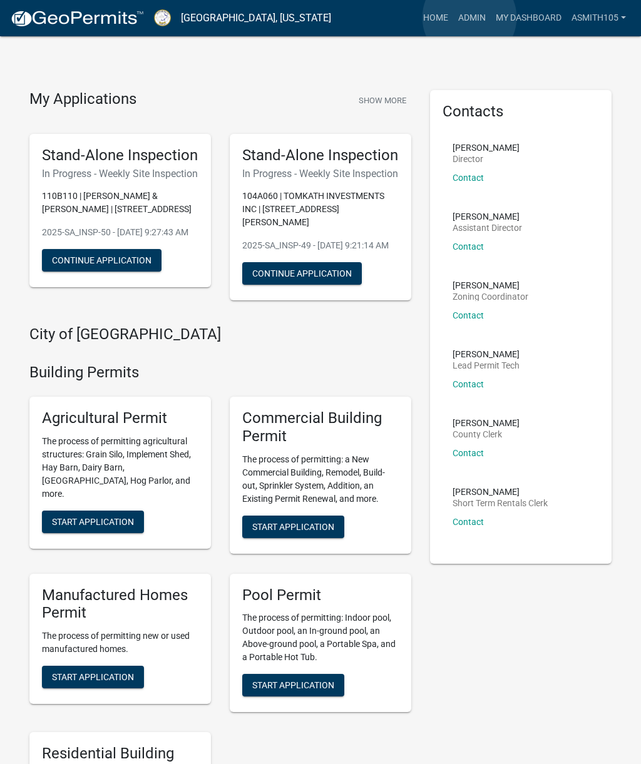
click at [470, 18] on link "Admin" at bounding box center [472, 18] width 38 height 24
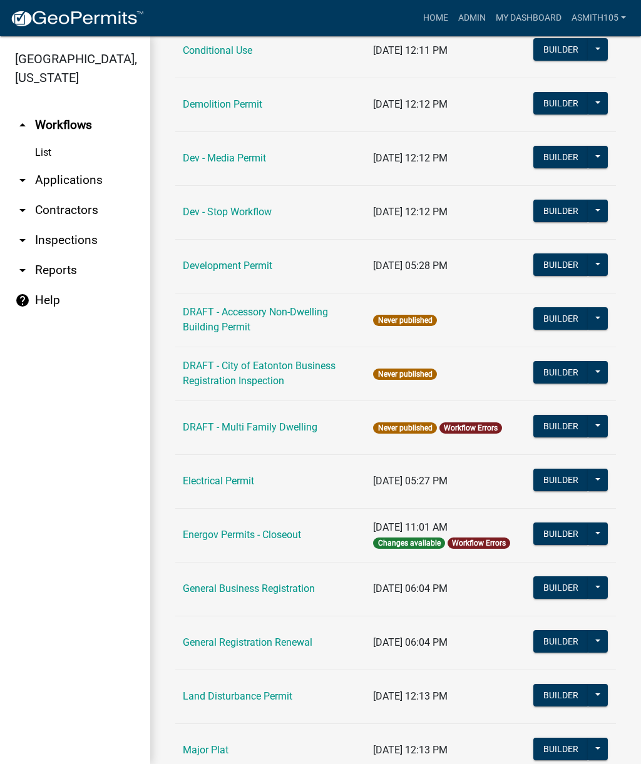
scroll to position [382, 0]
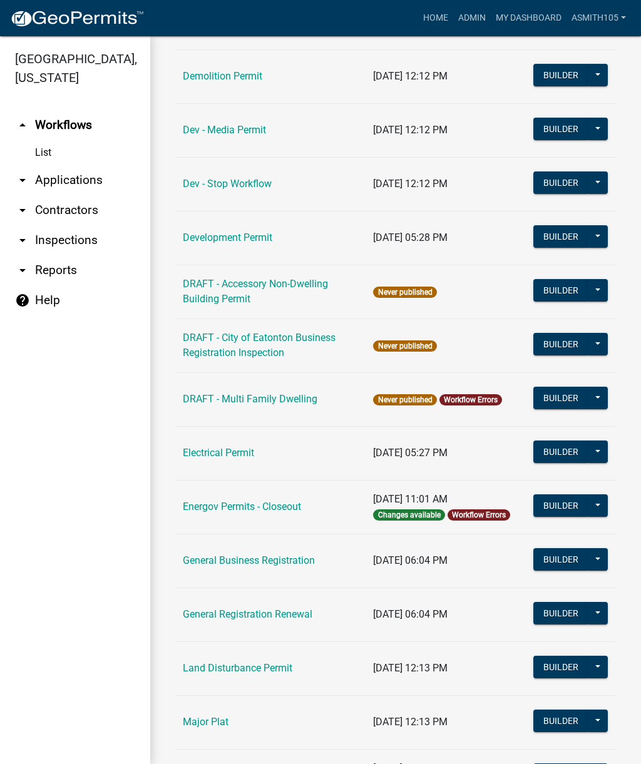
click at [83, 242] on link "arrow_drop_down Inspections" at bounding box center [75, 240] width 150 height 30
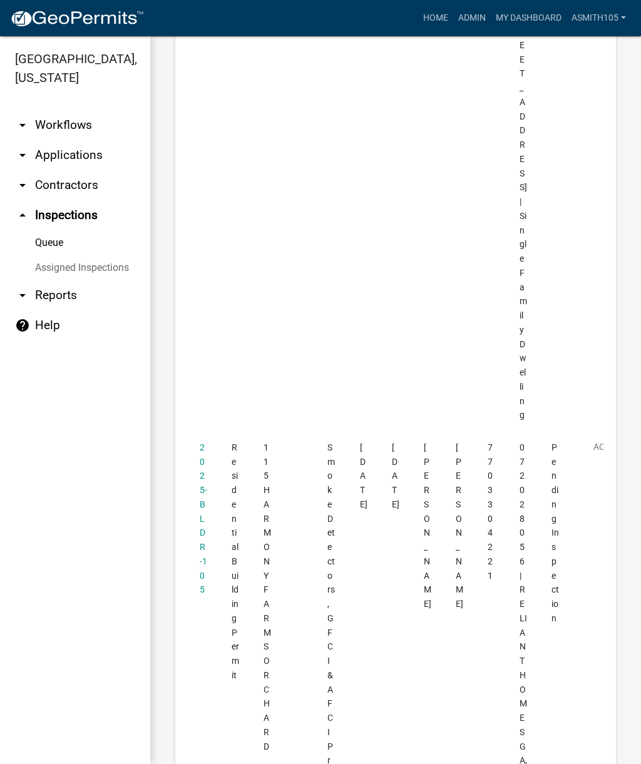
scroll to position [6945, 0]
click at [203, 444] on link "2025-BLDR-105" at bounding box center [204, 520] width 8 height 153
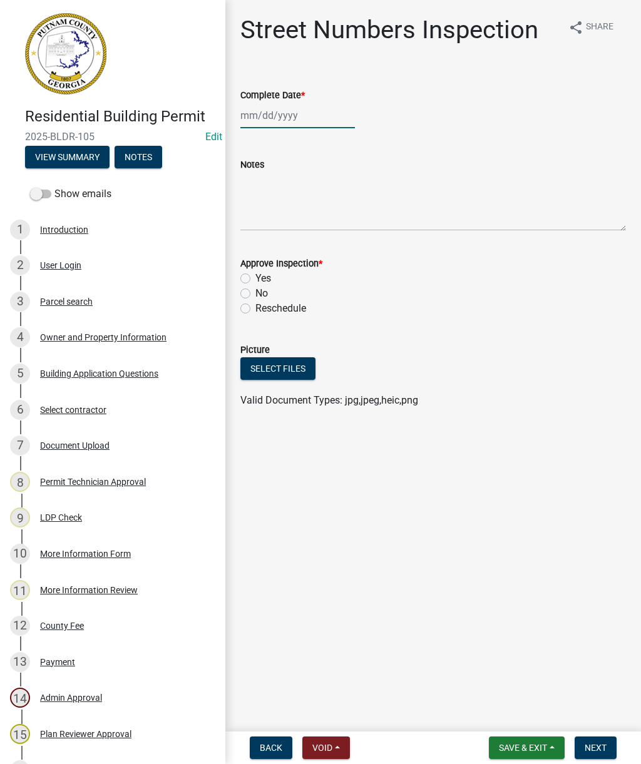
click at [273, 116] on div at bounding box center [297, 116] width 115 height 26
select select "10"
select select "2025"
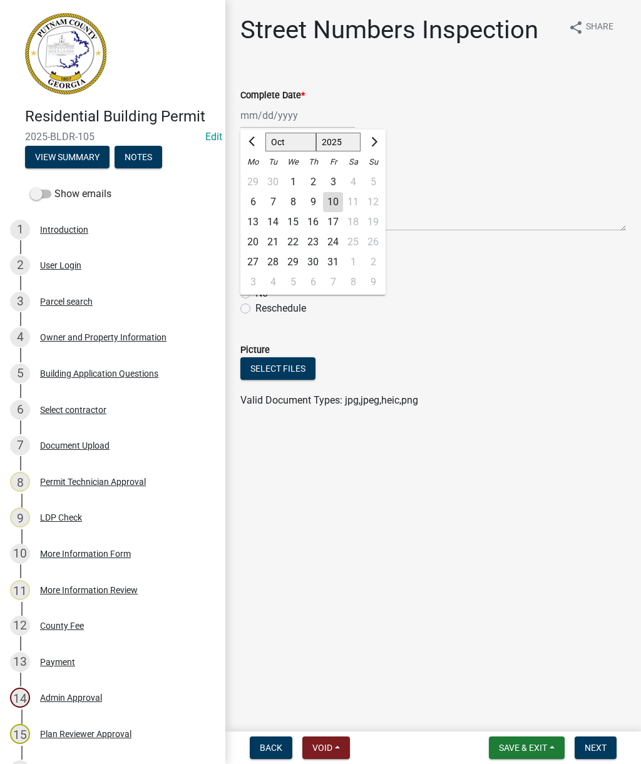
click at [334, 202] on div "10" at bounding box center [333, 202] width 20 height 20
type input "10/10/2025"
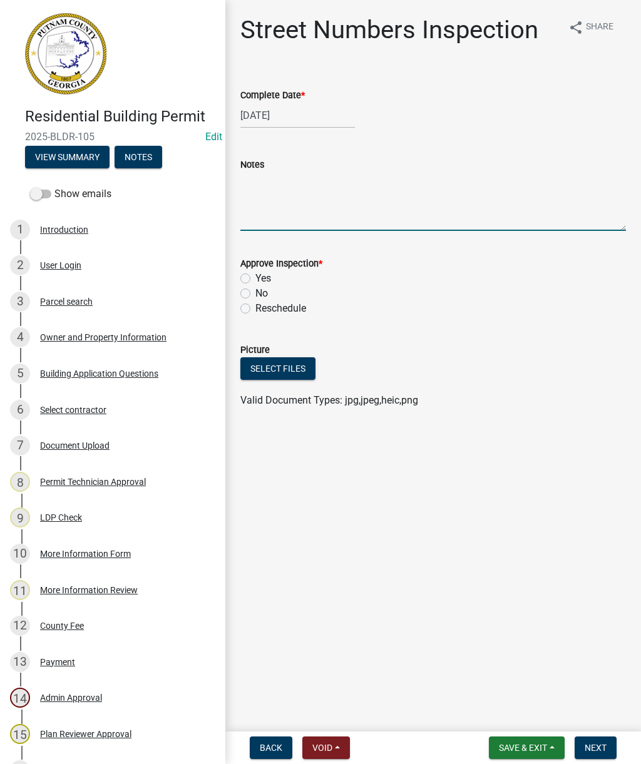
click at [292, 205] on textarea "Notes" at bounding box center [432, 201] width 385 height 59
paste textarea "Completed On Thursday, October 9, 2025 at 10:02 AM EDT by mrivera"
type textarea "Completed On Thursday, October 9, 2025 at 10:02 AM EDT by mrivera"
click at [255, 276] on label "Yes" at bounding box center [263, 278] width 16 height 15
click at [255, 276] on input "Yes" at bounding box center [259, 275] width 8 height 8
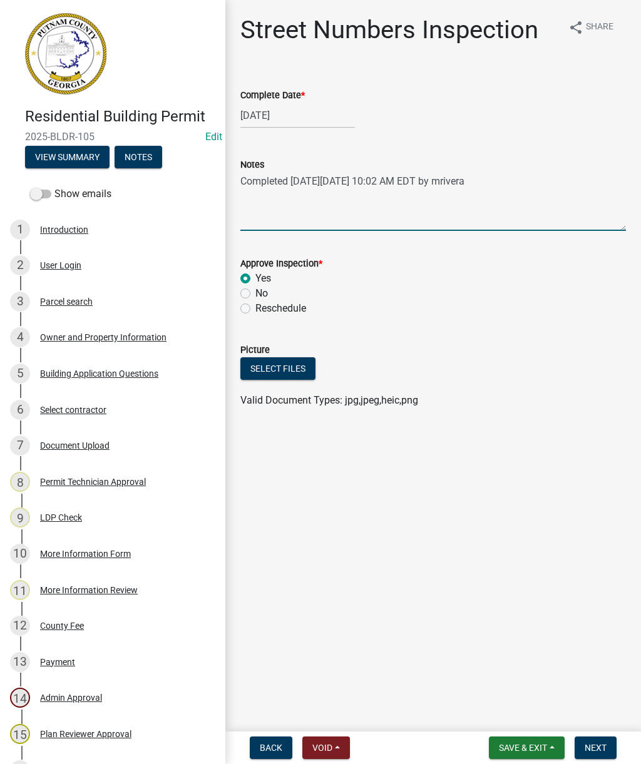
radio input "true"
click at [599, 751] on span "Next" at bounding box center [595, 748] width 22 height 10
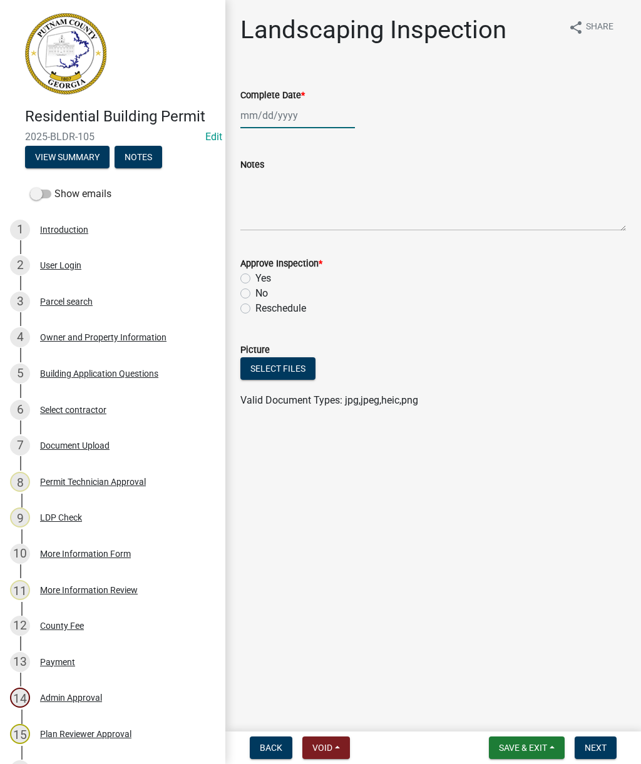
click at [278, 120] on div at bounding box center [297, 116] width 115 height 26
select select "10"
select select "2025"
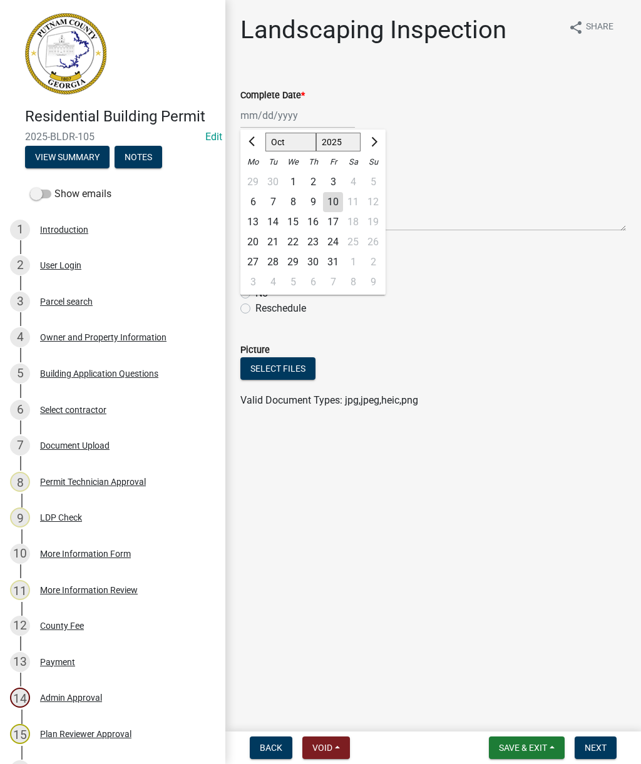
click at [329, 205] on div "10" at bounding box center [333, 202] width 20 height 20
type input "10/10/2025"
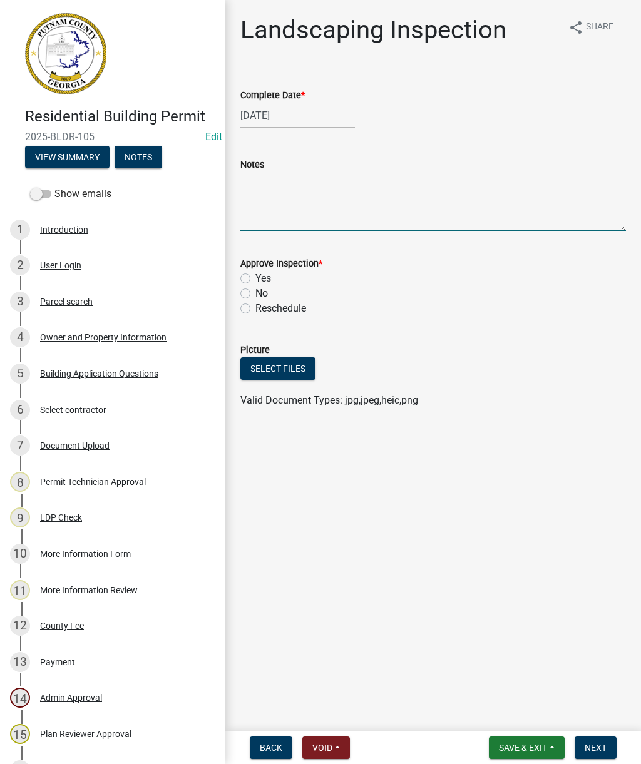
click at [270, 209] on textarea "Notes" at bounding box center [432, 201] width 385 height 59
paste textarea "Completed On Thursday, October 9, 2025 at 10:02 AM EDT by mrivera"
type textarea "Completed On Thursday, October 9, 2025 at 10:02 AM EDT by mrivera"
click at [255, 277] on label "Yes" at bounding box center [263, 278] width 16 height 15
click at [255, 277] on input "Yes" at bounding box center [259, 275] width 8 height 8
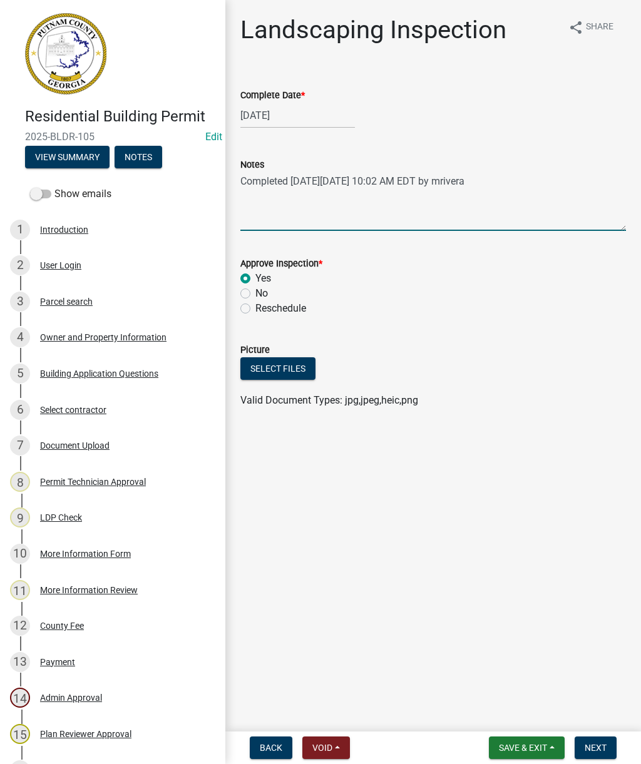
radio input "true"
click at [596, 746] on span "Next" at bounding box center [595, 748] width 22 height 10
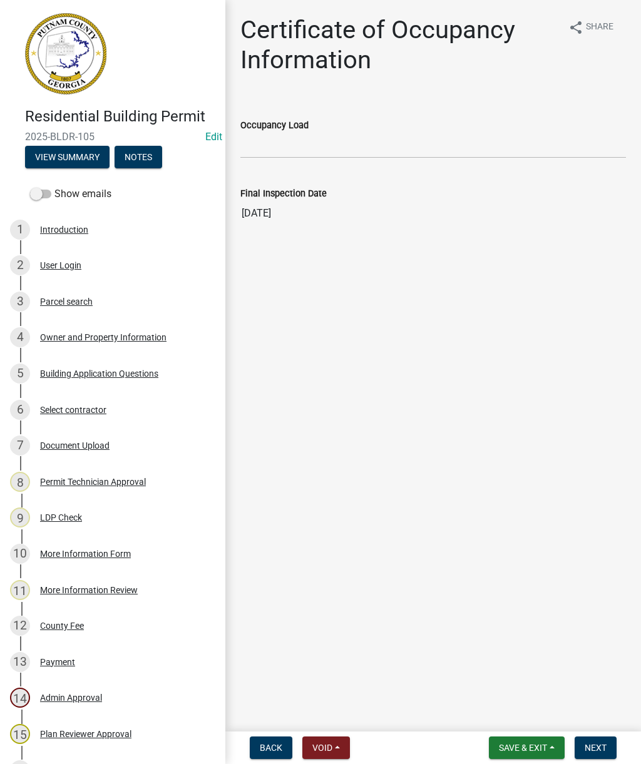
click at [600, 751] on span "Next" at bounding box center [595, 748] width 22 height 10
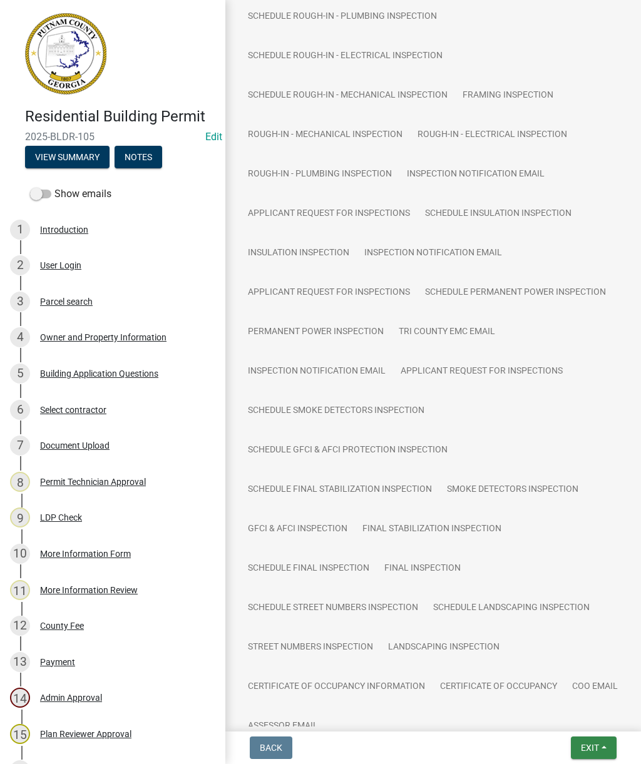
click at [591, 750] on span "Exit" at bounding box center [590, 748] width 18 height 10
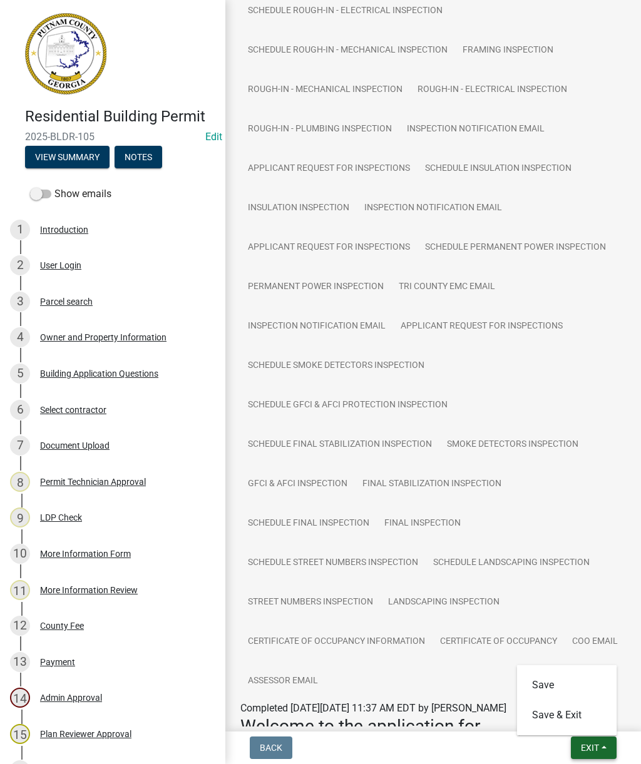
scroll to position [1617, 0]
click at [562, 716] on button "Save & Exit" at bounding box center [567, 715] width 100 height 30
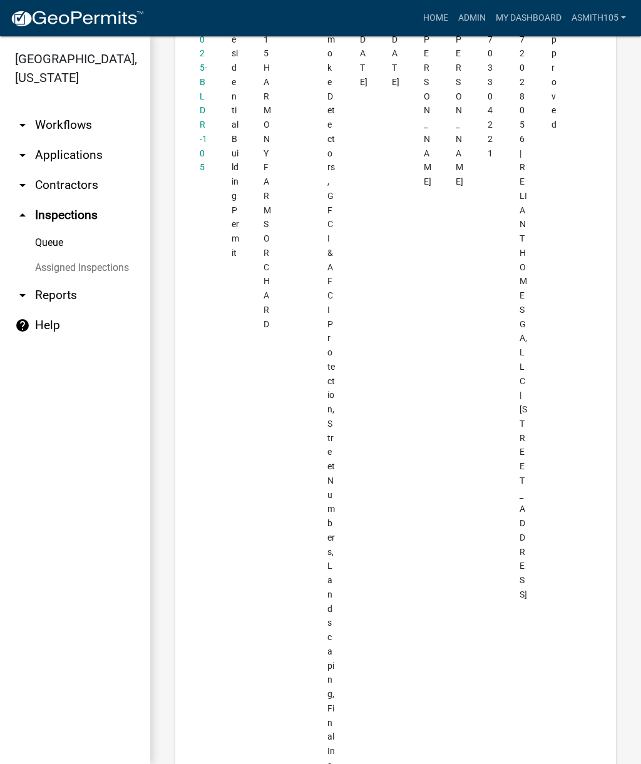
scroll to position [7368, 0]
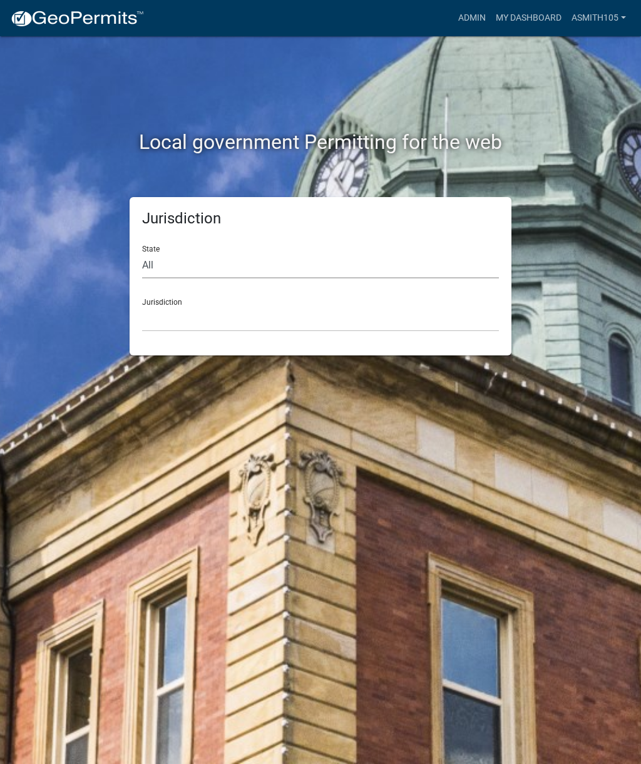
click at [223, 266] on select "All [US_STATE] [US_STATE] [US_STATE] [US_STATE] [US_STATE] [US_STATE] [US_STATE…" at bounding box center [320, 266] width 357 height 26
select select "[US_STATE]"
click at [240, 315] on select "[GEOGRAPHIC_DATA], [US_STATE][PERSON_NAME][GEOGRAPHIC_DATA], [US_STATE][PERSON_…" at bounding box center [320, 319] width 357 height 26
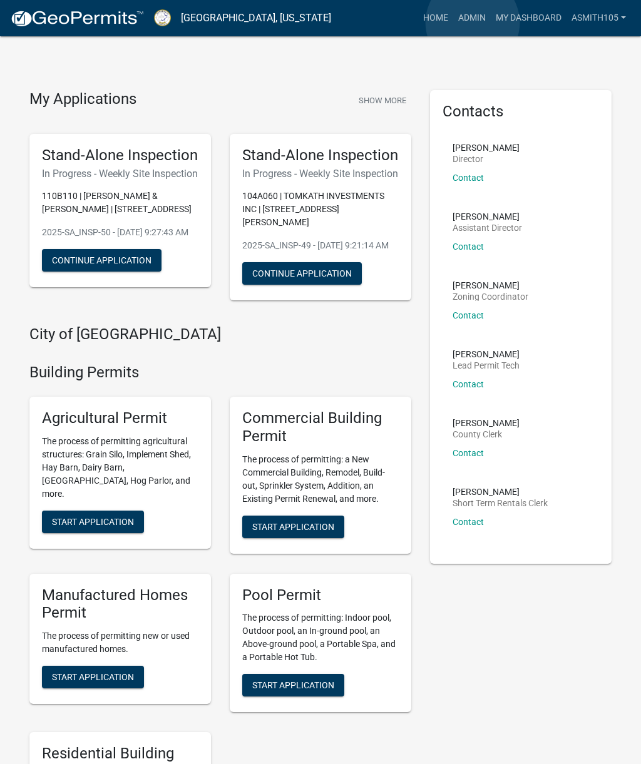
click at [473, 23] on link "Admin" at bounding box center [472, 18] width 38 height 24
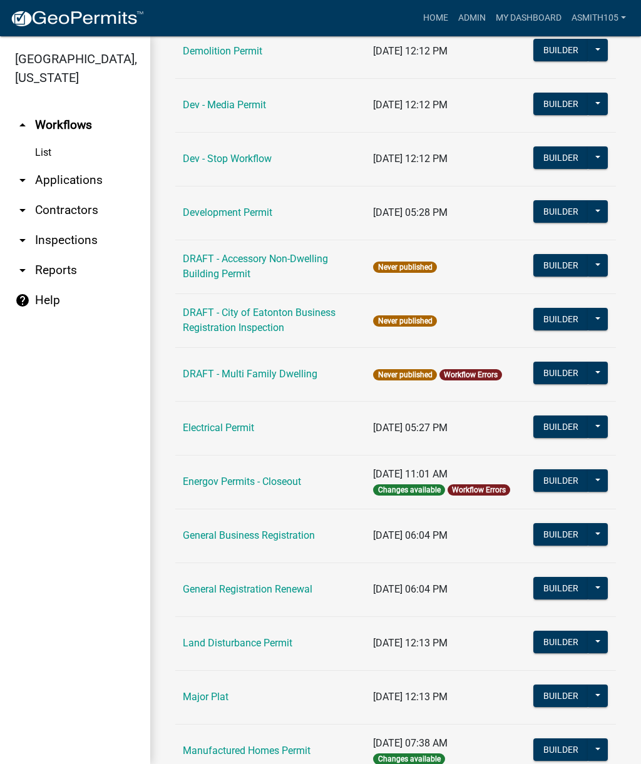
scroll to position [409, 0]
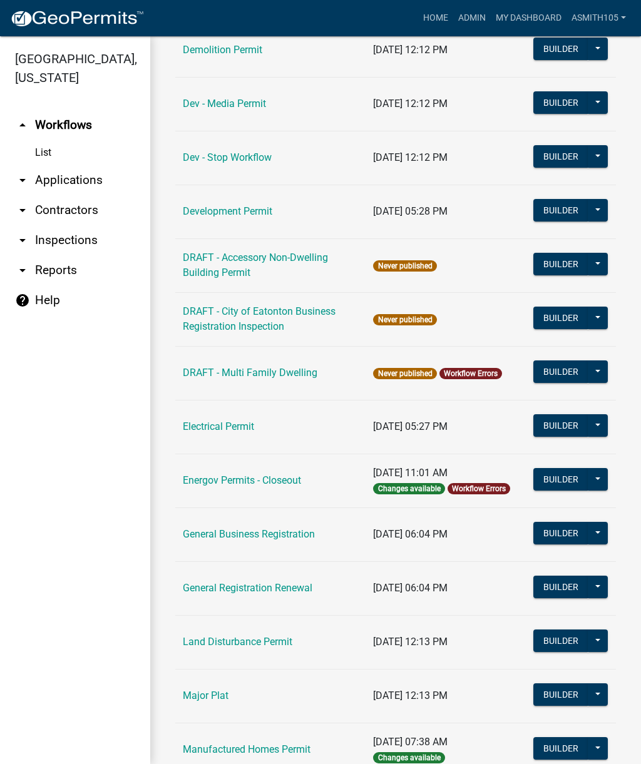
click at [258, 646] on link "Land Disturbance Permit" at bounding box center [237, 642] width 109 height 12
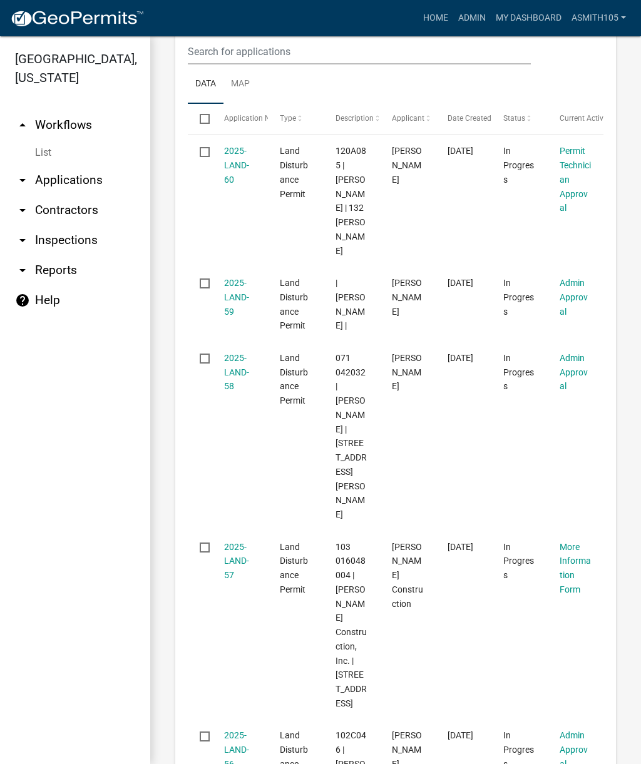
scroll to position [662, 0]
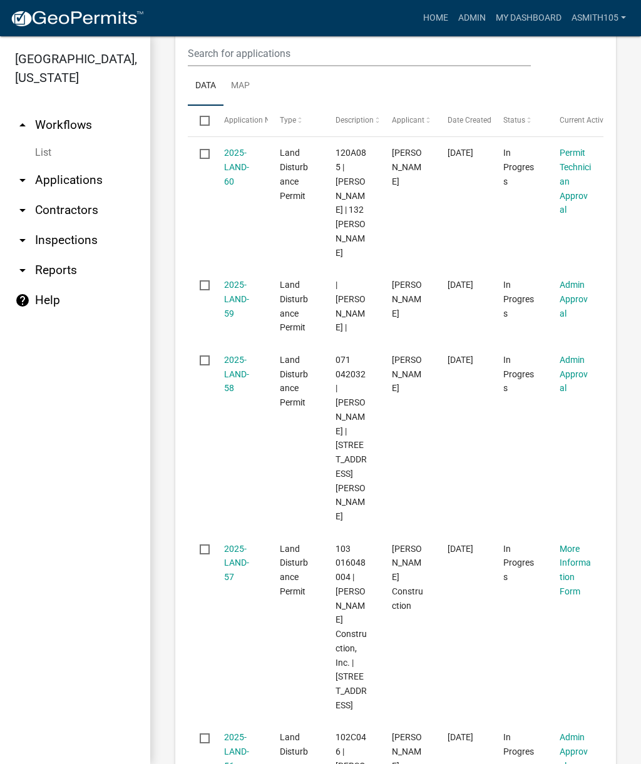
click at [231, 295] on link "2025-LAND-59" at bounding box center [236, 299] width 25 height 39
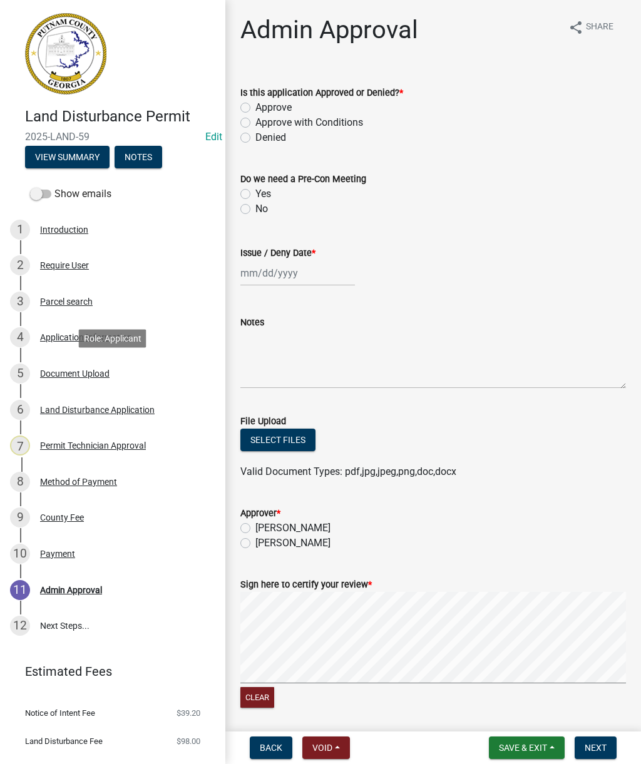
click at [86, 371] on div "Document Upload" at bounding box center [74, 373] width 69 height 9
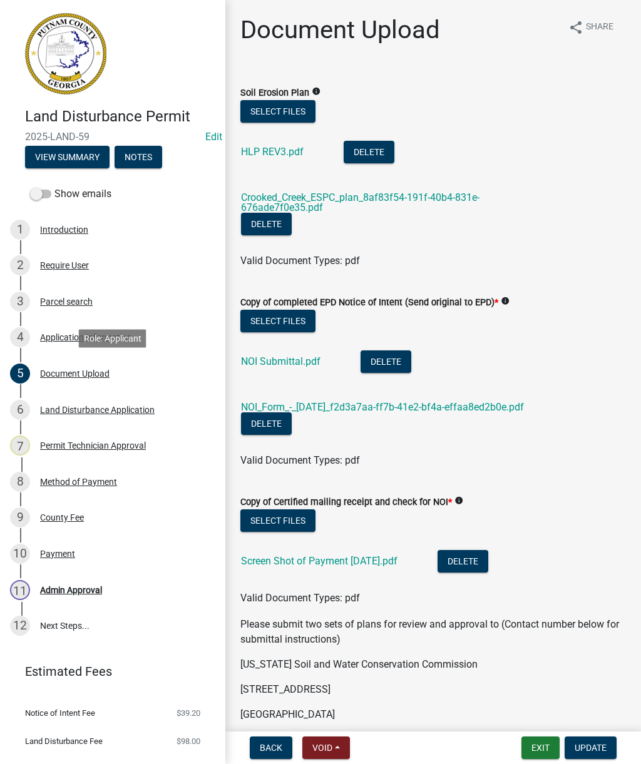
click at [266, 149] on link "HLP REV3.pdf" at bounding box center [272, 152] width 63 height 12
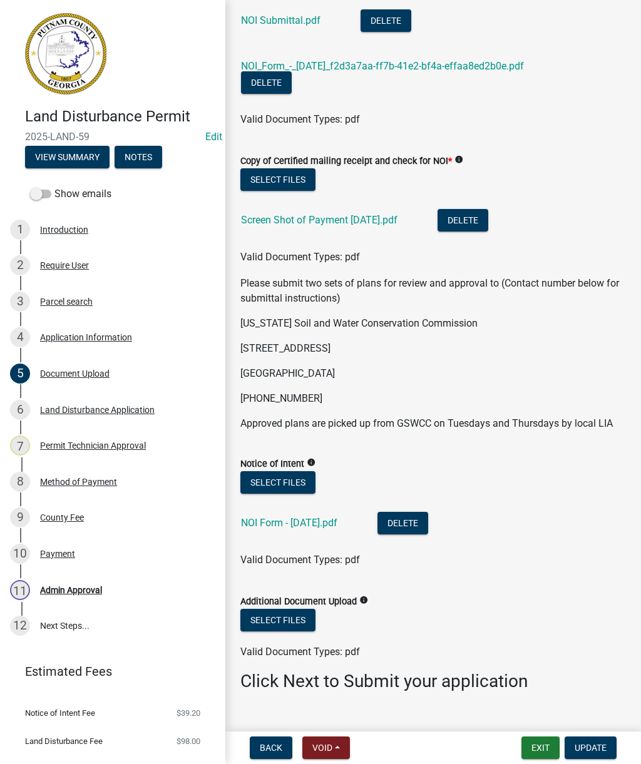
scroll to position [341, 0]
click at [298, 527] on link "NOI Form - [DATE].pdf" at bounding box center [289, 523] width 96 height 12
click at [459, 68] on link "NOI_Form_-_[DATE]_f2d3a7aa-ff7b-41e2-bf4a-effaa8ed2b0e.pdf" at bounding box center [382, 66] width 283 height 12
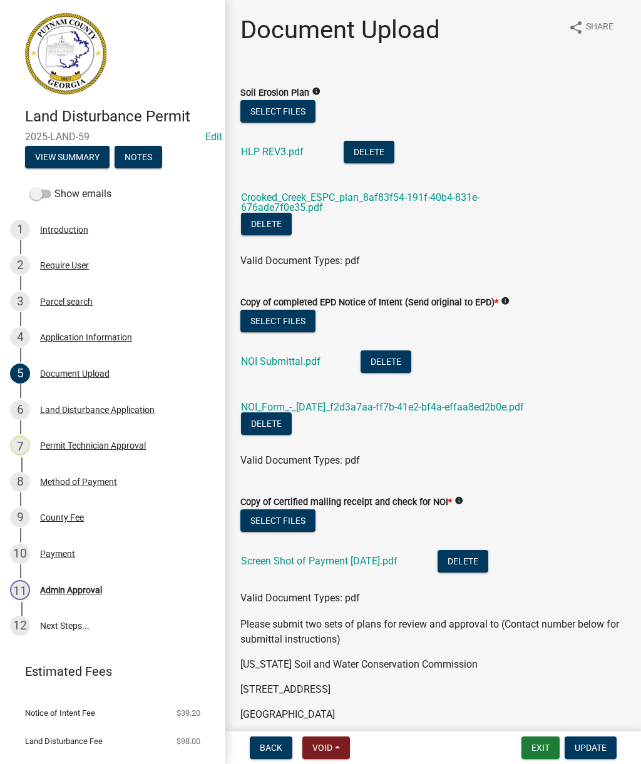
scroll to position [0, 0]
click at [415, 191] on link "Crooked_Creek_ESPC_plan_8af83f54-191f-40b4-831e-676ade7f0e35.pdf" at bounding box center [360, 202] width 238 height 22
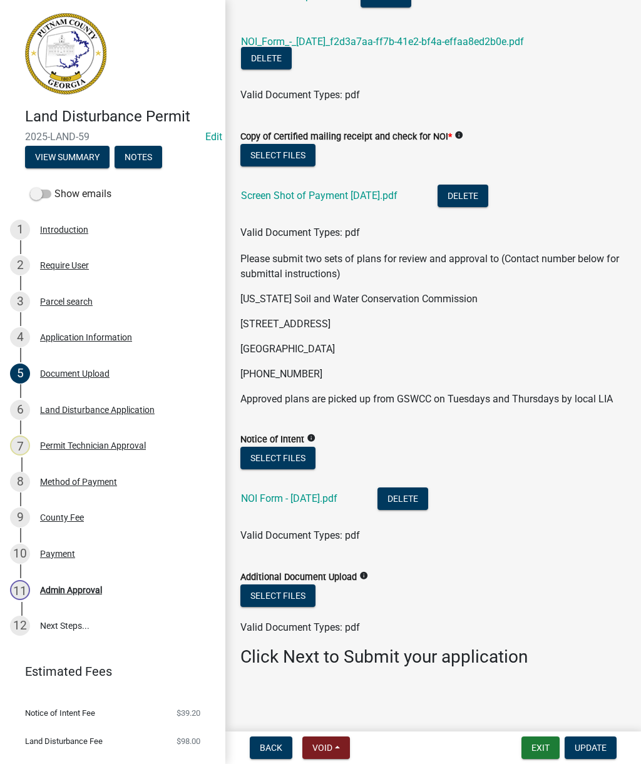
scroll to position [365, 0]
click at [96, 414] on div "Land Disturbance Application" at bounding box center [97, 409] width 115 height 9
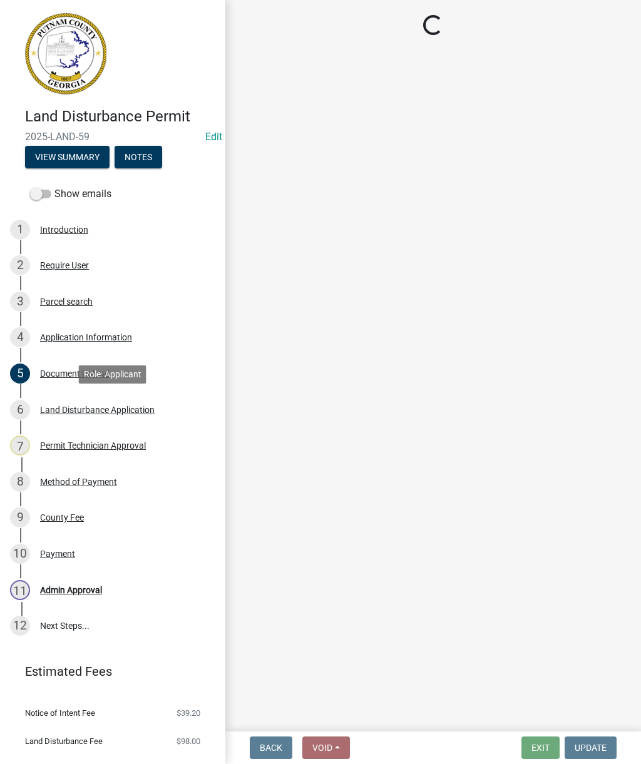
scroll to position [0, 0]
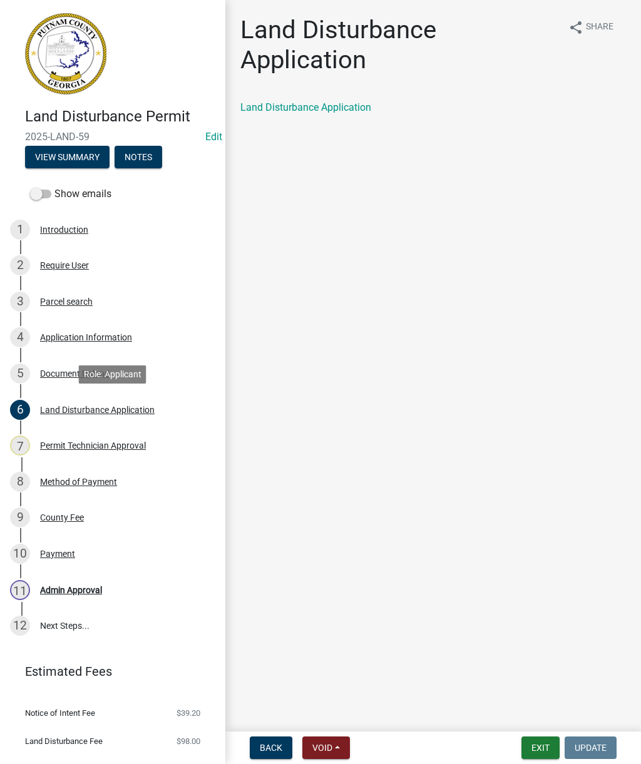
click at [340, 104] on link "Land Disturbance Application" at bounding box center [305, 107] width 131 height 12
click at [89, 375] on div "Document Upload" at bounding box center [74, 373] width 69 height 9
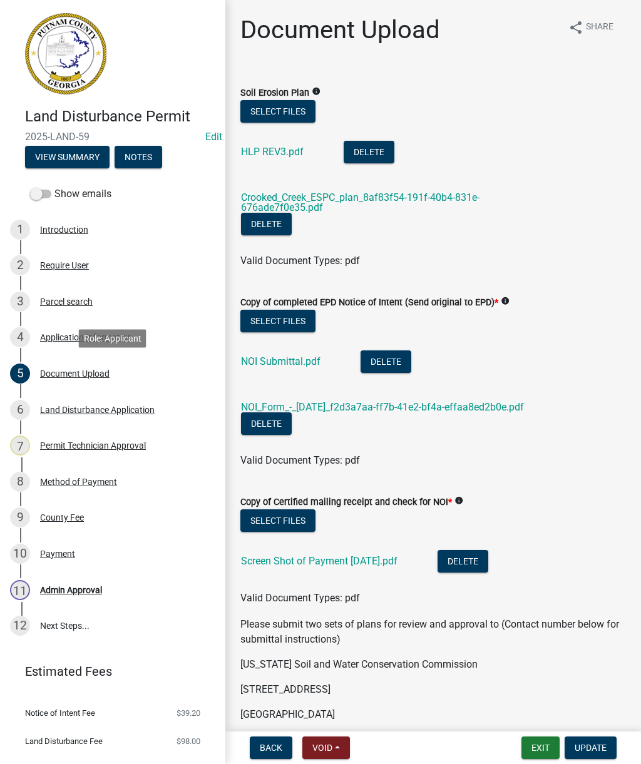
click at [360, 564] on link "Screen Shot of Payment [DATE].pdf" at bounding box center [319, 561] width 156 height 12
click at [269, 366] on link "NOI Submittal.pdf" at bounding box center [280, 361] width 79 height 12
click at [121, 449] on div "Permit Technician Approval" at bounding box center [93, 445] width 106 height 9
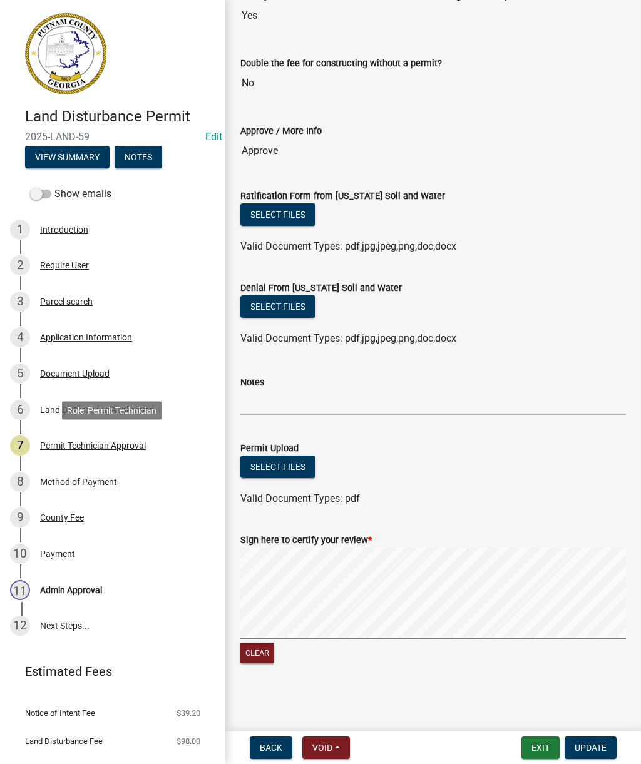
scroll to position [168, 0]
click at [94, 491] on link "8 Method of Payment" at bounding box center [112, 482] width 225 height 36
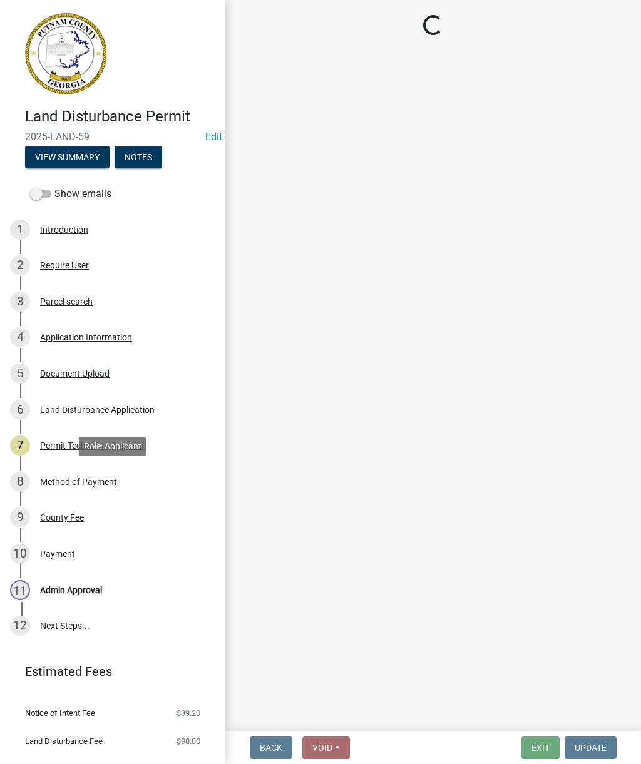
scroll to position [0, 0]
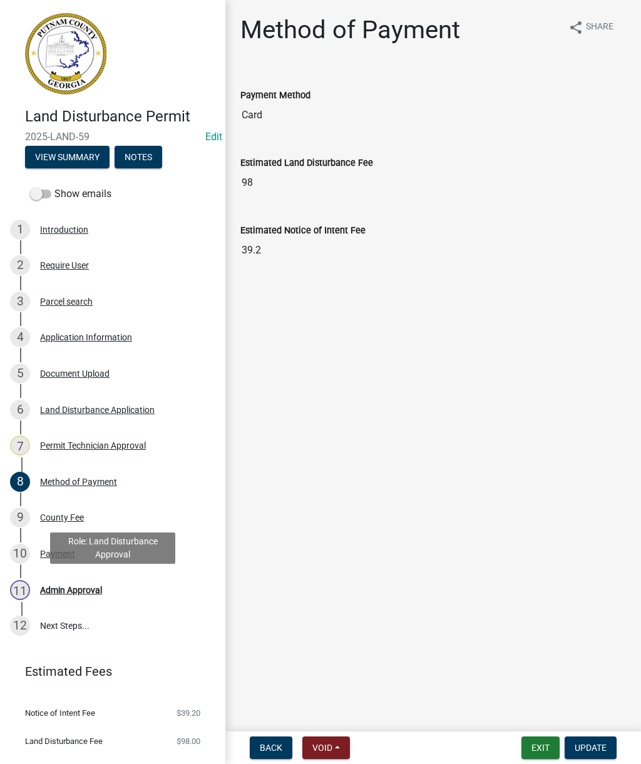
click at [79, 594] on div "11 Admin Approval" at bounding box center [107, 590] width 195 height 20
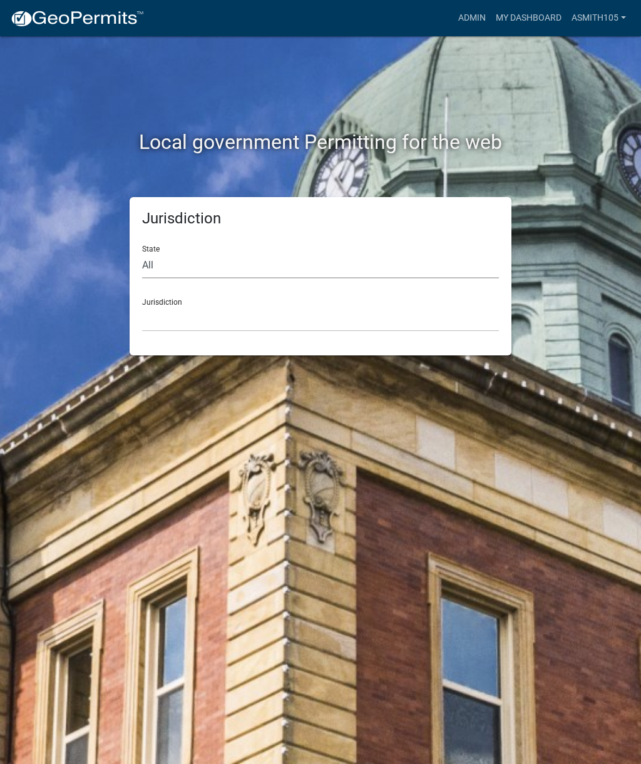
click at [245, 266] on select "All [US_STATE] [US_STATE] [US_STATE] [US_STATE] [US_STATE] [US_STATE] [US_STATE…" at bounding box center [320, 266] width 357 height 26
select select "[US_STATE]"
click at [291, 308] on select "[GEOGRAPHIC_DATA], [US_STATE][PERSON_NAME][GEOGRAPHIC_DATA], [US_STATE][PERSON_…" at bounding box center [320, 319] width 357 height 26
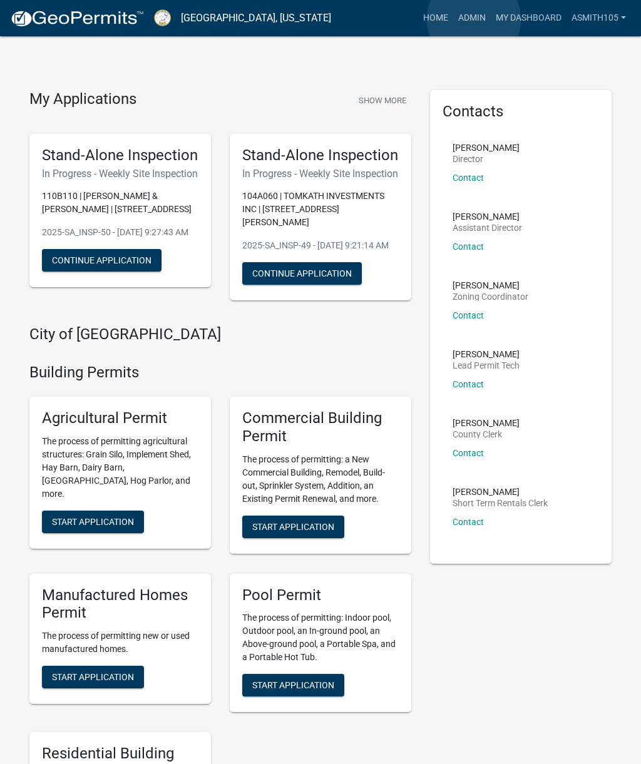
click at [474, 19] on link "Admin" at bounding box center [472, 18] width 38 height 24
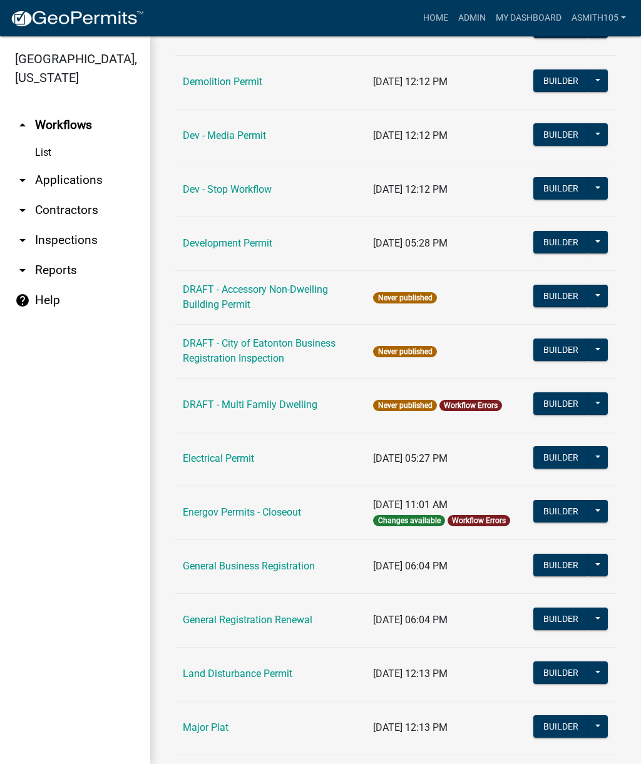
scroll to position [388, 0]
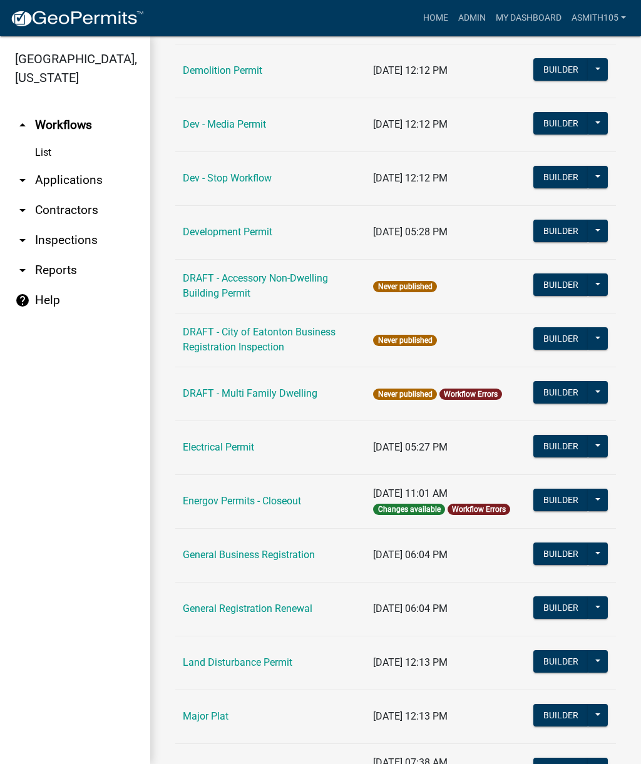
click at [255, 663] on link "Land Disturbance Permit" at bounding box center [237, 662] width 109 height 12
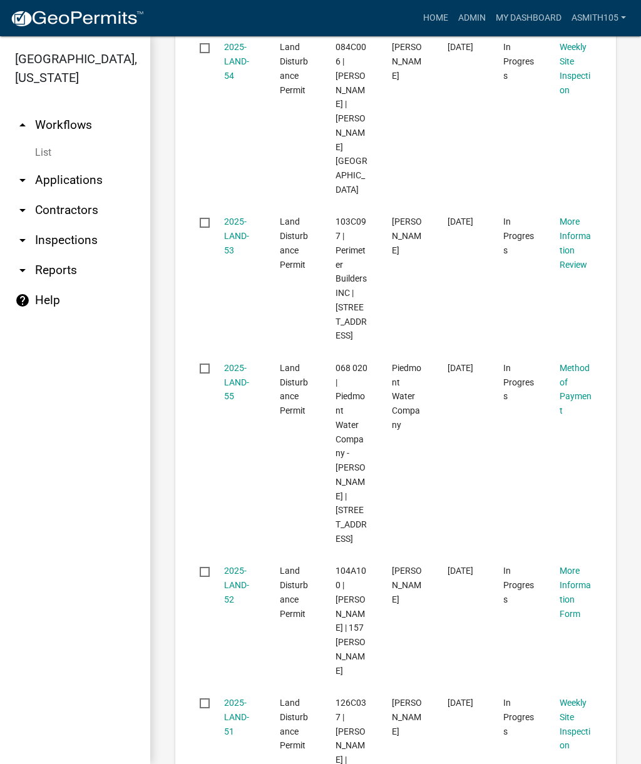
scroll to position [1482, 0]
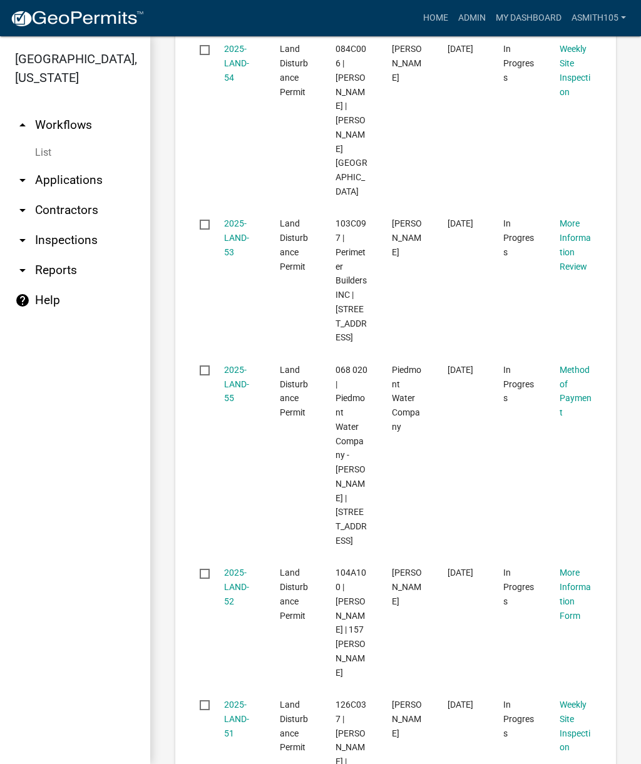
click at [239, 365] on link "2025-LAND-55" at bounding box center [236, 384] width 25 height 39
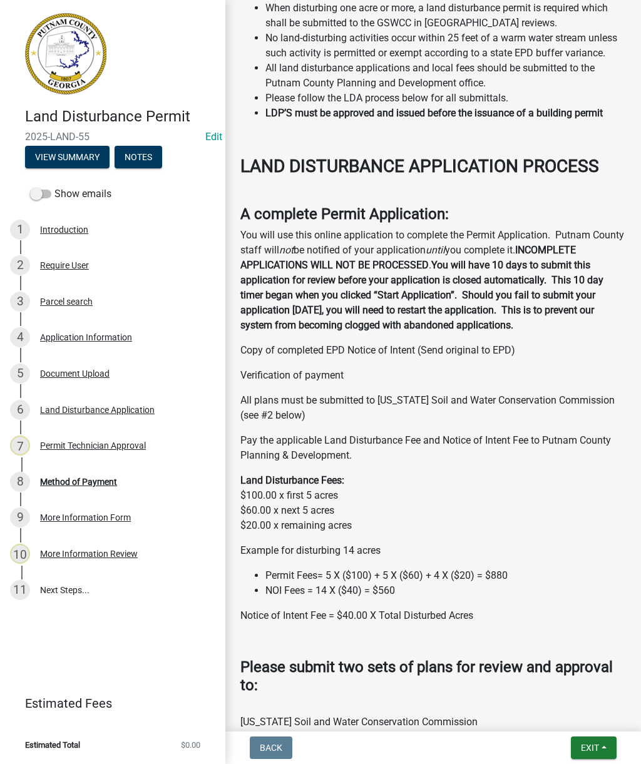
scroll to position [502, 0]
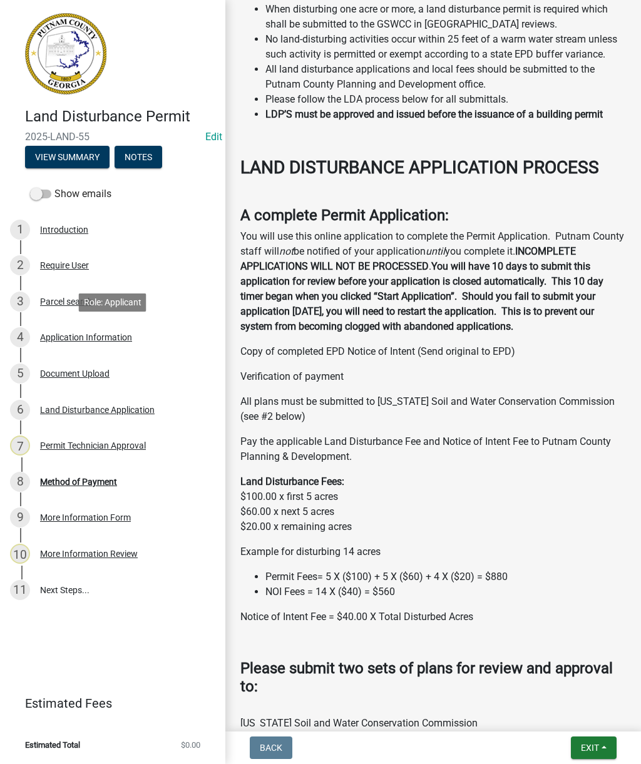
click at [94, 337] on div "Application Information" at bounding box center [86, 337] width 92 height 9
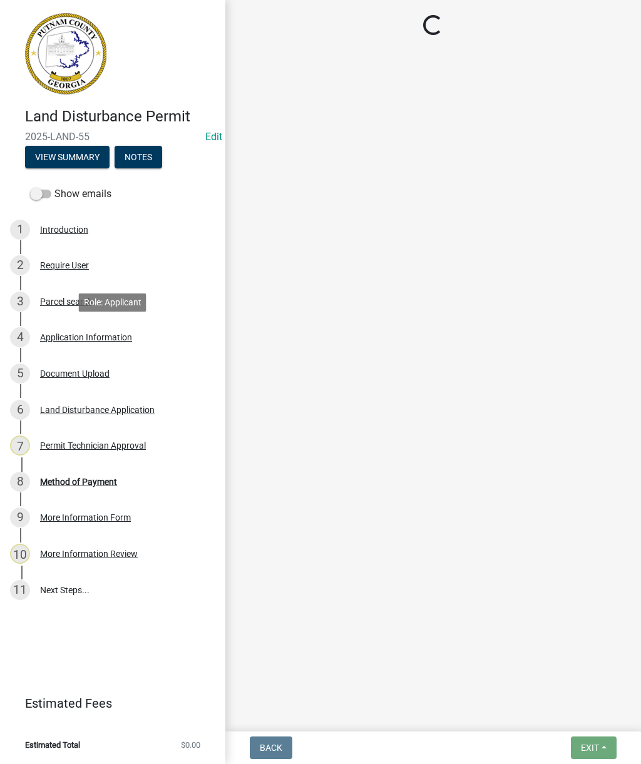
select select "a4366e26-0f82-401b-a682-956e4112ff86"
select select "83394b22-4a11-496c-8e5c-75ade2e72faf"
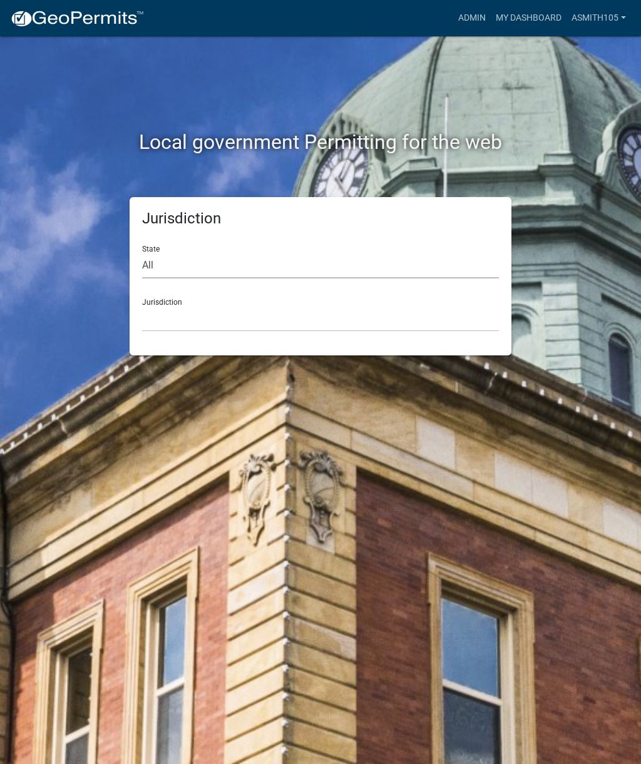
click at [239, 261] on select "All [US_STATE] [US_STATE] [US_STATE] [US_STATE] [US_STATE] [US_STATE] [US_STATE…" at bounding box center [320, 266] width 357 height 26
select select "[US_STATE]"
click at [293, 319] on select "[GEOGRAPHIC_DATA], [US_STATE][PERSON_NAME][GEOGRAPHIC_DATA], [US_STATE][PERSON_…" at bounding box center [320, 319] width 357 height 26
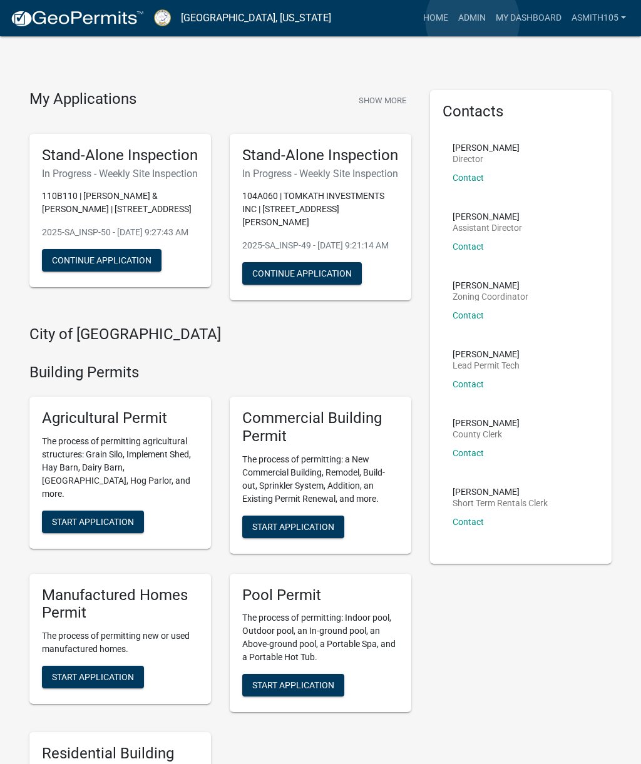
click at [472, 21] on link "Admin" at bounding box center [472, 18] width 38 height 24
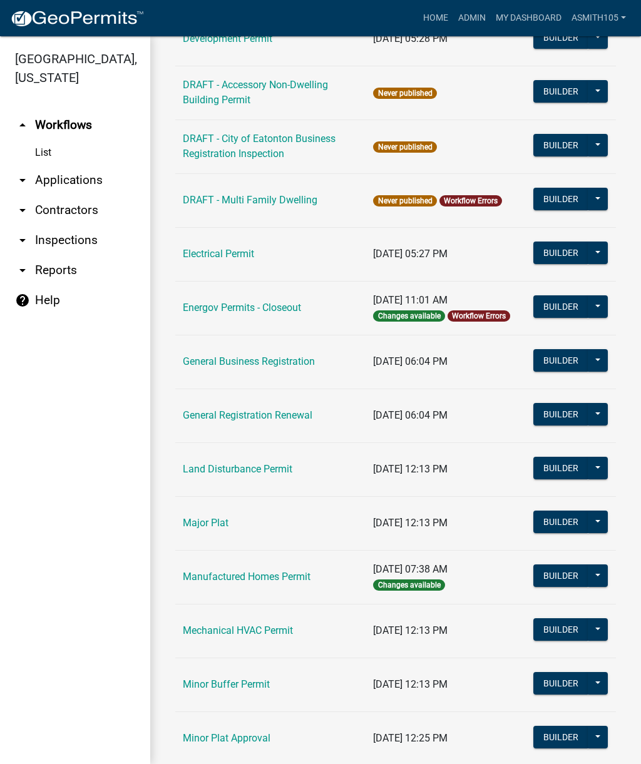
scroll to position [582, 0]
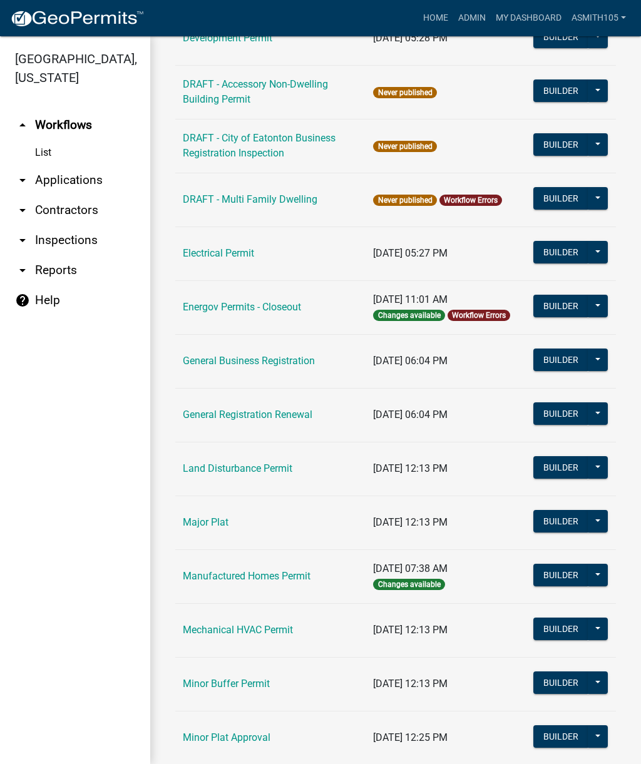
click at [248, 469] on link "Land Disturbance Permit" at bounding box center [237, 468] width 109 height 12
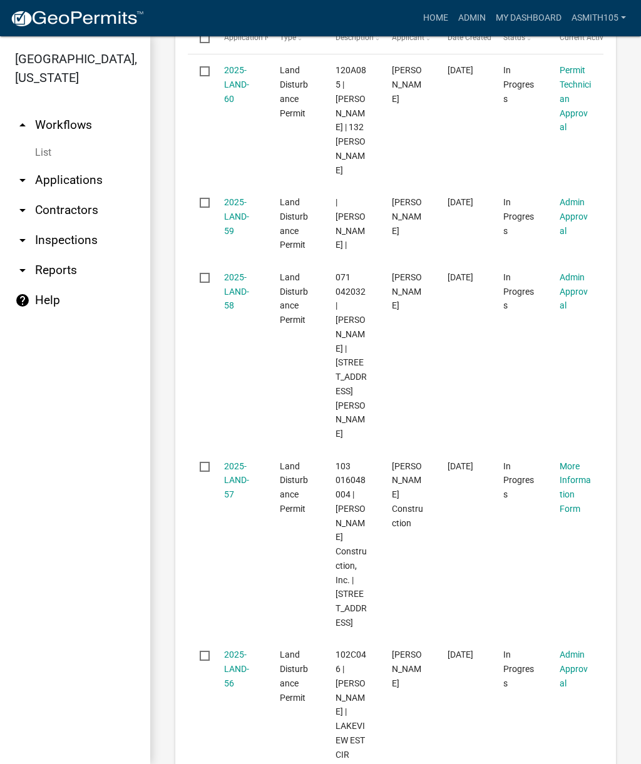
scroll to position [726, 0]
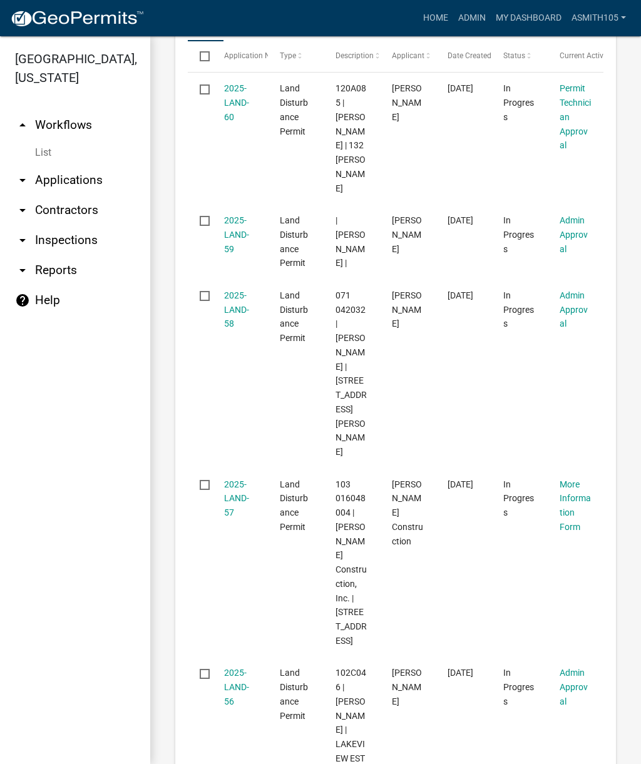
click at [230, 227] on link "2025-LAND-59" at bounding box center [236, 234] width 25 height 39
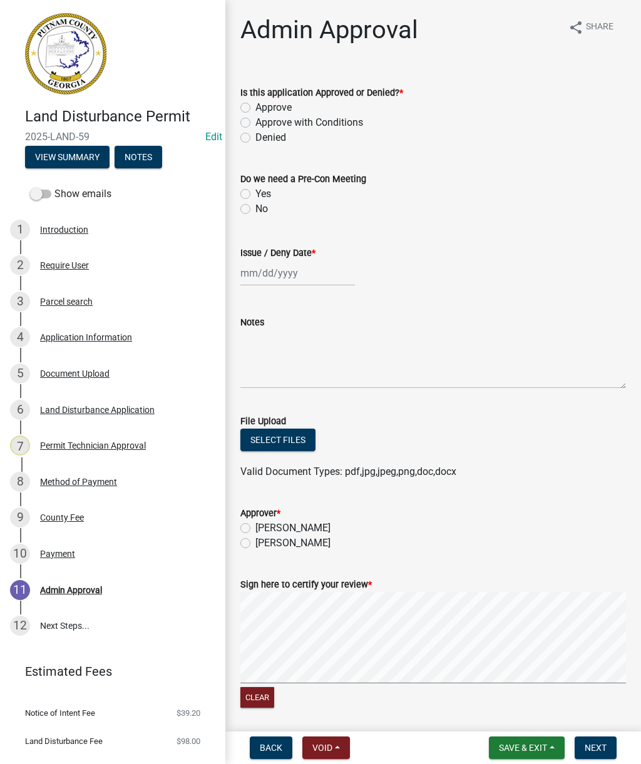
click at [255, 104] on label "Approve" at bounding box center [273, 107] width 36 height 15
click at [255, 104] on input "Approve" at bounding box center [259, 104] width 8 height 8
radio input "true"
click at [255, 211] on label "No" at bounding box center [261, 208] width 13 height 15
click at [255, 210] on input "No" at bounding box center [259, 205] width 8 height 8
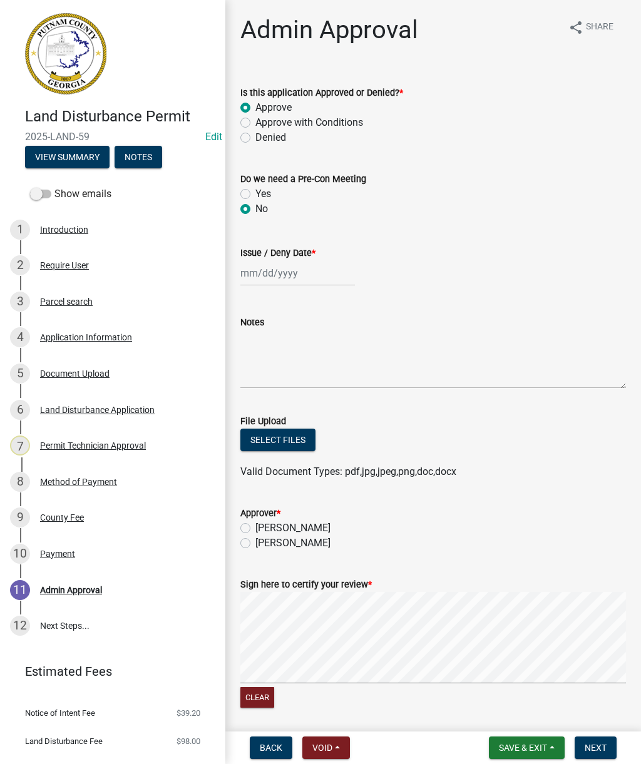
radio input "true"
click at [282, 275] on div at bounding box center [297, 273] width 115 height 26
select select "10"
select select "2025"
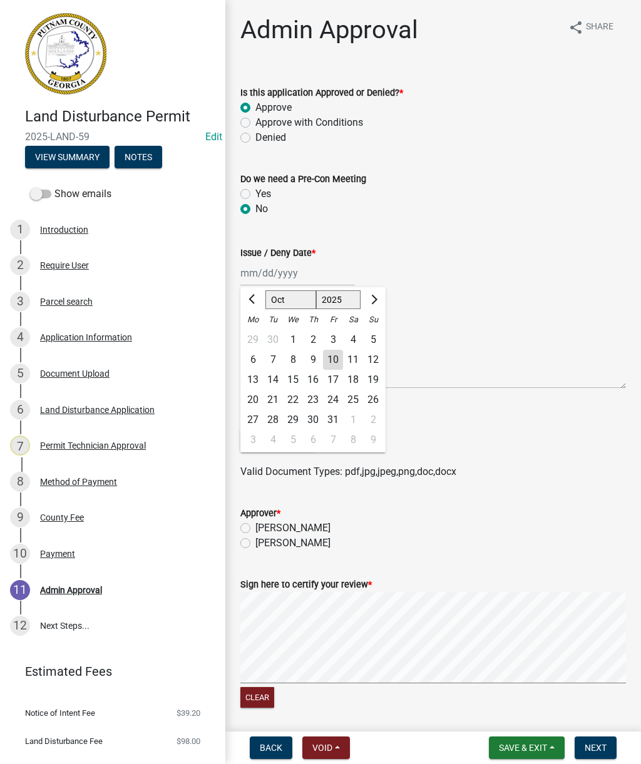
click at [332, 363] on div "10" at bounding box center [333, 360] width 20 height 20
type input "[DATE]"
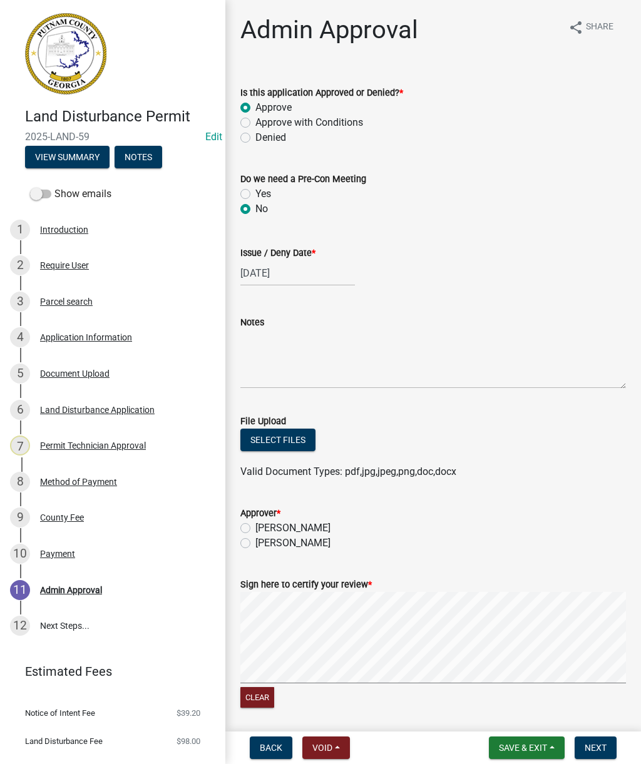
click at [255, 527] on label "[PERSON_NAME]" at bounding box center [292, 528] width 75 height 15
click at [255, 527] on input "[PERSON_NAME]" at bounding box center [259, 525] width 8 height 8
radio input "true"
click at [546, 481] on wm-data-entity-input "File Upload Select files Valid Document Types: pdf,jpg,jpeg,png,doc,docx" at bounding box center [432, 445] width 385 height 92
click at [295, 365] on textarea "Notes" at bounding box center [432, 359] width 385 height 59
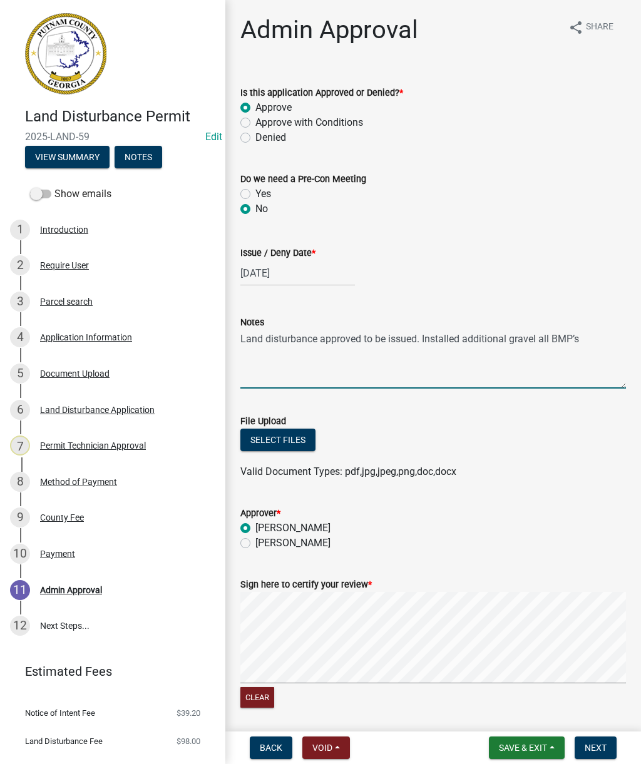
click at [536, 341] on textarea "Land disturbance approved to be issued. Installed additional gravel all BMP’s" at bounding box center [432, 359] width 385 height 59
click at [545, 345] on textarea "Land disturbance approved to be issued. Install all BMP’s" at bounding box center [432, 359] width 385 height 59
type textarea "Land disturbance approved to be issued. Install all BMP’s per approved plan."
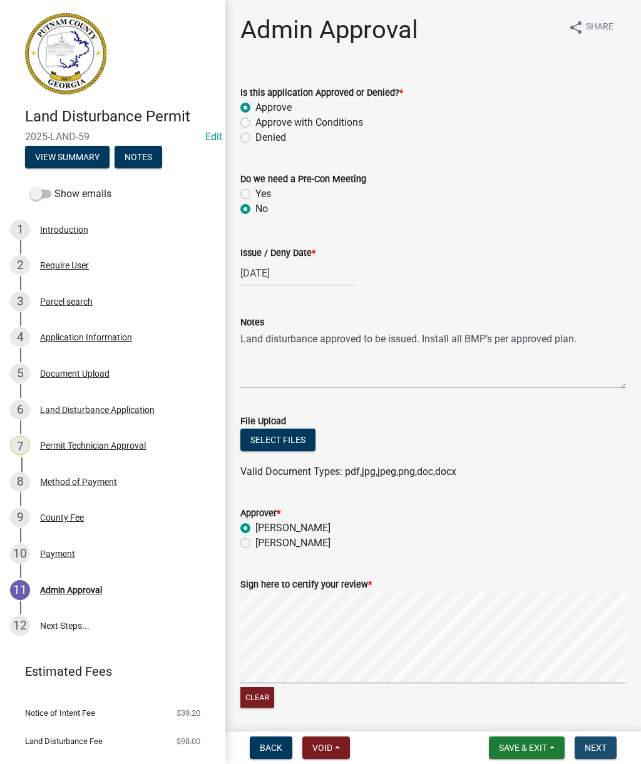
click at [605, 748] on span "Next" at bounding box center [595, 748] width 22 height 10
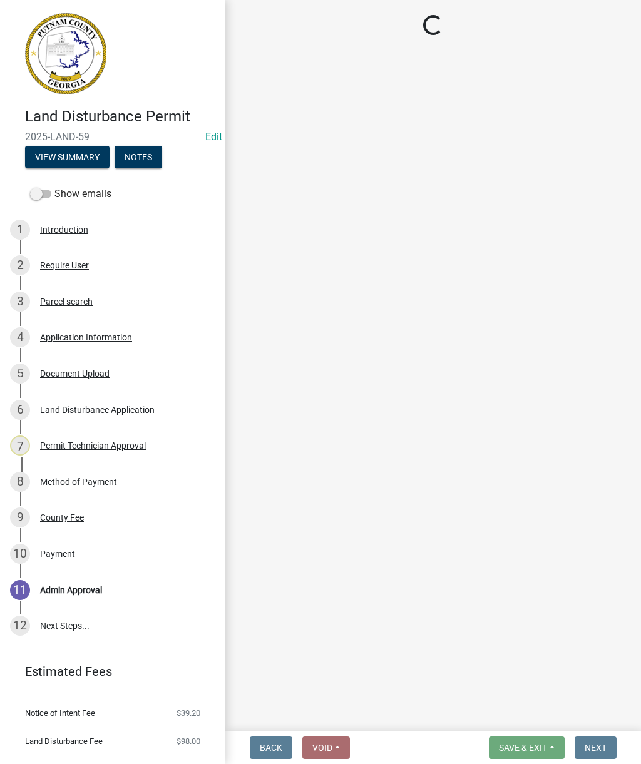
select select "af3c6edf-34d7-49be-824e-99d5d0a3954f"
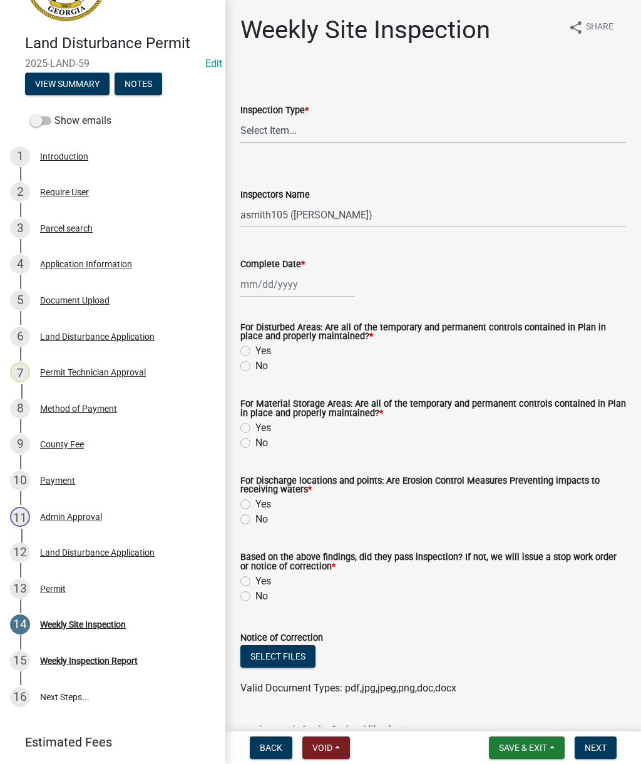
scroll to position [78, 0]
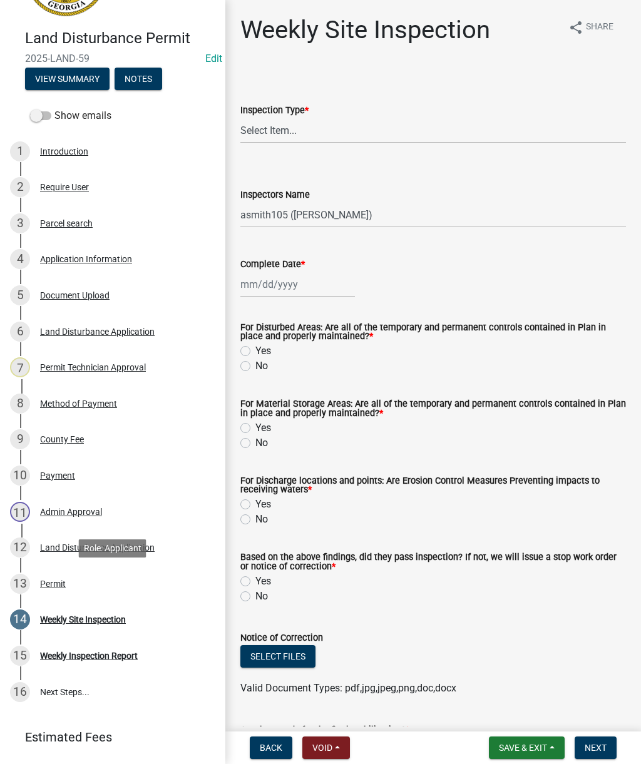
click at [62, 584] on div "Permit" at bounding box center [53, 583] width 26 height 9
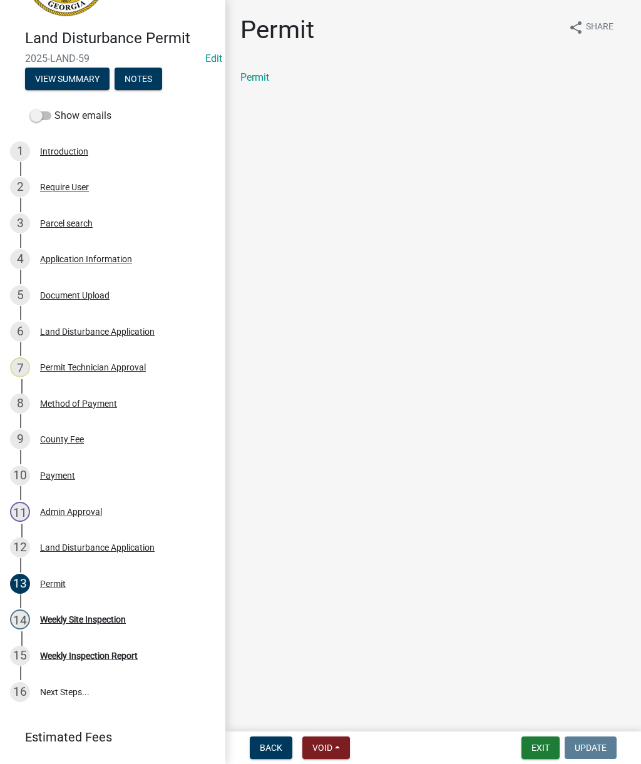
click at [262, 77] on link "Permit" at bounding box center [254, 77] width 29 height 12
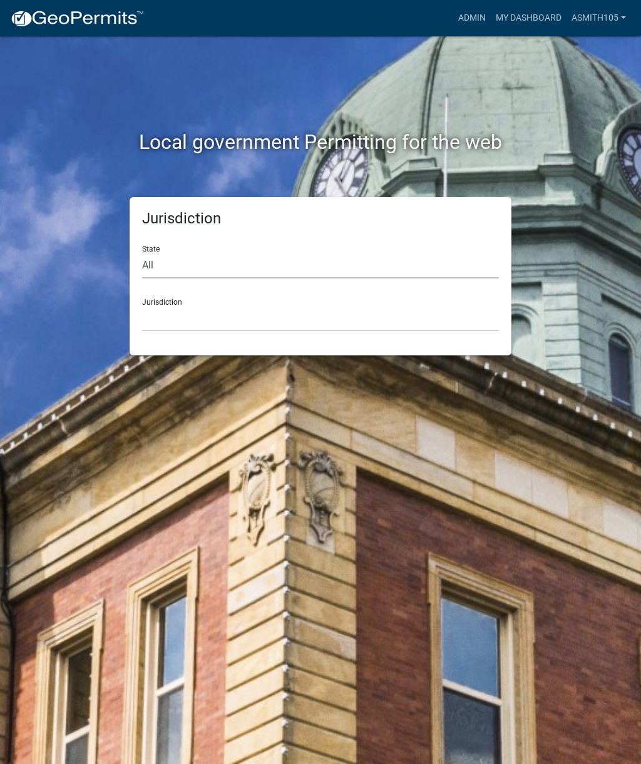
click at [255, 258] on select "All [US_STATE] [US_STATE] [US_STATE] [US_STATE] [US_STATE] [US_STATE] [US_STATE…" at bounding box center [320, 266] width 357 height 26
select select "[US_STATE]"
click at [293, 310] on select "[GEOGRAPHIC_DATA], [US_STATE][PERSON_NAME][GEOGRAPHIC_DATA], [US_STATE][PERSON_…" at bounding box center [320, 319] width 357 height 26
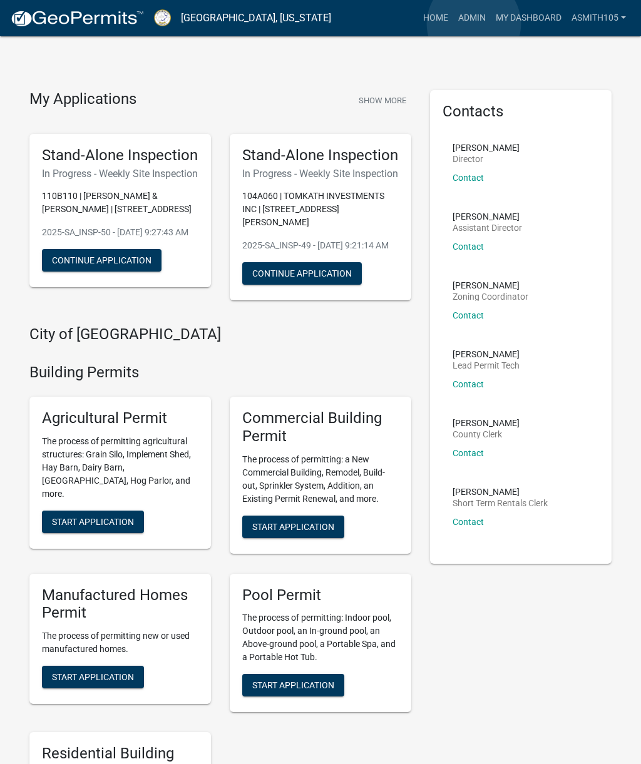
click at [474, 24] on link "Admin" at bounding box center [472, 18] width 38 height 24
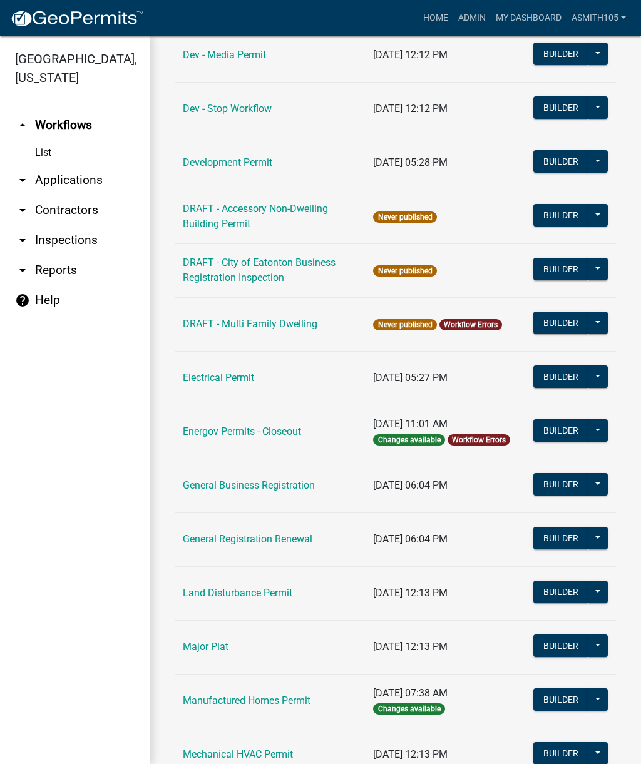
scroll to position [459, 0]
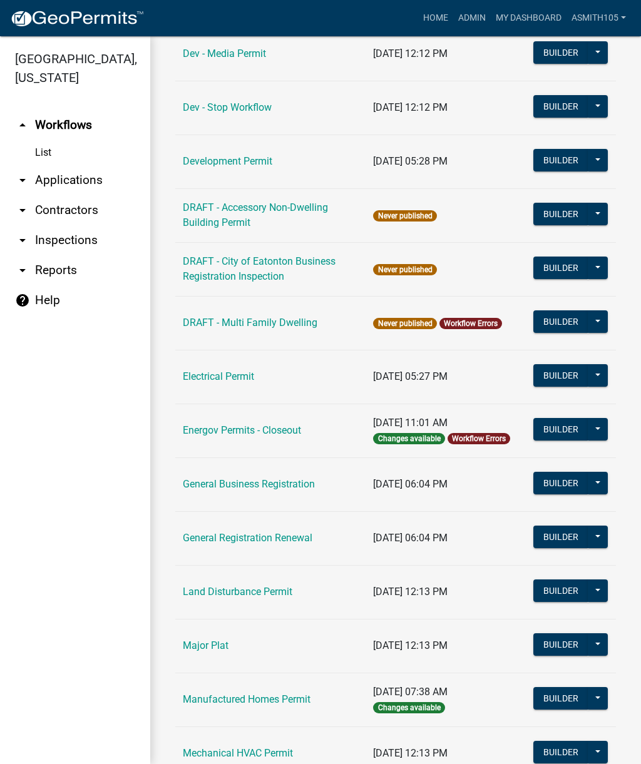
click at [240, 595] on link "Land Disturbance Permit" at bounding box center [237, 592] width 109 height 12
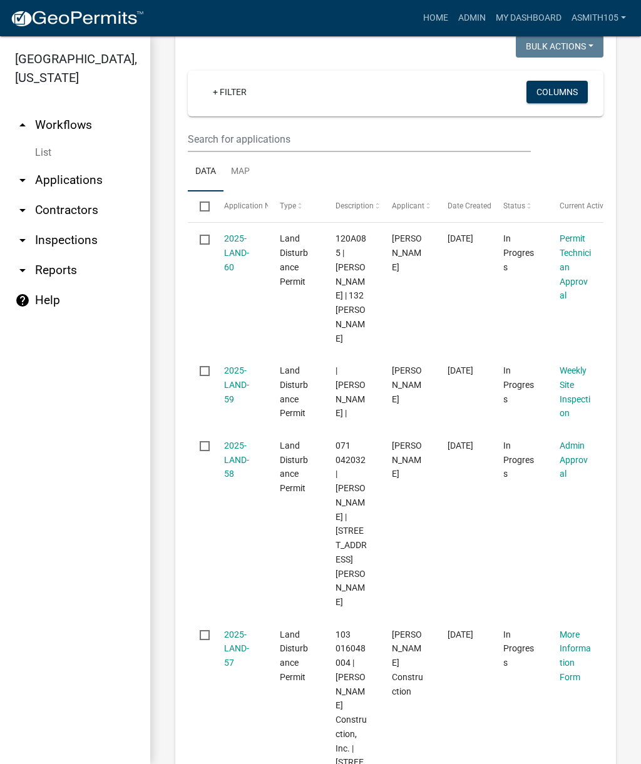
scroll to position [585, 0]
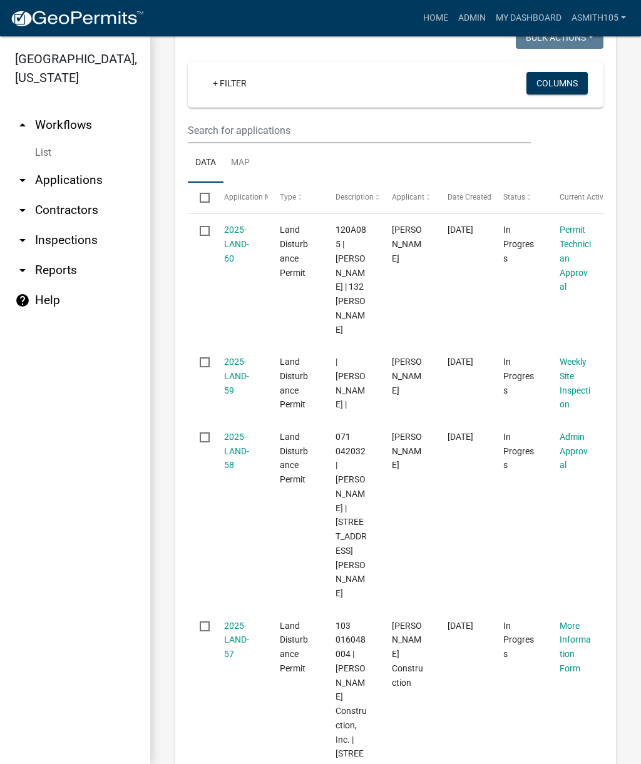
click at [243, 441] on link "2025-LAND-58" at bounding box center [236, 451] width 25 height 39
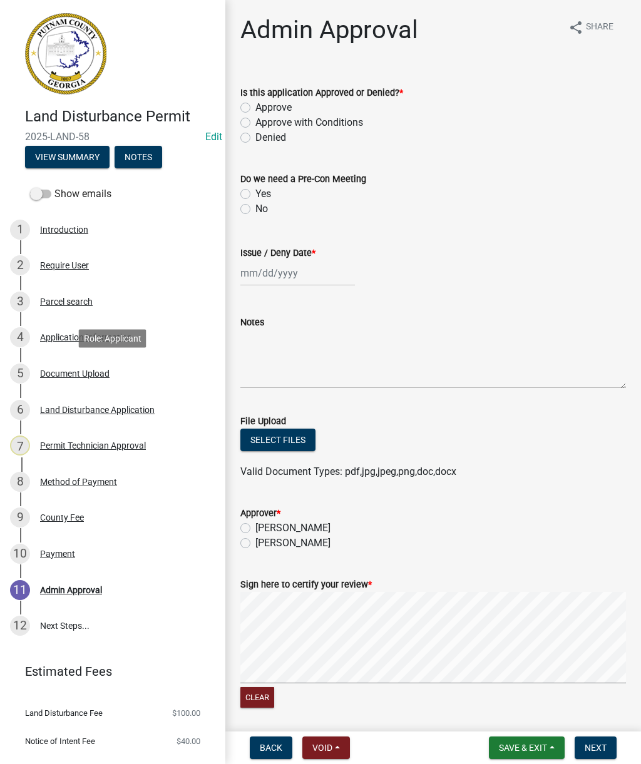
click at [84, 374] on div "Document Upload" at bounding box center [74, 373] width 69 height 9
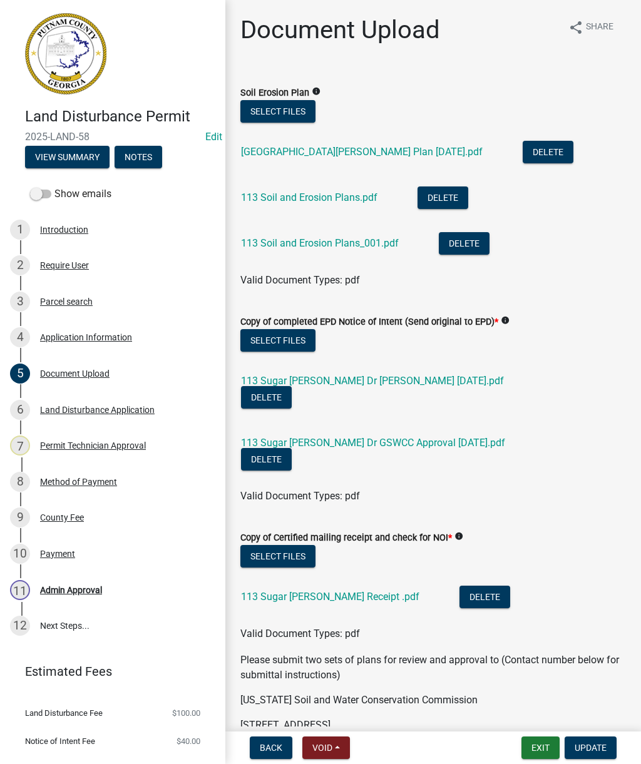
click at [367, 153] on link "113 Sugar Woods Dr Site Plan 8.7.25.pdf" at bounding box center [362, 152] width 242 height 12
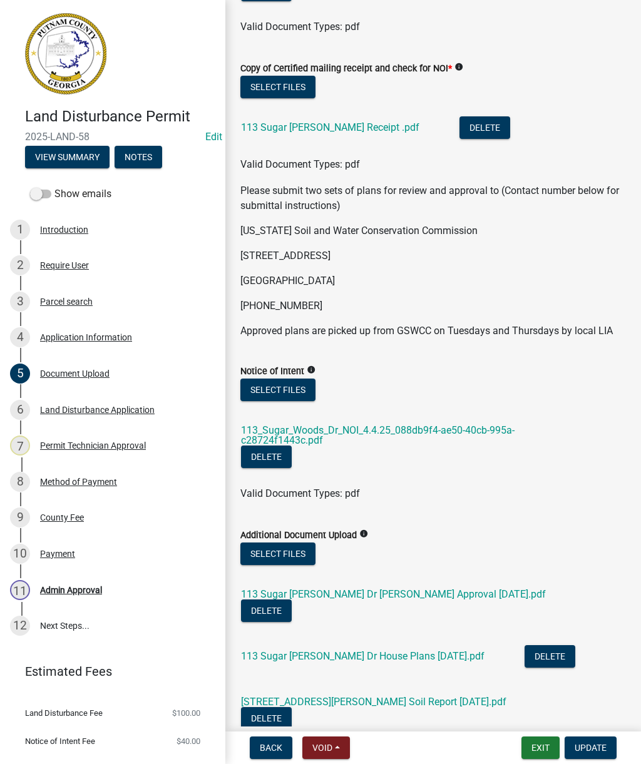
scroll to position [470, 0]
click at [444, 424] on link "113_Sugar_Woods_Dr_NOI_4.4.25_088db9f4-ae50-40cb-995a-c28724f1443c.pdf" at bounding box center [377, 435] width 273 height 22
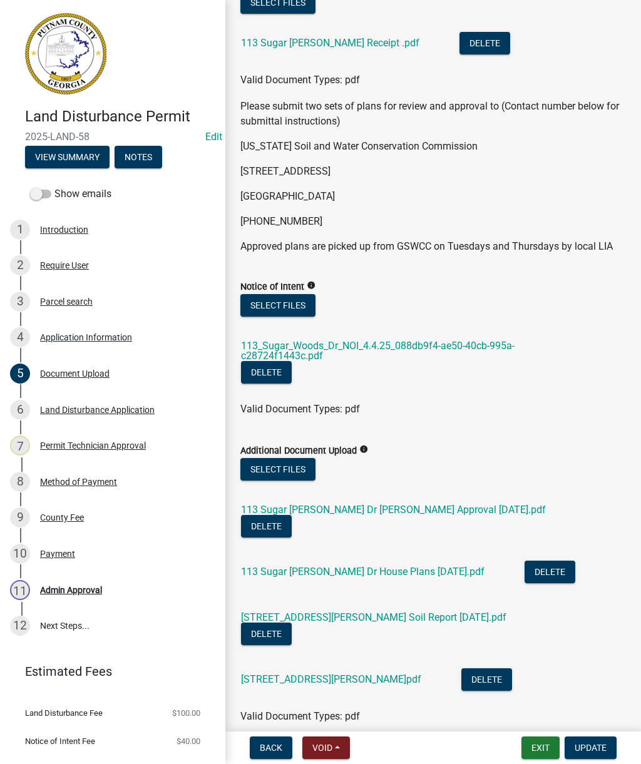
scroll to position [537, 0]
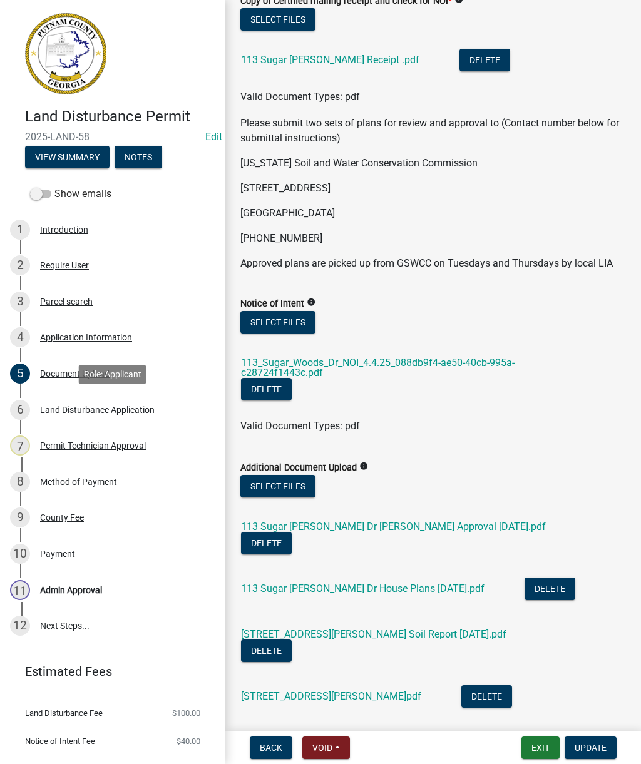
click at [98, 414] on div "6 Land Disturbance Application" at bounding box center [107, 410] width 195 height 20
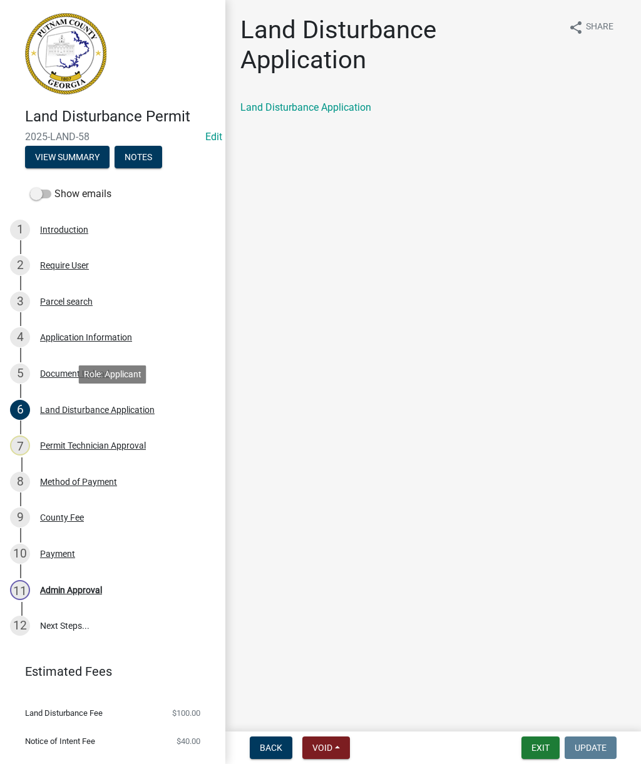
click at [324, 112] on link "Land Disturbance Application" at bounding box center [305, 107] width 131 height 12
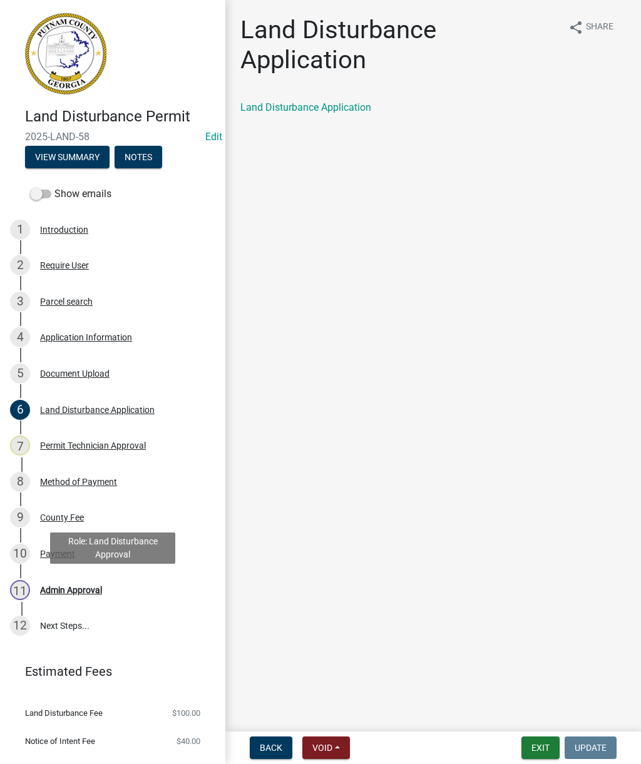
click at [87, 591] on div "Admin Approval" at bounding box center [71, 590] width 62 height 9
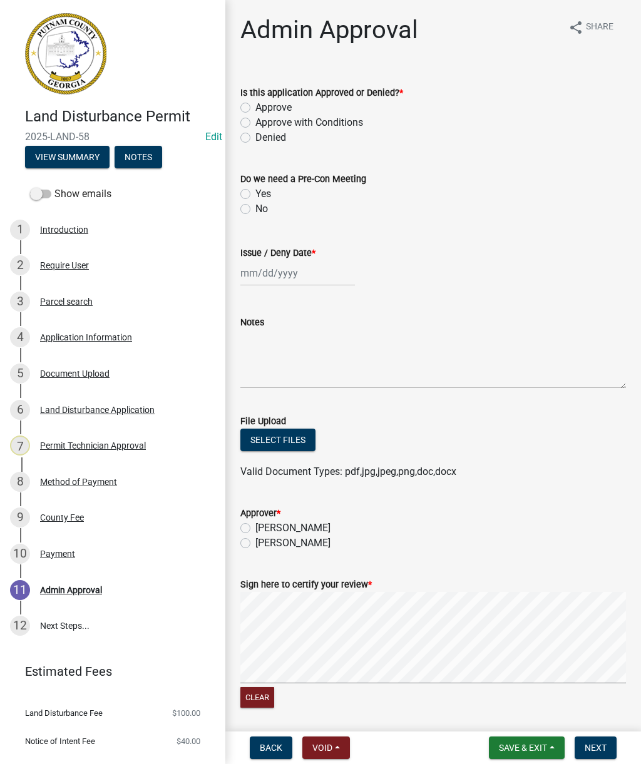
click at [255, 109] on label "Approve" at bounding box center [273, 107] width 36 height 15
click at [255, 108] on input "Approve" at bounding box center [259, 104] width 8 height 8
radio input "true"
click at [241, 218] on wm-data-entity-input "Do we need a Pre-Con Meeting Yes No" at bounding box center [432, 191] width 385 height 71
click at [255, 211] on label "No" at bounding box center [261, 208] width 13 height 15
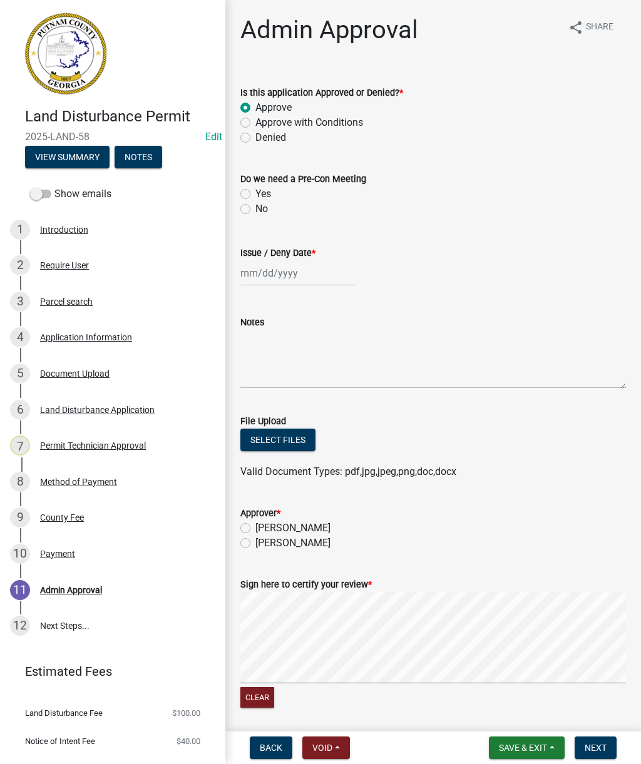
click at [255, 210] on input "No" at bounding box center [259, 205] width 8 height 8
radio input "true"
click at [275, 268] on div at bounding box center [297, 273] width 115 height 26
select select "10"
select select "2025"
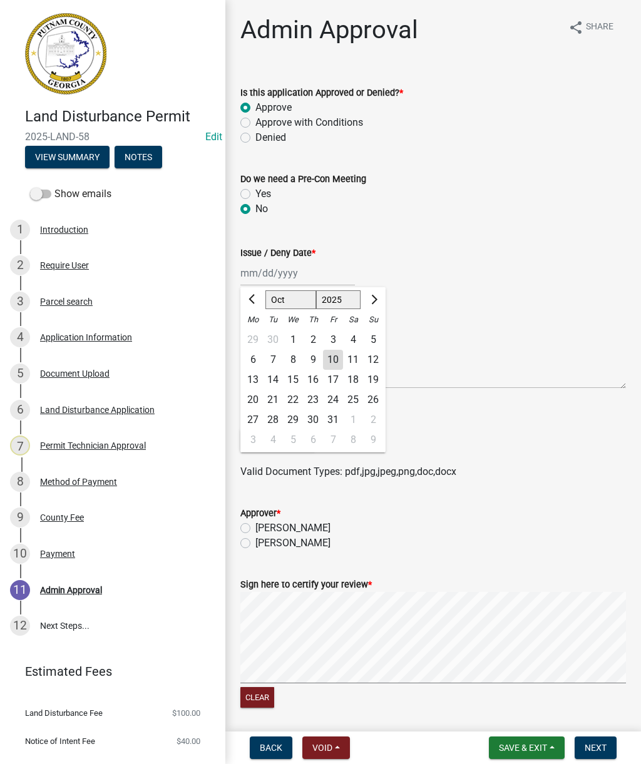
click at [335, 353] on div "10" at bounding box center [333, 360] width 20 height 20
type input "[DATE]"
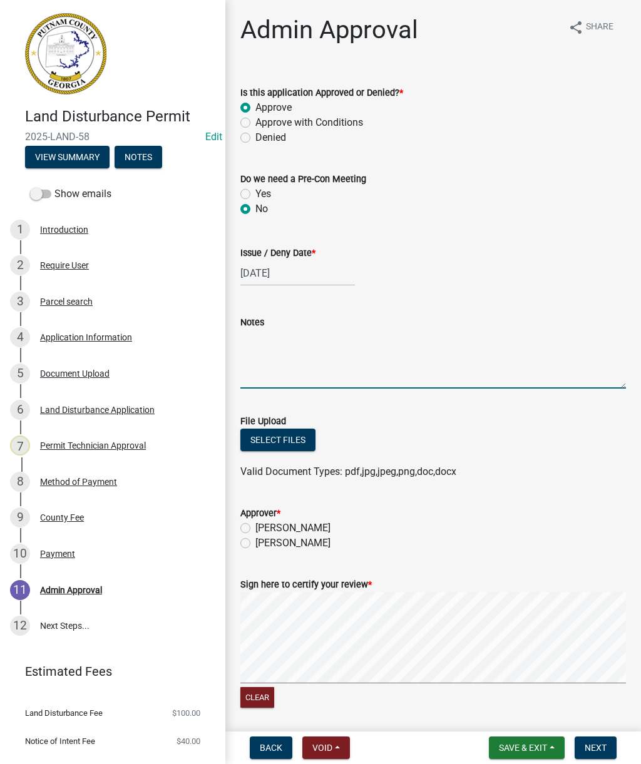
click at [292, 366] on textarea "Notes" at bounding box center [432, 359] width 385 height 59
type textarea "Land disturbance approved to be issued. Install all BMP’s per approved plan."
click at [255, 526] on label "[PERSON_NAME]" at bounding box center [292, 528] width 75 height 15
click at [255, 526] on input "[PERSON_NAME]" at bounding box center [259, 525] width 8 height 8
radio input "true"
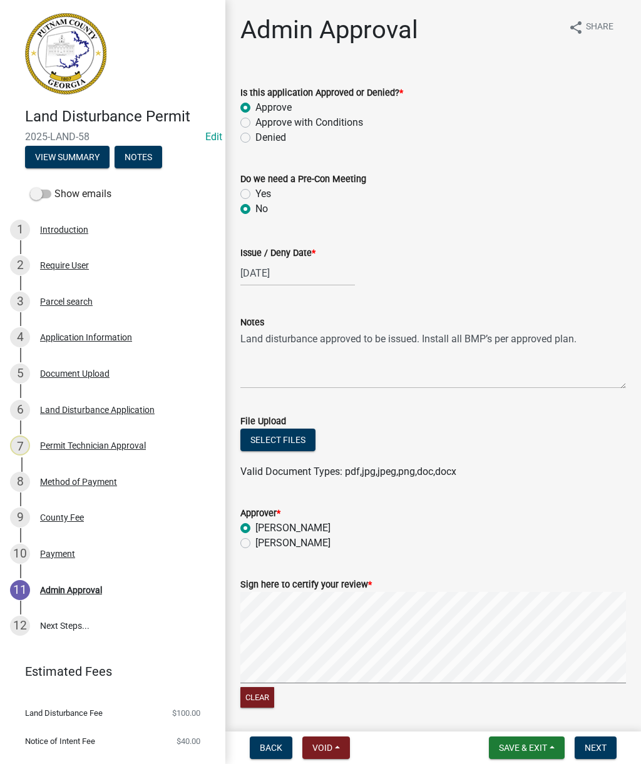
click at [604, 746] on span "Next" at bounding box center [595, 748] width 22 height 10
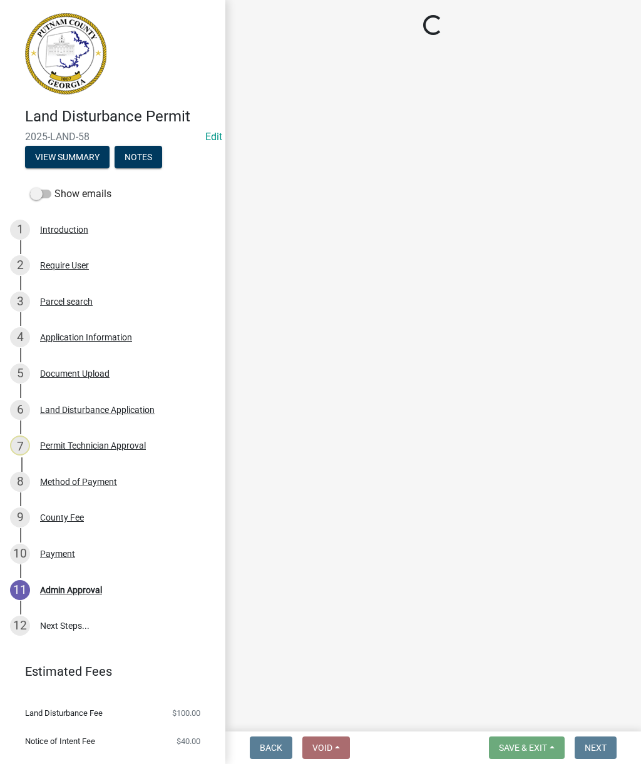
select select "af3c6edf-34d7-49be-824e-99d5d0a3954f"
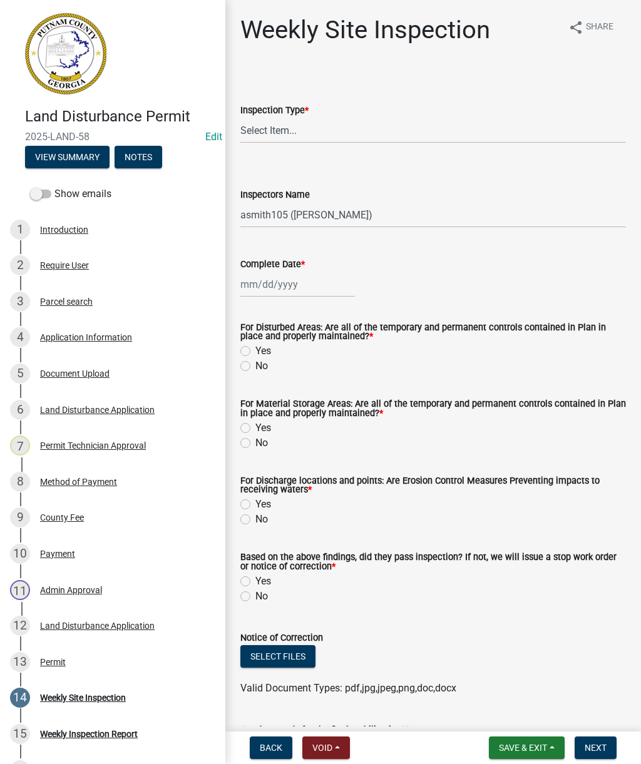
click at [60, 659] on div "Permit" at bounding box center [53, 662] width 26 height 9
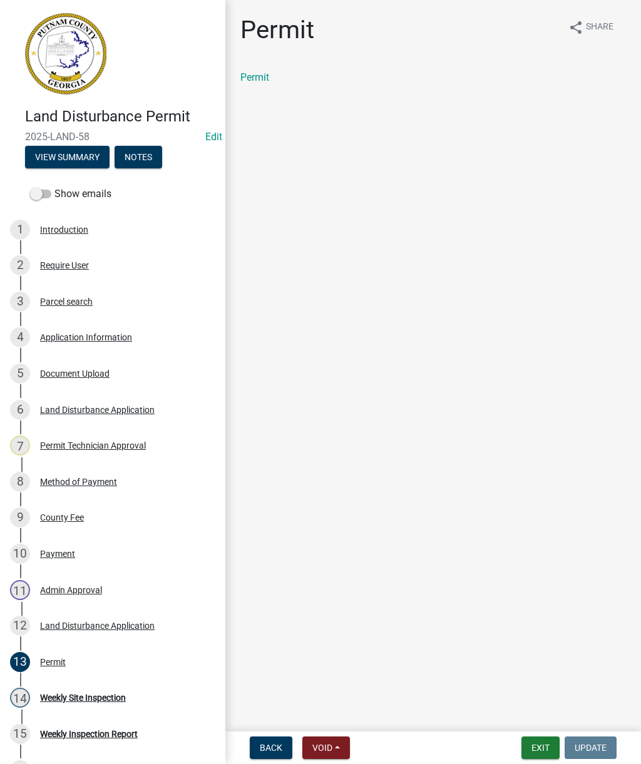
click at [253, 83] on link "Permit" at bounding box center [254, 77] width 29 height 12
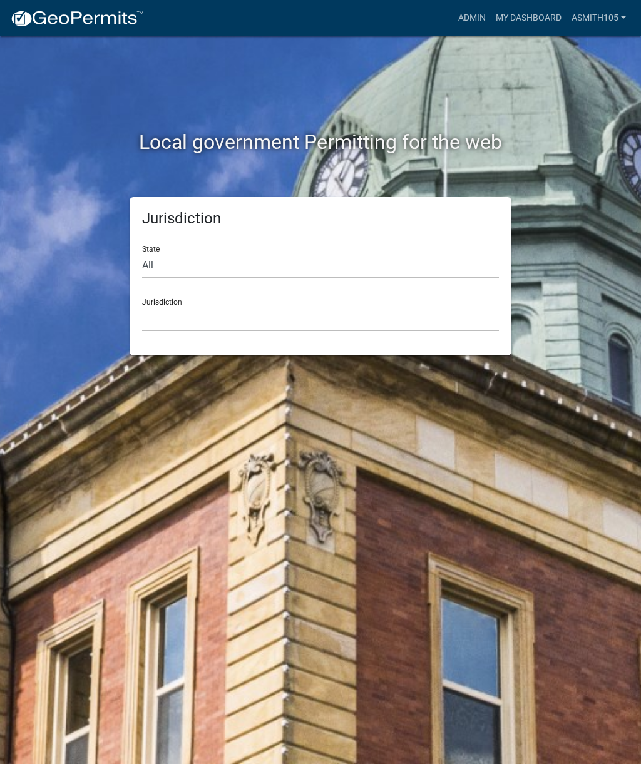
click at [228, 256] on select "All [US_STATE] [US_STATE] [US_STATE] [US_STATE] [US_STATE] [US_STATE] [US_STATE…" at bounding box center [320, 266] width 357 height 26
select select "[US_STATE]"
click at [303, 315] on select "[GEOGRAPHIC_DATA], [US_STATE][PERSON_NAME][GEOGRAPHIC_DATA], [US_STATE][PERSON_…" at bounding box center [320, 319] width 357 height 26
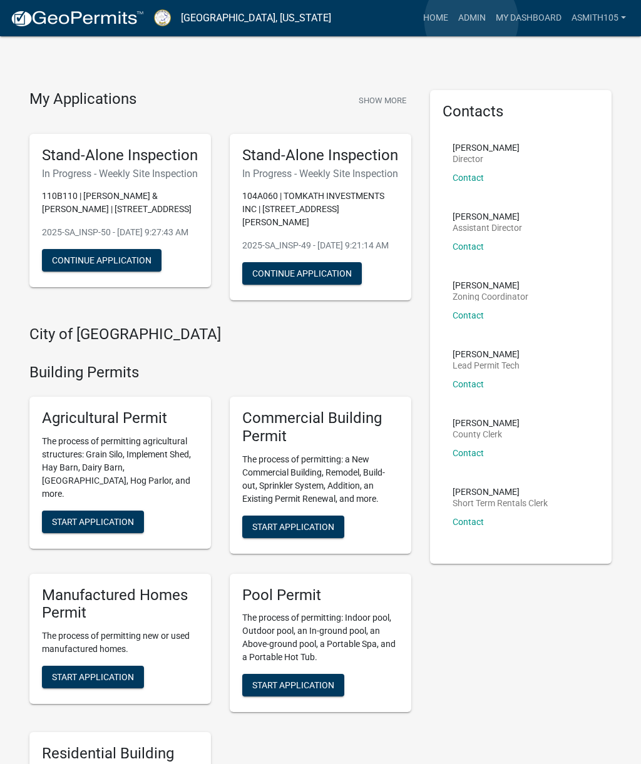
click at [471, 21] on link "Admin" at bounding box center [472, 18] width 38 height 24
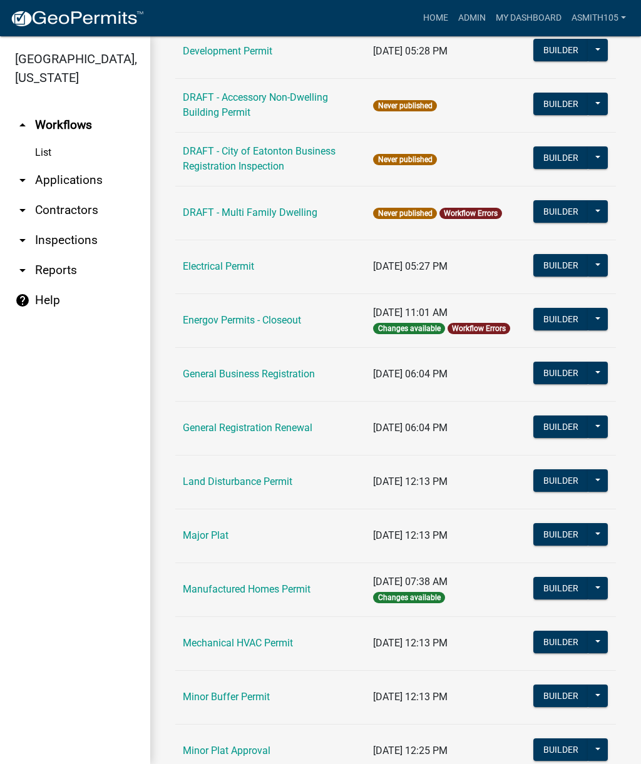
scroll to position [588, 0]
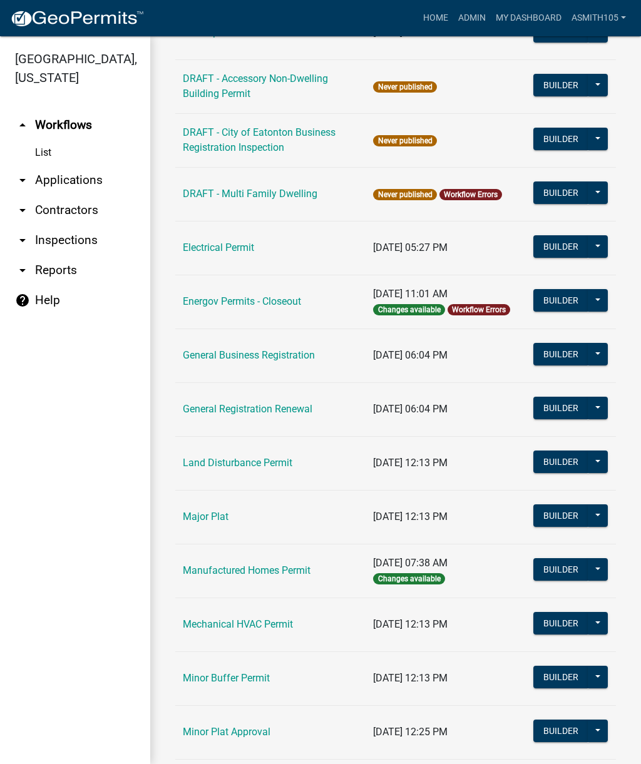
click at [260, 467] on link "Land Disturbance Permit" at bounding box center [237, 463] width 109 height 12
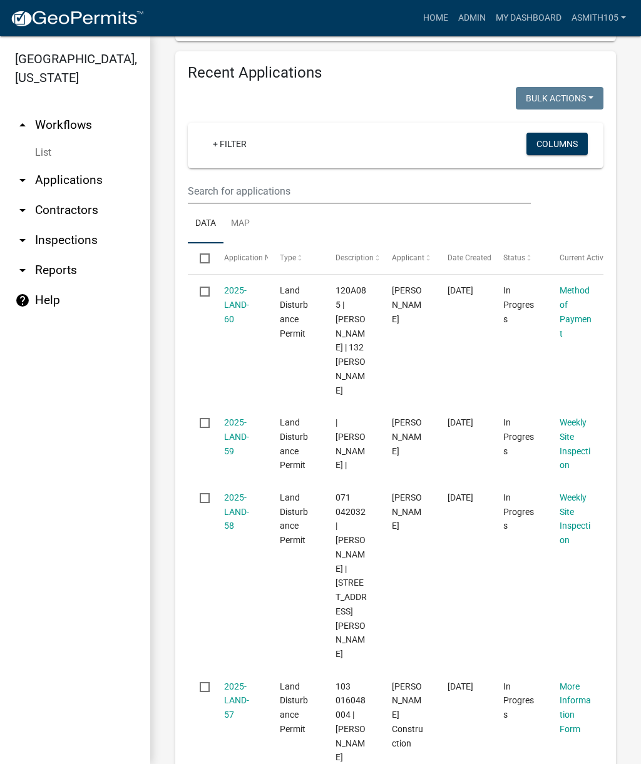
scroll to position [527, 0]
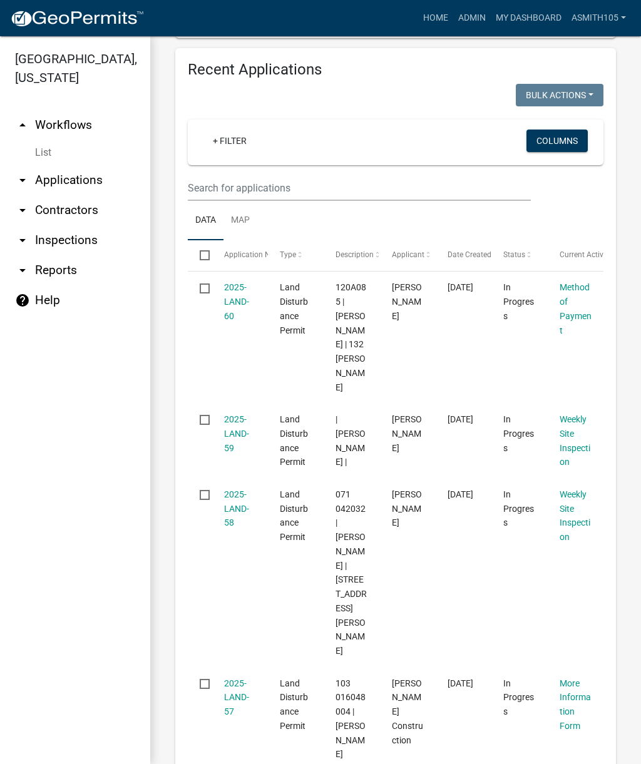
click at [234, 305] on link "2025-LAND-60" at bounding box center [236, 301] width 25 height 39
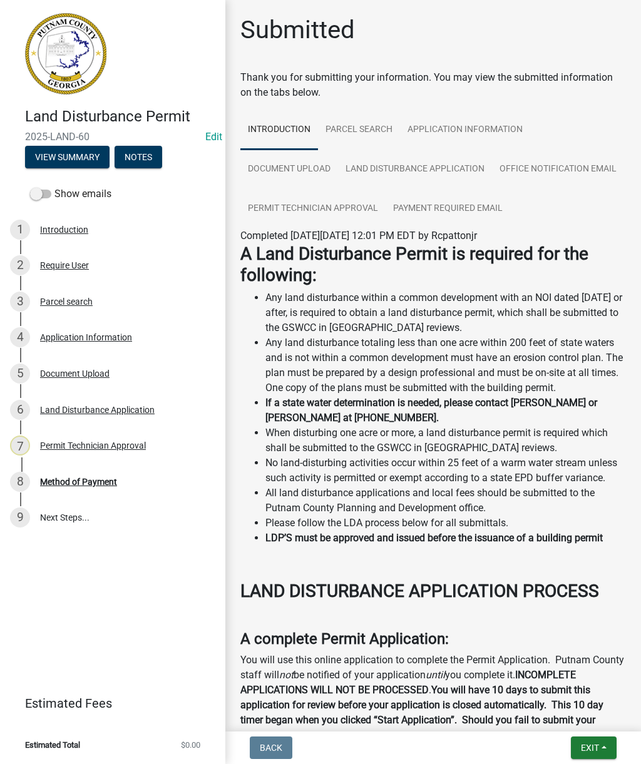
click at [111, 445] on div "Permit Technician Approval" at bounding box center [93, 445] width 106 height 9
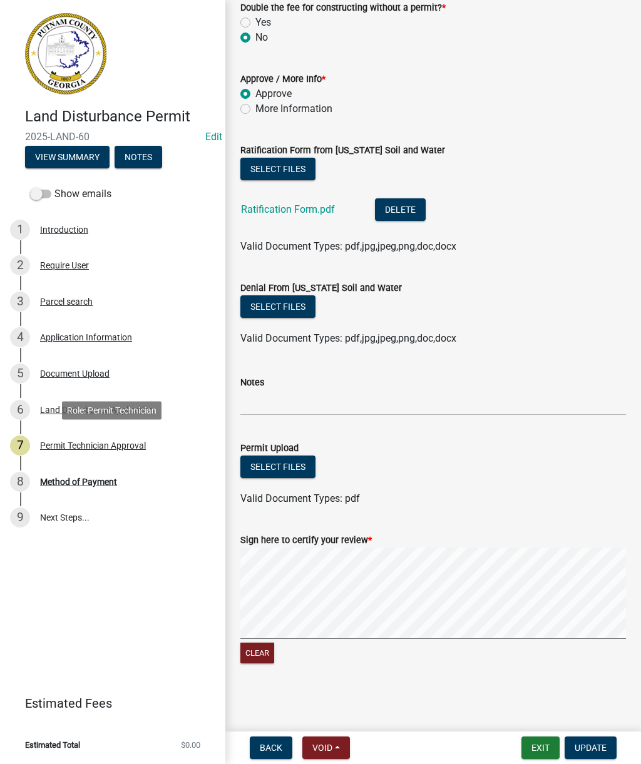
scroll to position [221, 0]
click at [104, 481] on div "Method of Payment" at bounding box center [78, 481] width 77 height 9
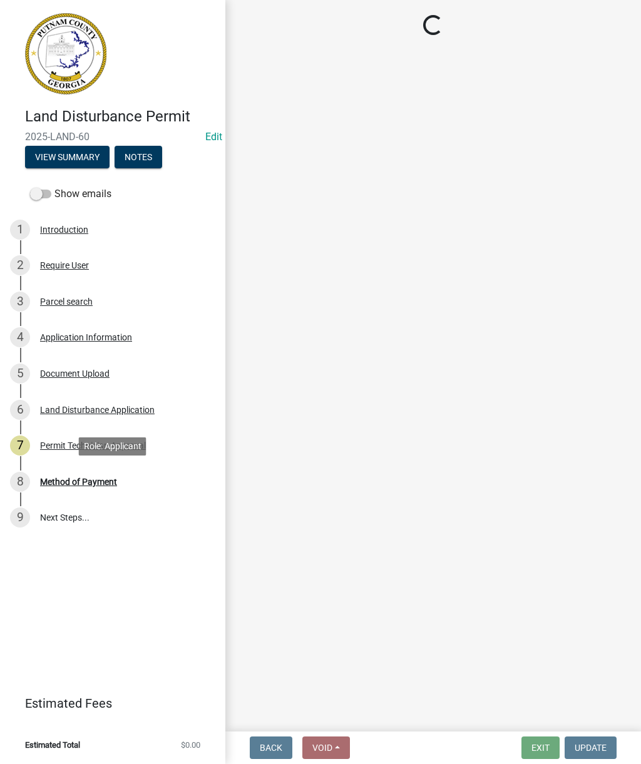
scroll to position [0, 0]
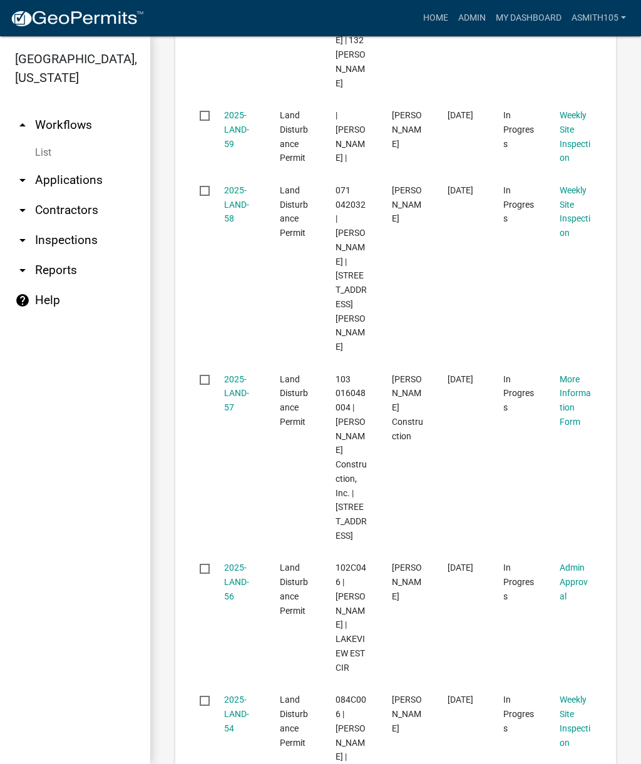
scroll to position [834, 0]
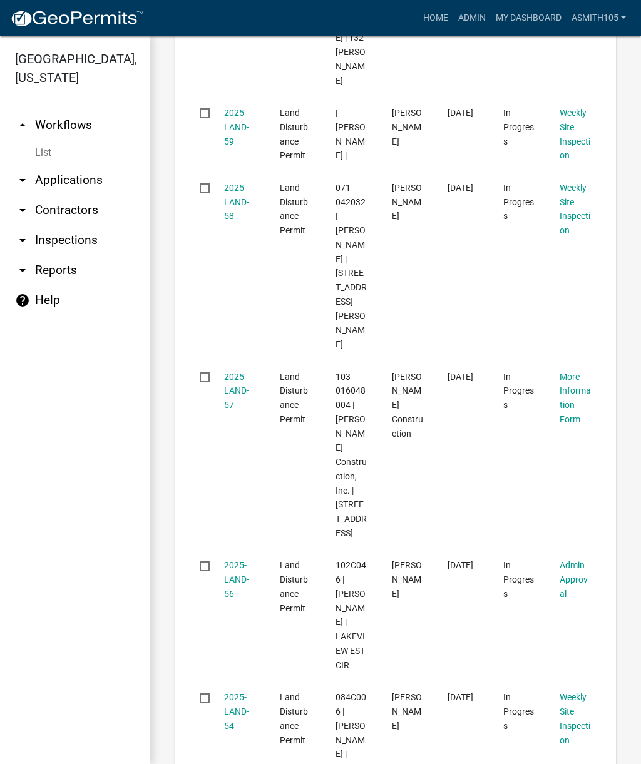
click at [235, 560] on link "2025-LAND-56" at bounding box center [236, 579] width 25 height 39
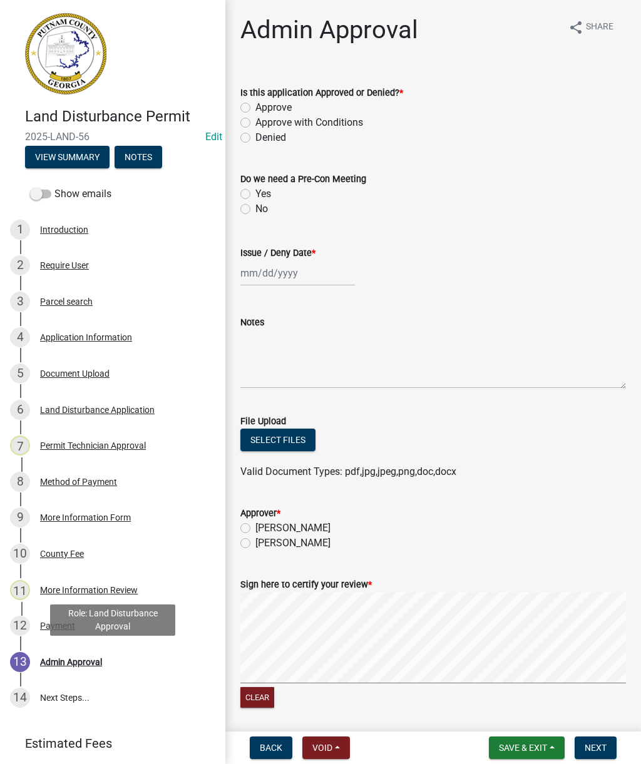
click at [90, 658] on div "Admin Approval" at bounding box center [71, 662] width 62 height 9
click at [68, 664] on div "Admin Approval" at bounding box center [71, 662] width 62 height 9
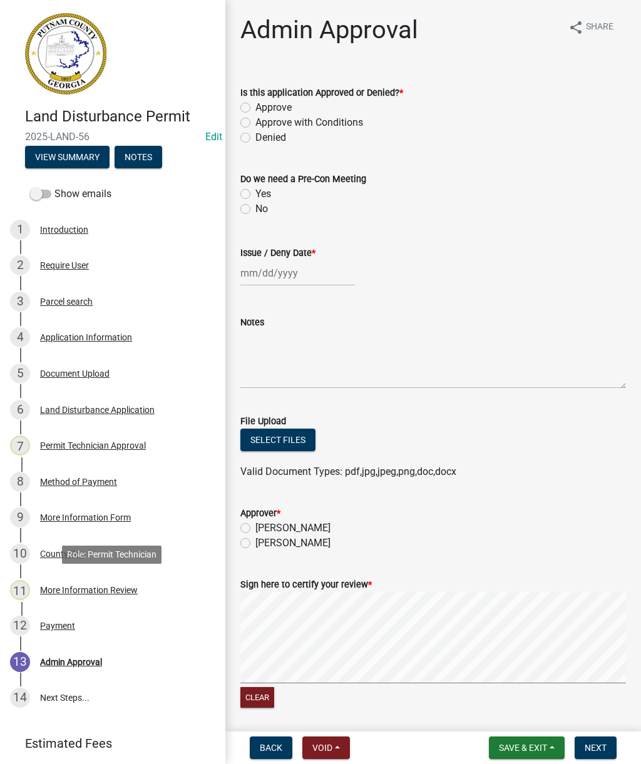
click at [97, 588] on div "More Information Review" at bounding box center [89, 590] width 98 height 9
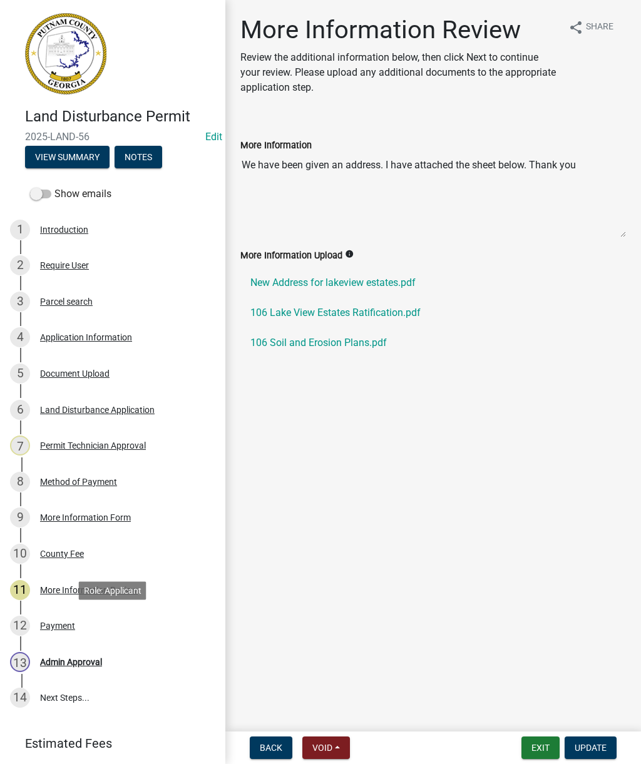
click at [56, 624] on div "Payment" at bounding box center [57, 625] width 35 height 9
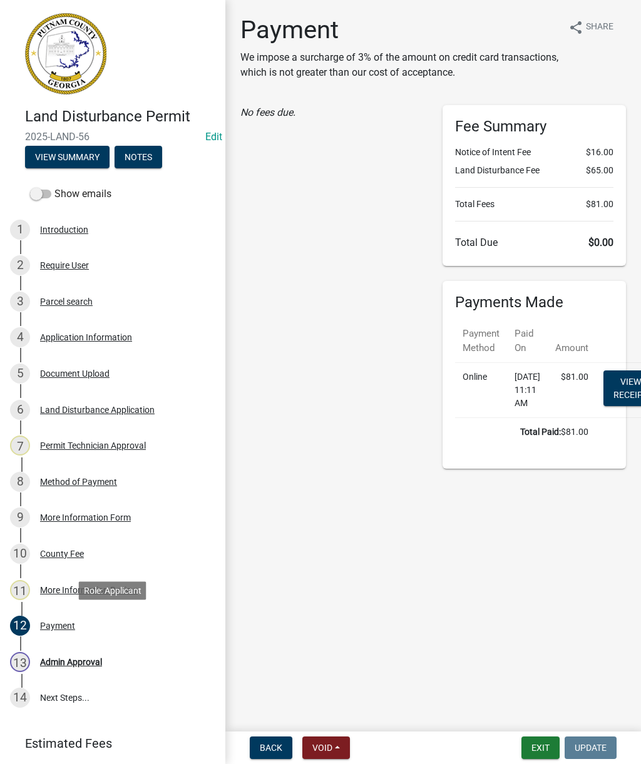
click at [78, 666] on div "Admin Approval" at bounding box center [71, 662] width 62 height 9
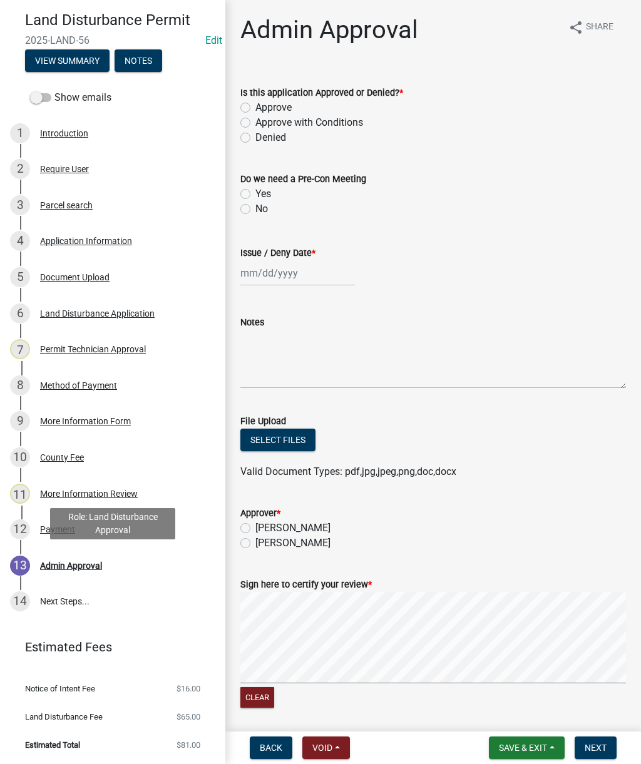
scroll to position [96, 0]
click at [94, 496] on div "More Information Review" at bounding box center [89, 494] width 98 height 9
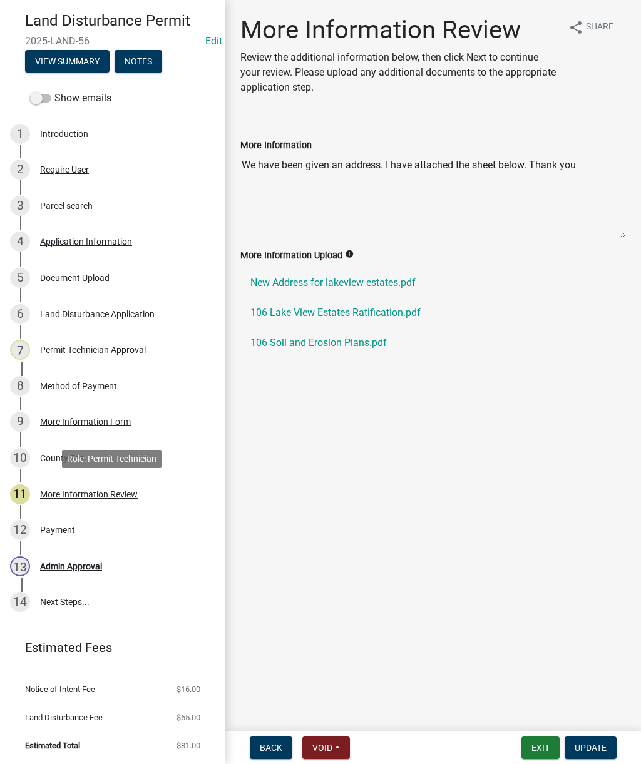
click at [87, 424] on div "More Information Form" at bounding box center [85, 421] width 91 height 9
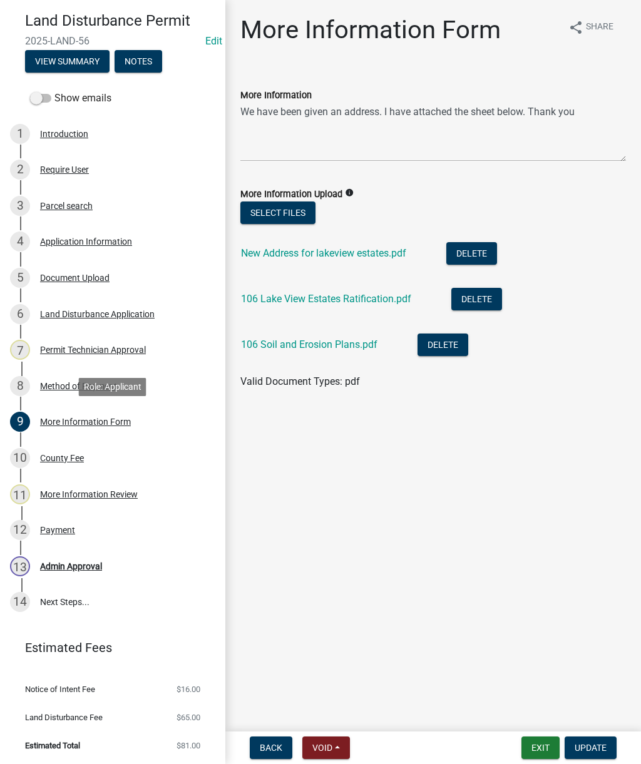
click at [104, 313] on div "Land Disturbance Application" at bounding box center [97, 314] width 115 height 9
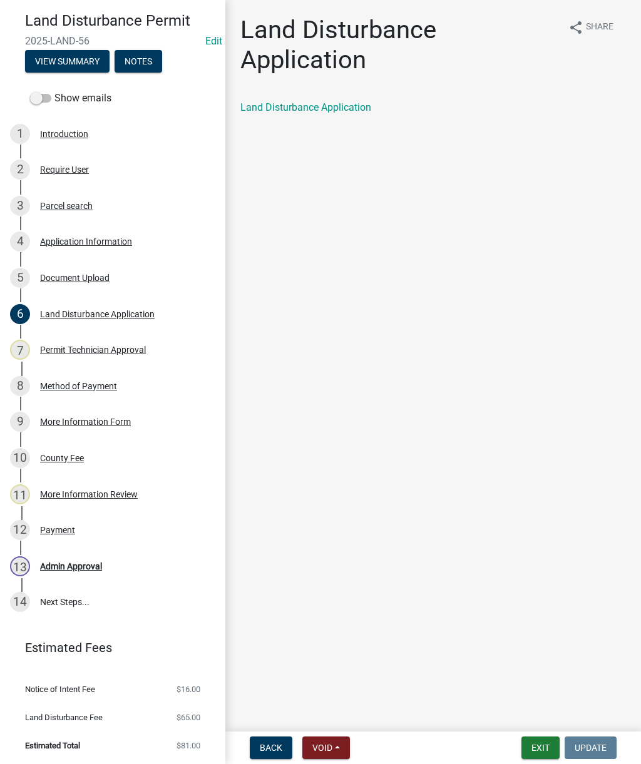
click at [322, 112] on link "Land Disturbance Application" at bounding box center [305, 107] width 131 height 12
click at [82, 276] on div "Document Upload" at bounding box center [74, 277] width 69 height 9
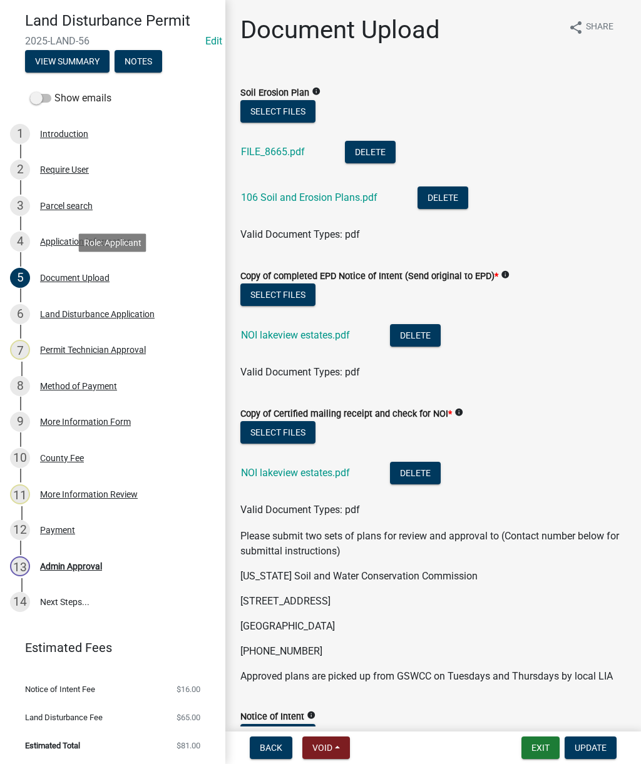
click at [261, 155] on link "FILE_8665.pdf" at bounding box center [273, 152] width 64 height 12
click at [285, 337] on link "NOI lakeview estates.pdf" at bounding box center [295, 335] width 109 height 12
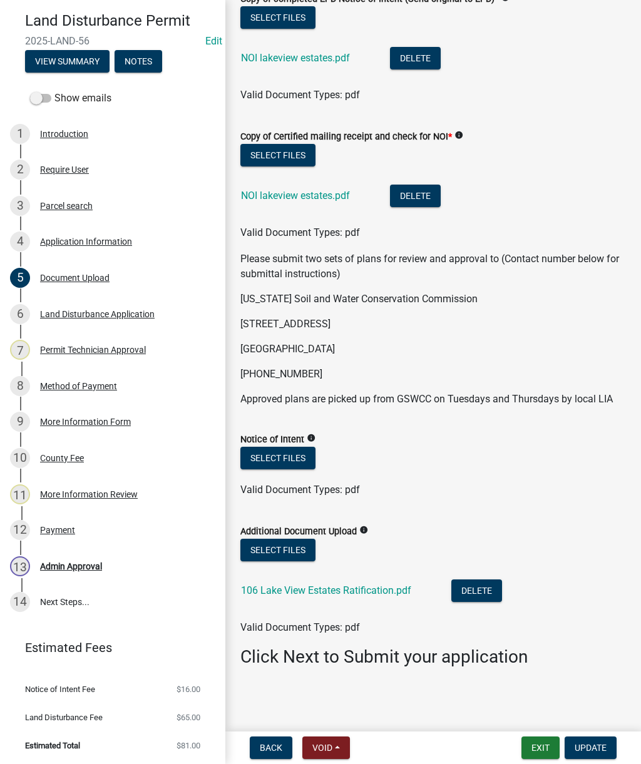
scroll to position [277, 0]
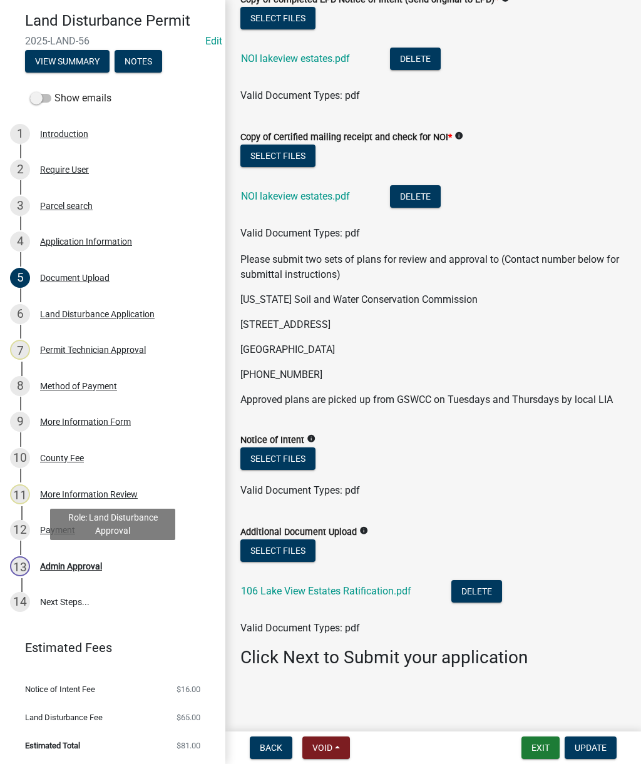
click at [88, 569] on div "Admin Approval" at bounding box center [71, 566] width 62 height 9
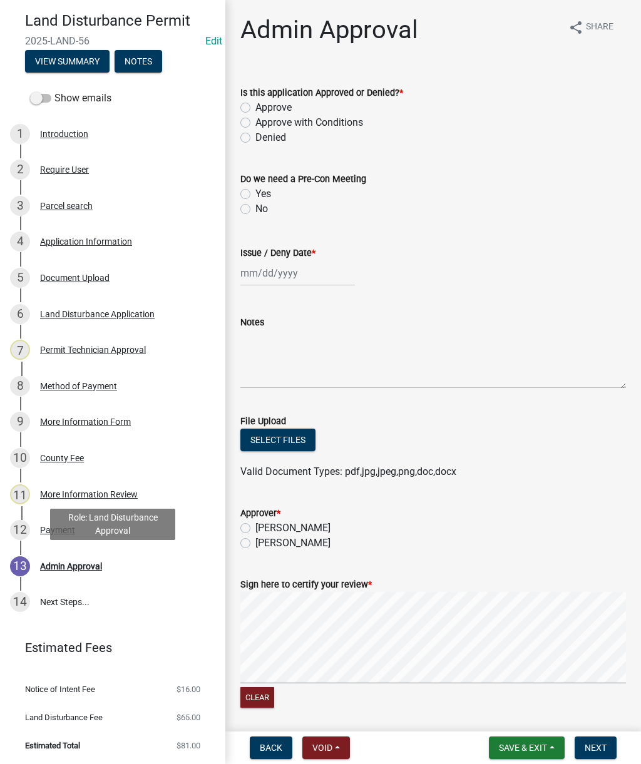
scroll to position [0, 0]
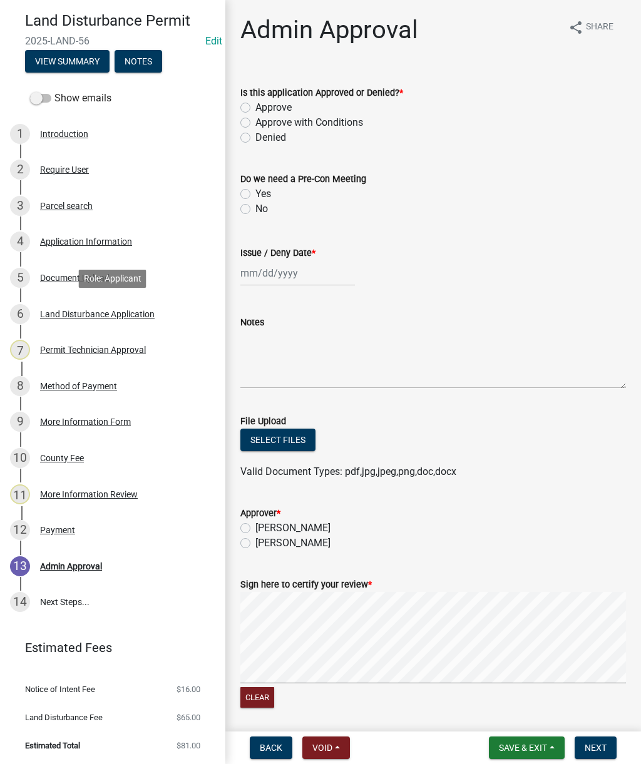
click at [188, 311] on div "6 Land Disturbance Application" at bounding box center [107, 314] width 195 height 20
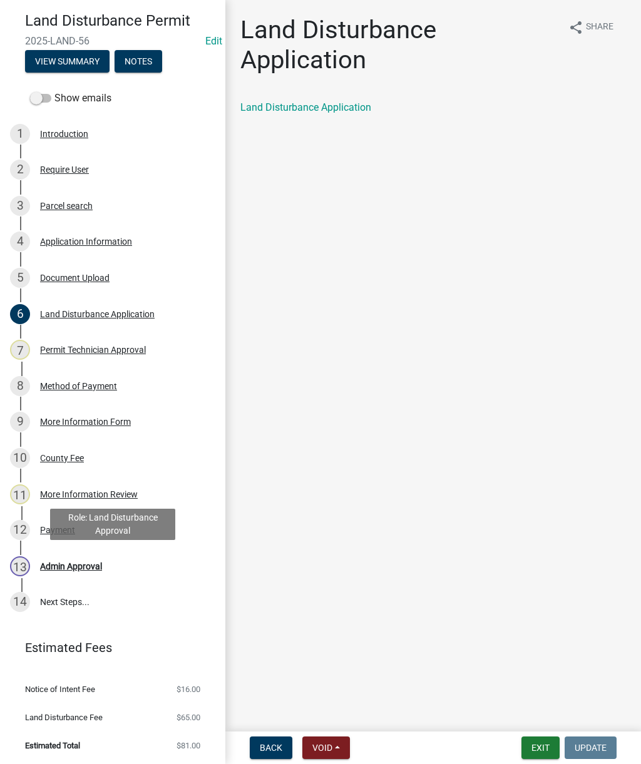
click at [88, 562] on div "Admin Approval" at bounding box center [71, 566] width 62 height 9
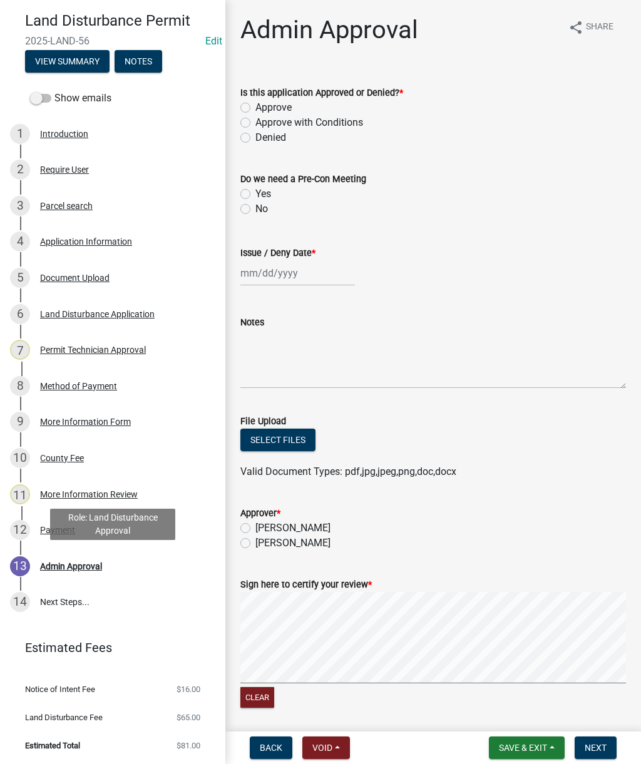
click at [255, 108] on label "Approve" at bounding box center [273, 107] width 36 height 15
click at [255, 108] on input "Approve" at bounding box center [259, 104] width 8 height 8
radio input "true"
click at [255, 213] on label "No" at bounding box center [261, 208] width 13 height 15
click at [255, 210] on input "No" at bounding box center [259, 205] width 8 height 8
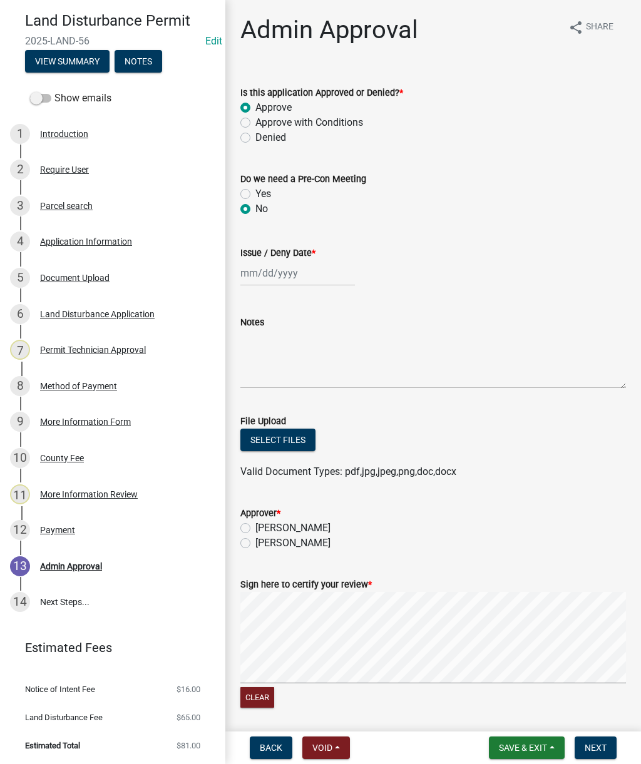
radio input "true"
click at [275, 272] on div at bounding box center [297, 273] width 115 height 26
select select "10"
select select "2025"
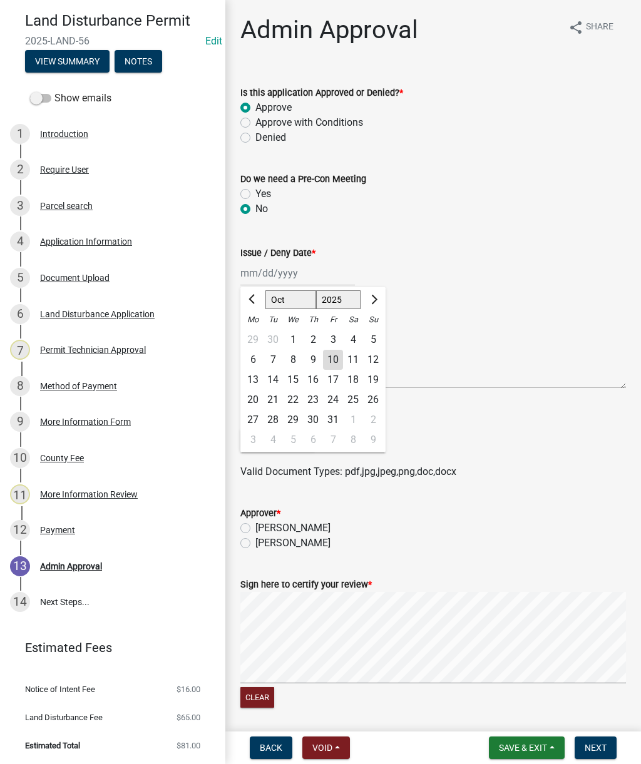
click at [330, 357] on div "10" at bounding box center [333, 360] width 20 height 20
type input "[DATE]"
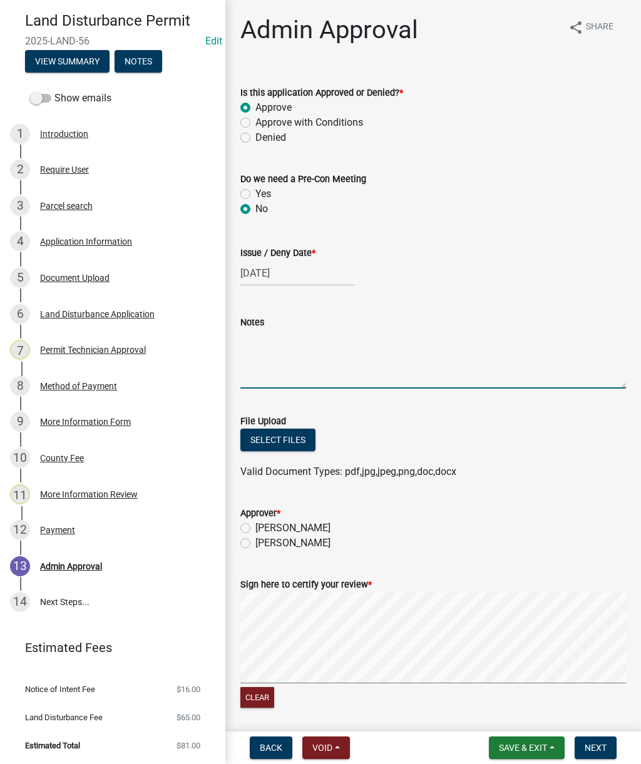
click at [268, 362] on textarea "Notes" at bounding box center [432, 359] width 385 height 59
type textarea "Land disturbance approved to be issued. Install all BMP’s per approved plan."
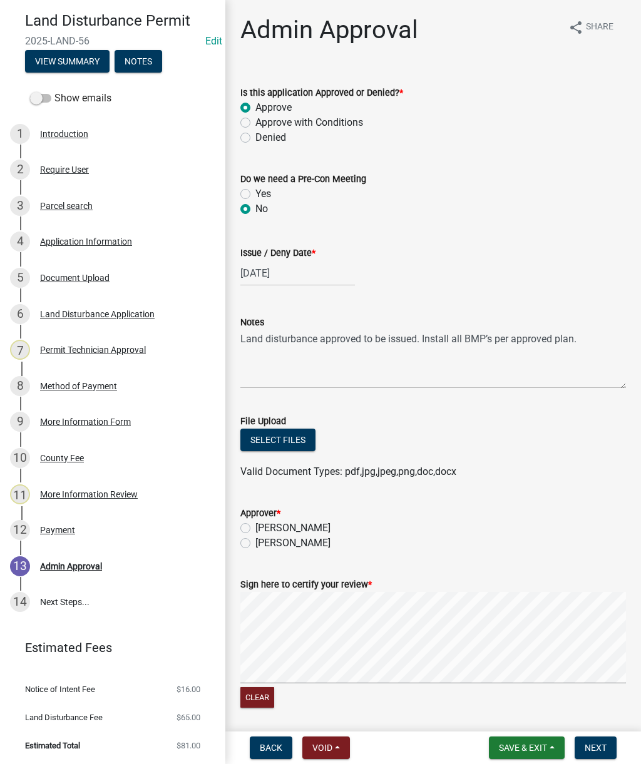
click at [255, 528] on label "[PERSON_NAME]" at bounding box center [292, 528] width 75 height 15
click at [255, 528] on input "[PERSON_NAME]" at bounding box center [259, 525] width 8 height 8
radio input "true"
click at [579, 488] on wm-data-entity-input "File Upload Select files Valid Document Types: pdf,jpg,jpeg,png,doc,docx" at bounding box center [432, 445] width 385 height 92
click at [600, 748] on span "Next" at bounding box center [595, 748] width 22 height 10
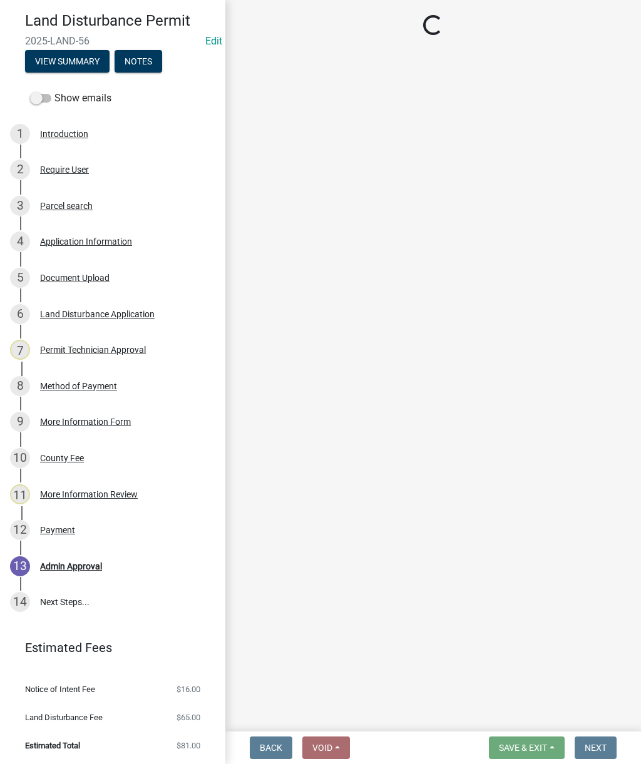
select select "af3c6edf-34d7-49be-824e-99d5d0a3954f"
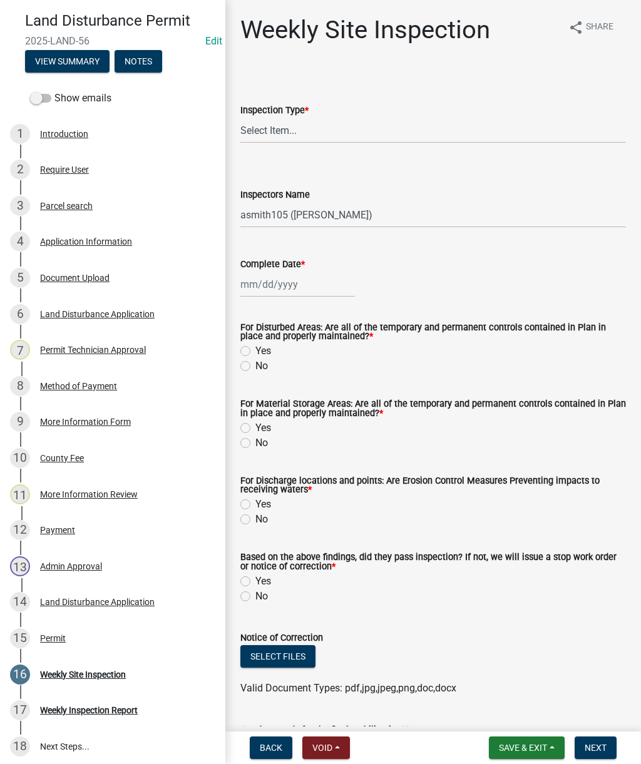
click at [54, 639] on div "Permit" at bounding box center [53, 638] width 26 height 9
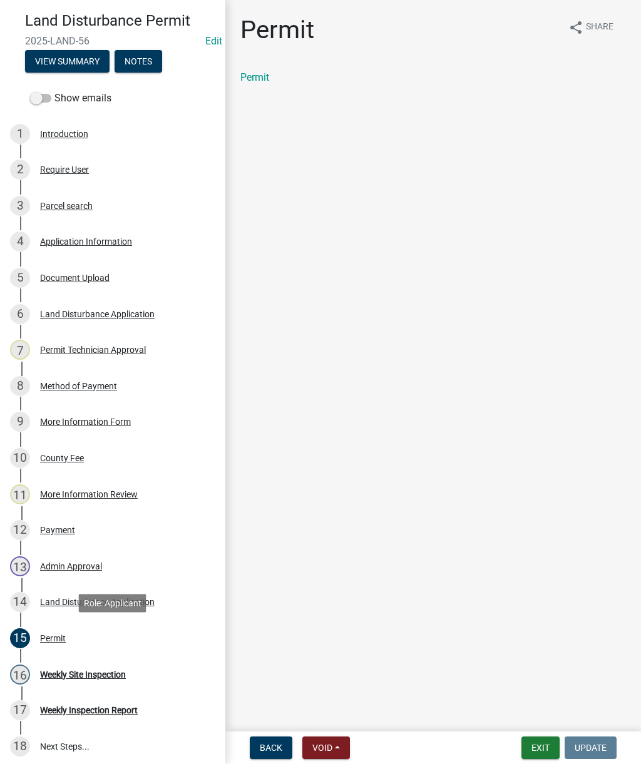
click at [260, 76] on link "Permit" at bounding box center [254, 77] width 29 height 12
click at [535, 741] on button "Exit" at bounding box center [540, 747] width 38 height 23
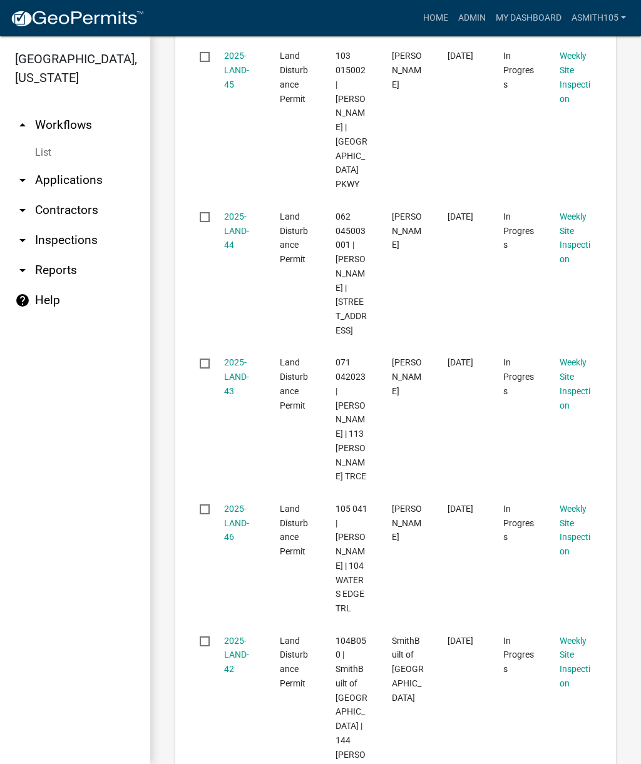
scroll to position [1456, 0]
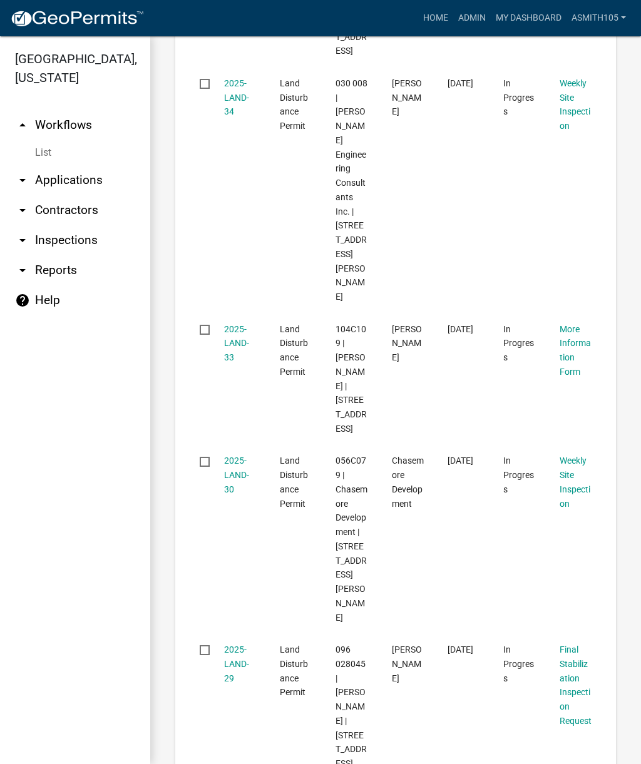
scroll to position [1594, 0]
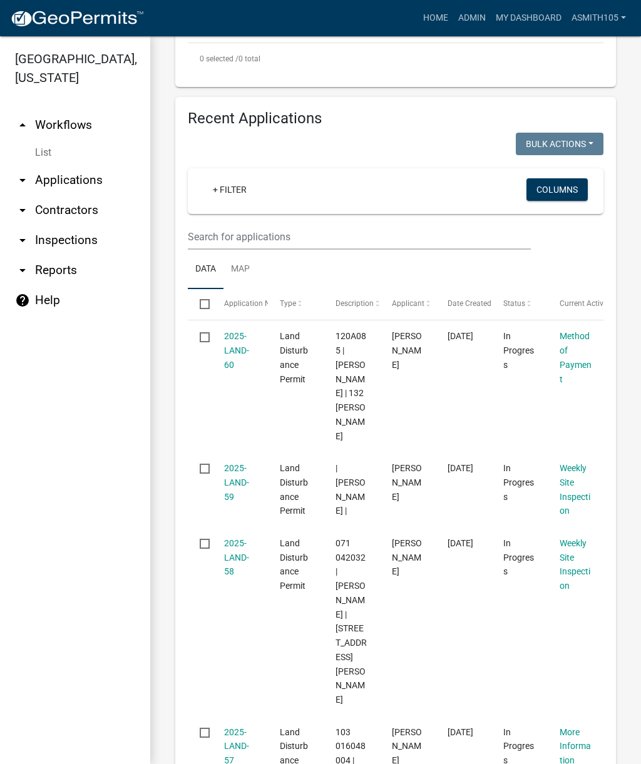
scroll to position [477, 0]
